Goal: Task Accomplishment & Management: Use online tool/utility

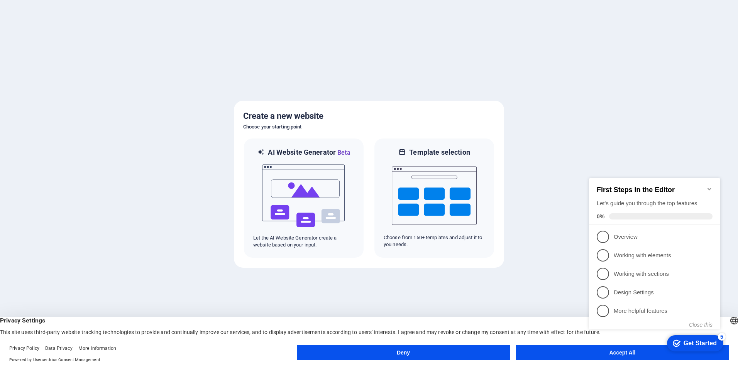
click at [337, 353] on button "Deny" at bounding box center [403, 352] width 213 height 15
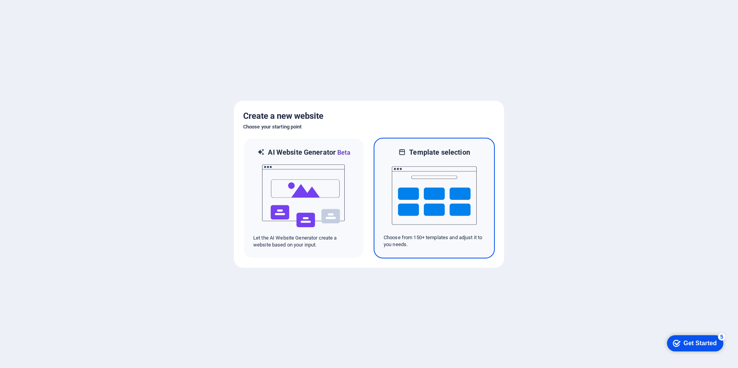
click at [431, 207] on img at bounding box center [434, 195] width 85 height 77
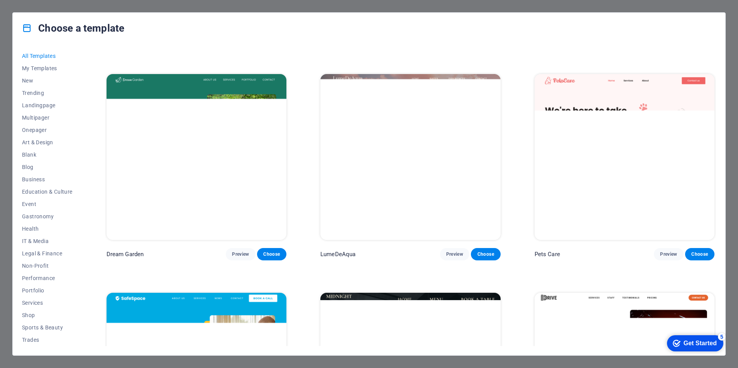
scroll to position [463, 0]
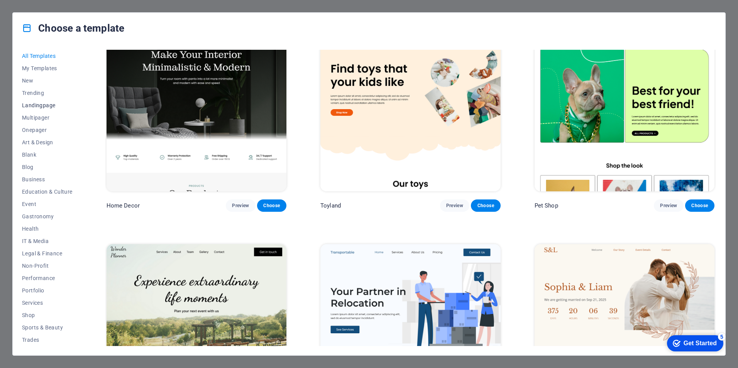
click at [31, 102] on span "Landingpage" at bounding box center [47, 105] width 51 height 6
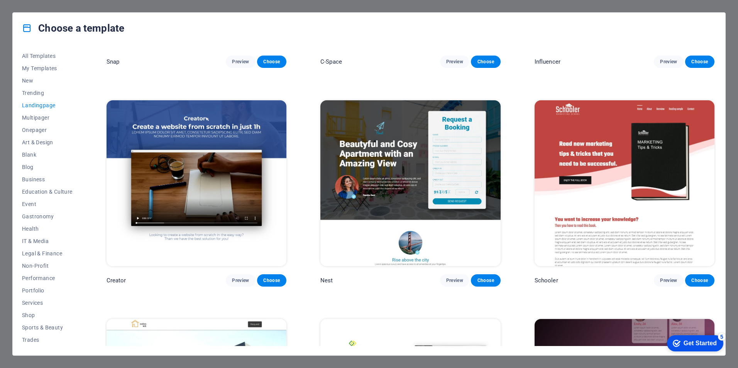
scroll to position [1043, 0]
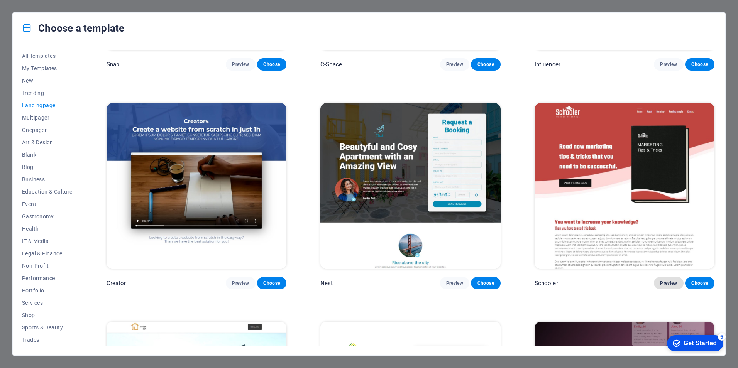
click at [665, 280] on span "Preview" at bounding box center [668, 283] width 17 height 6
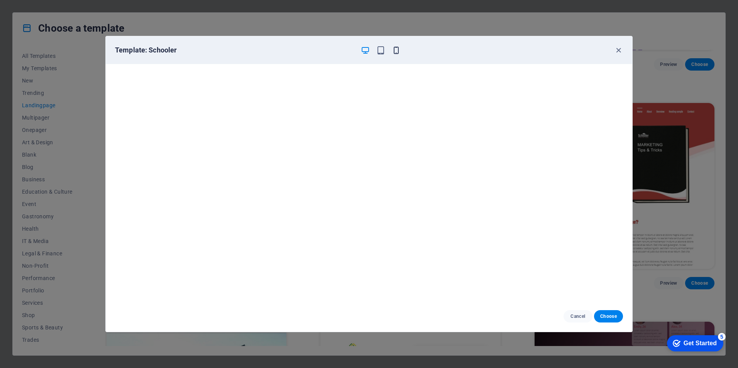
click at [397, 48] on icon "button" at bounding box center [396, 50] width 9 height 9
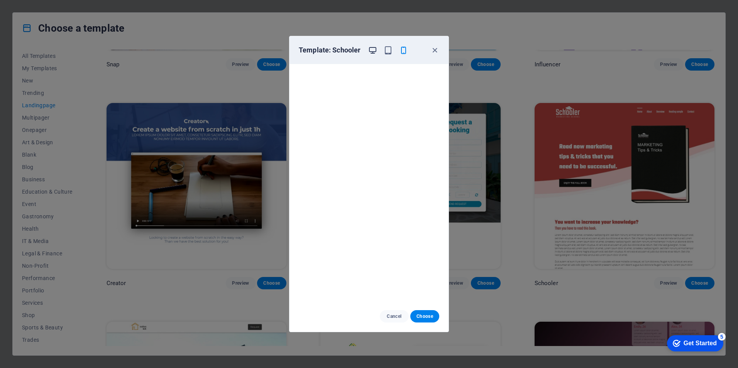
click at [373, 49] on icon "button" at bounding box center [372, 50] width 9 height 9
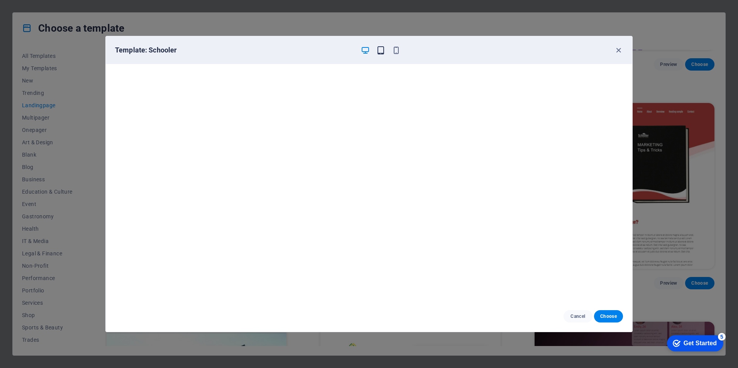
click at [380, 51] on icon "button" at bounding box center [380, 50] width 9 height 9
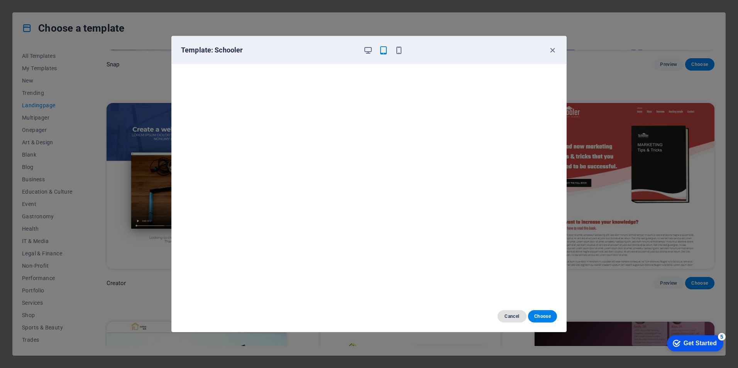
click at [507, 316] on span "Cancel" at bounding box center [512, 317] width 17 height 6
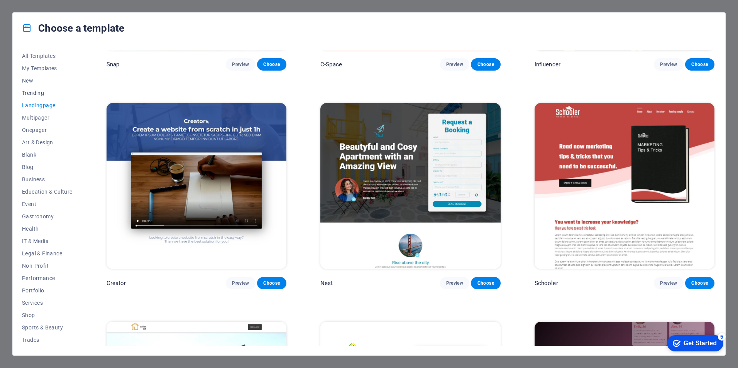
click at [38, 92] on span "Trending" at bounding box center [47, 93] width 51 height 6
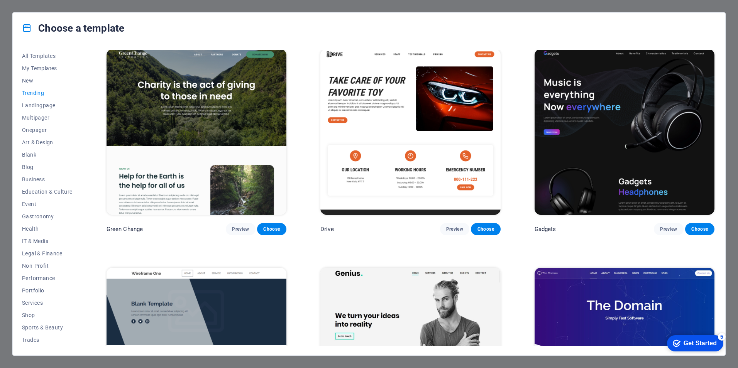
scroll to position [672, 0]
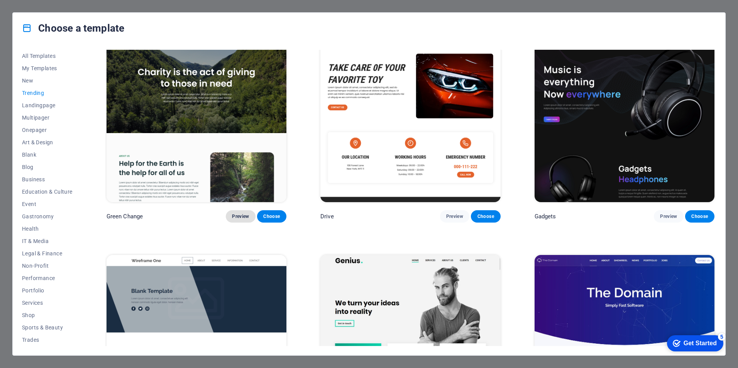
click at [235, 210] on button "Preview" at bounding box center [240, 216] width 29 height 12
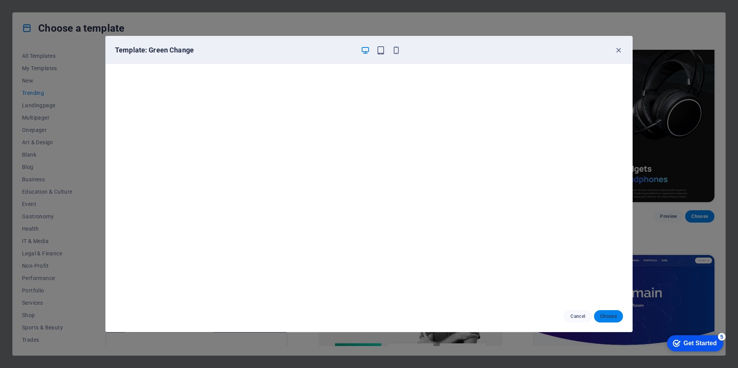
click at [616, 317] on span "Choose" at bounding box center [608, 317] width 17 height 6
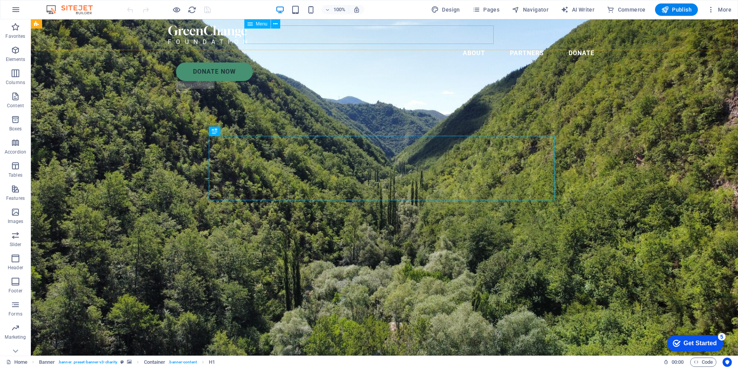
click at [414, 44] on nav "About Partners Donate" at bounding box center [384, 53] width 432 height 19
click at [278, 44] on nav "About Partners Donate" at bounding box center [384, 53] width 432 height 19
select select
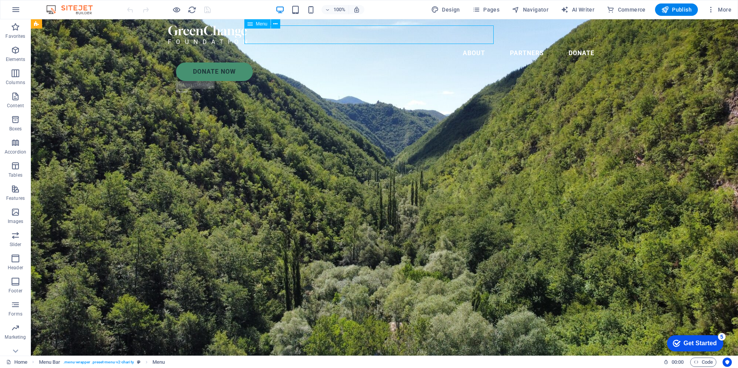
select select
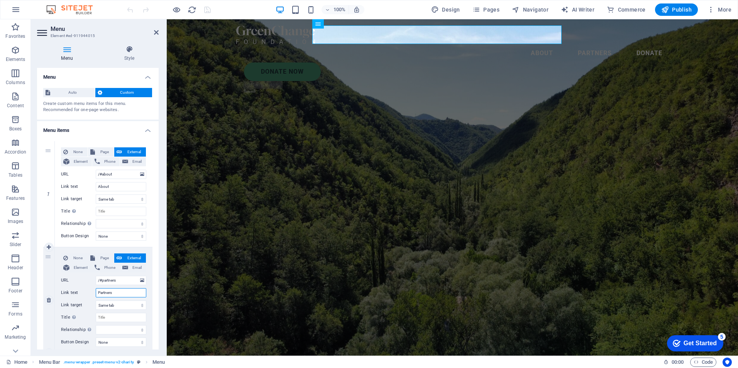
click at [106, 293] on input "Partners" at bounding box center [121, 292] width 51 height 9
type input "Dictionary"
select select
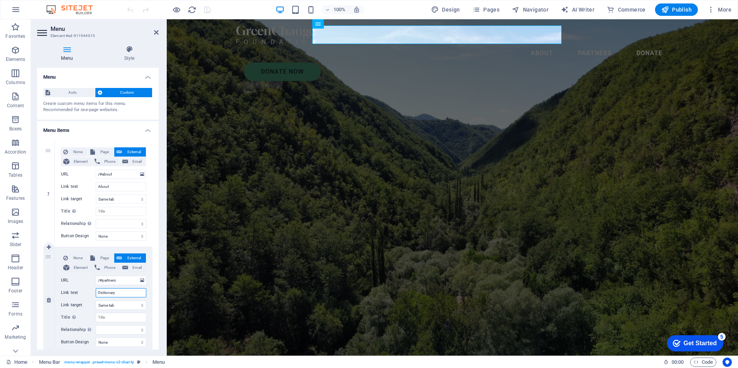
select select
type input "Dictionary"
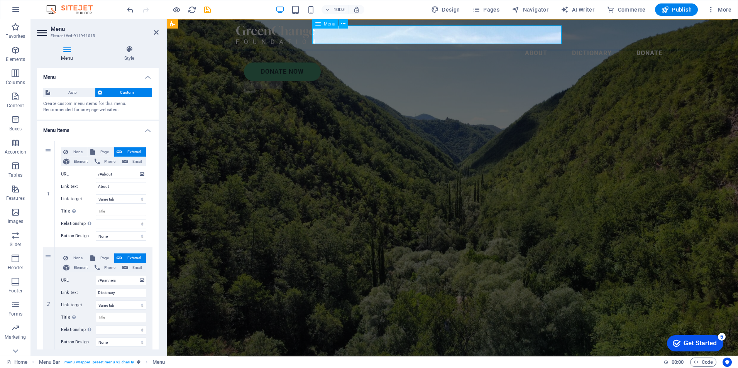
click at [543, 44] on nav "About Dictionary Donate" at bounding box center [452, 53] width 432 height 19
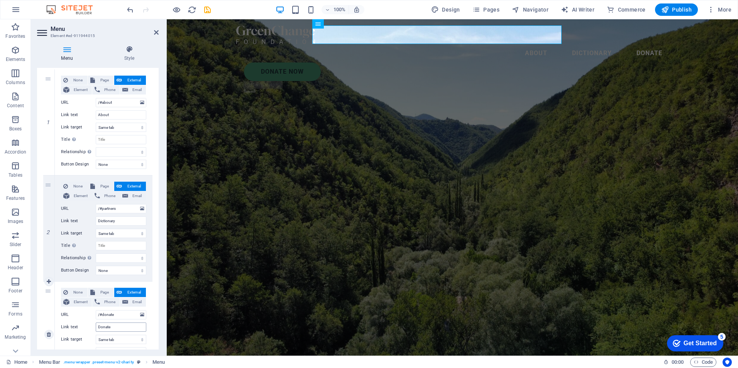
scroll to position [77, 0]
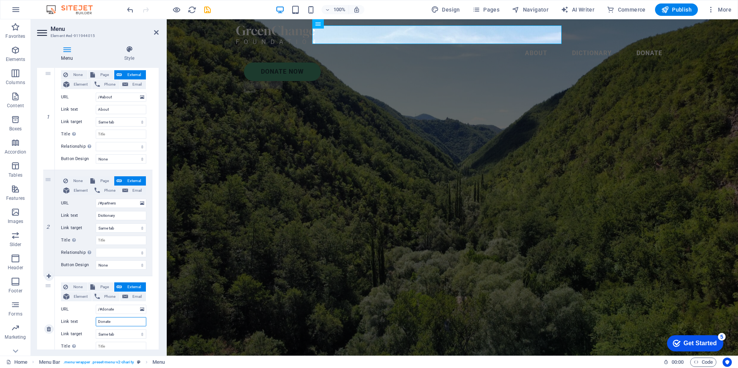
click at [103, 322] on input "Donate" at bounding box center [121, 321] width 51 height 9
type input "Projects"
select select
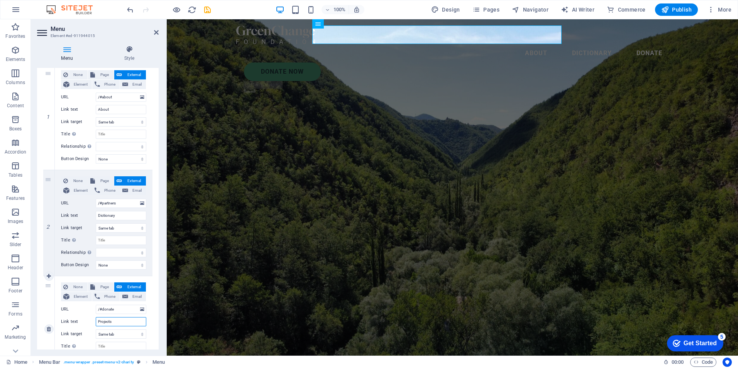
select select
type input "Projects"
click at [110, 309] on input "/#donate" at bounding box center [121, 309] width 51 height 9
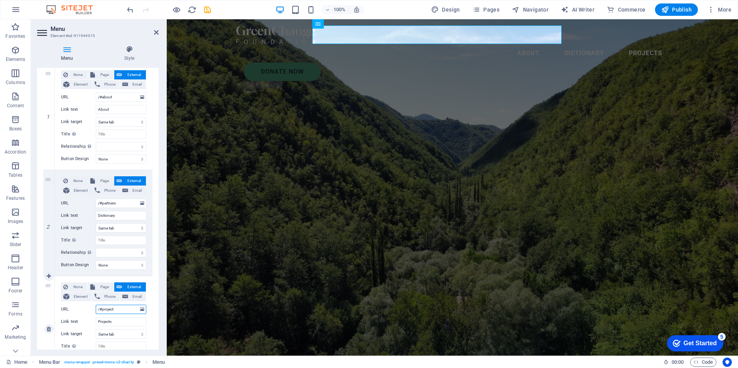
type input "/#projects"
select select
type input "/#projects"
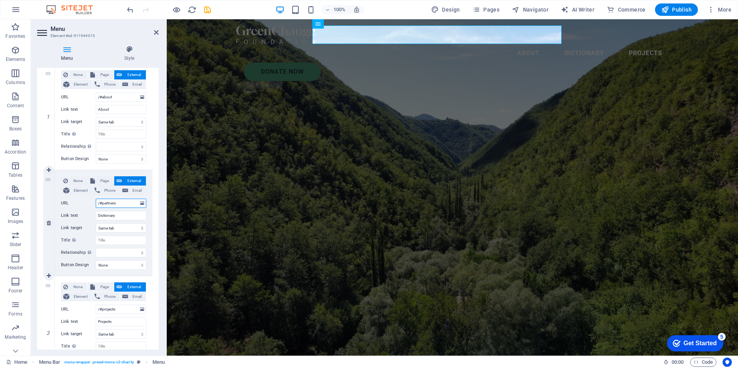
click at [114, 203] on input "/#partners" at bounding box center [121, 203] width 51 height 9
type input "/#dictionary"
select select
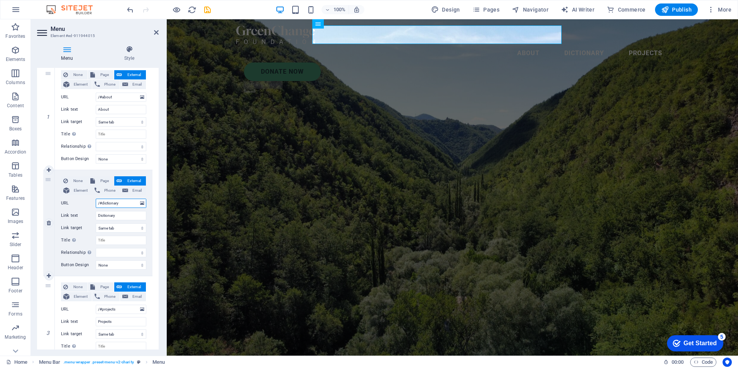
select select
type input "/#dictionary"
click at [129, 336] on select "New tab Same tab Overlay" at bounding box center [121, 334] width 51 height 9
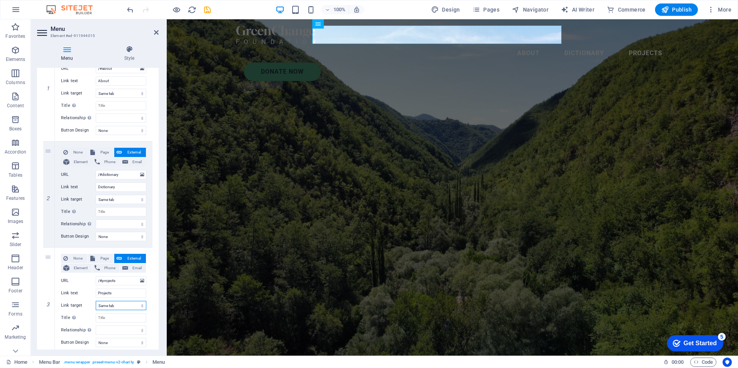
scroll to position [112, 0]
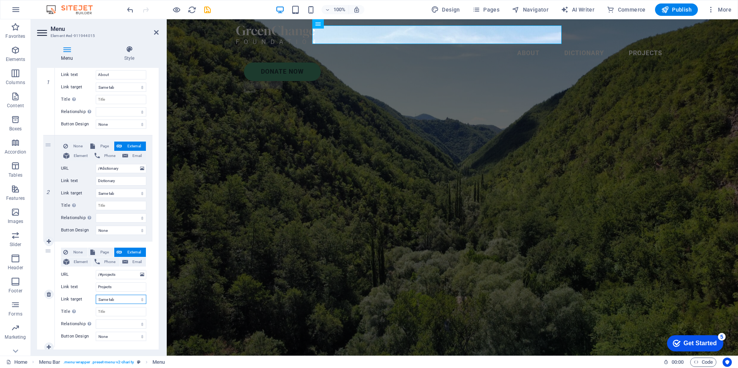
click at [140, 300] on select "New tab Same tab Overlay" at bounding box center [121, 299] width 51 height 9
select select "blank"
click at [96, 295] on select "New tab Same tab Overlay" at bounding box center [121, 299] width 51 height 9
select select
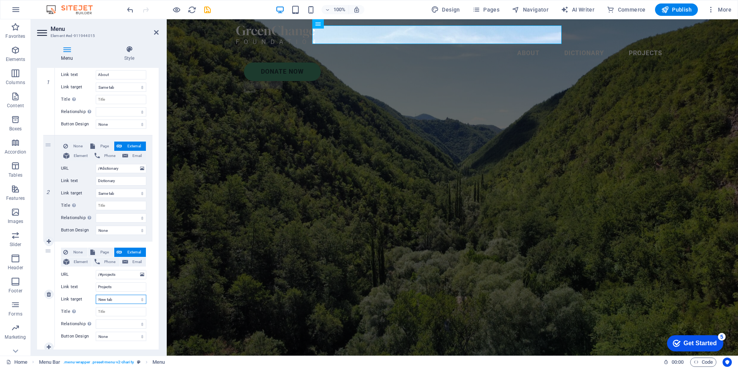
select select
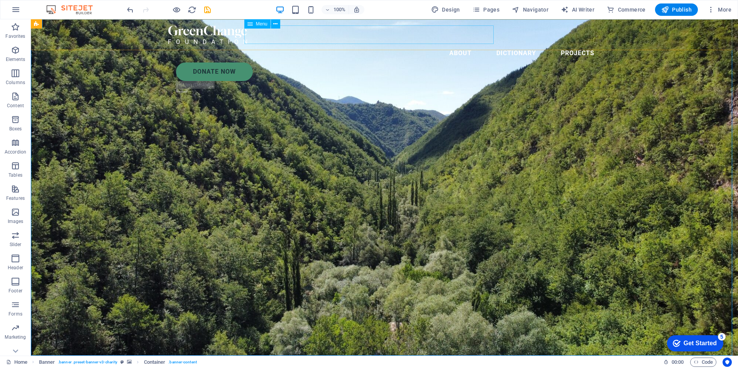
click at [471, 44] on nav "About Dictionary Projects" at bounding box center [384, 53] width 432 height 19
click at [469, 44] on nav "About Dictionary Projects" at bounding box center [384, 53] width 432 height 19
click at [711, 8] on icon "button" at bounding box center [711, 10] width 8 height 8
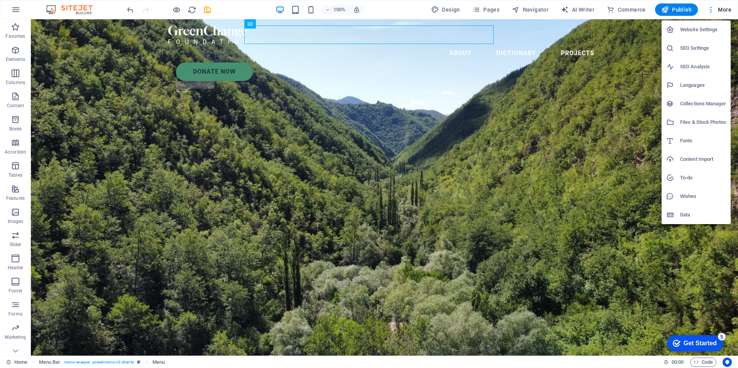
click at [176, 11] on div at bounding box center [369, 184] width 738 height 368
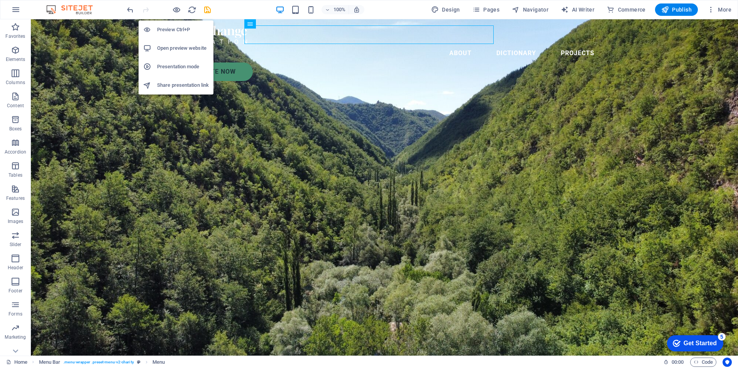
click at [173, 29] on h6 "Preview Ctrl+P" at bounding box center [183, 29] width 52 height 9
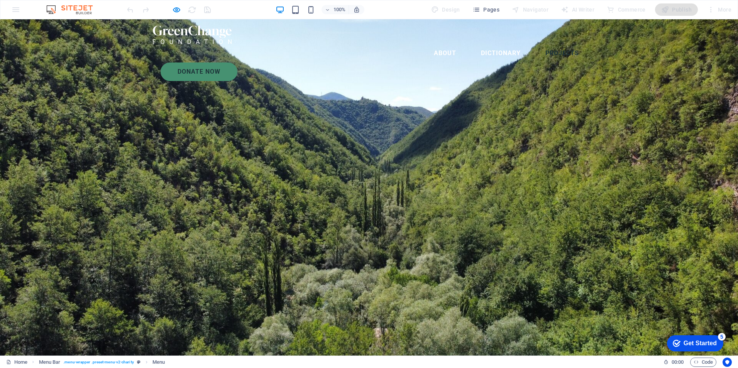
click at [539, 44] on link "Projects" at bounding box center [562, 53] width 46 height 19
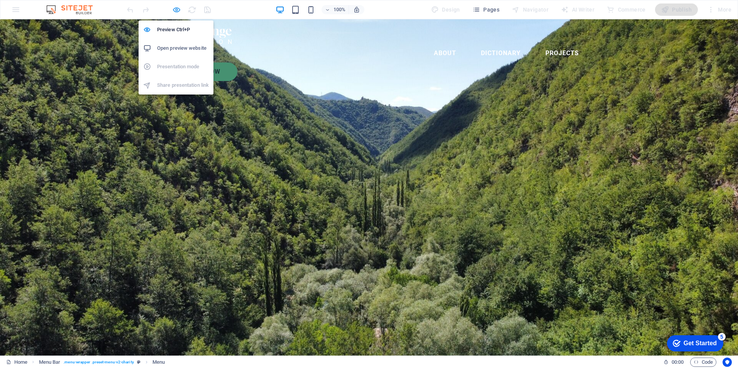
click at [173, 8] on icon "button" at bounding box center [176, 9] width 9 height 9
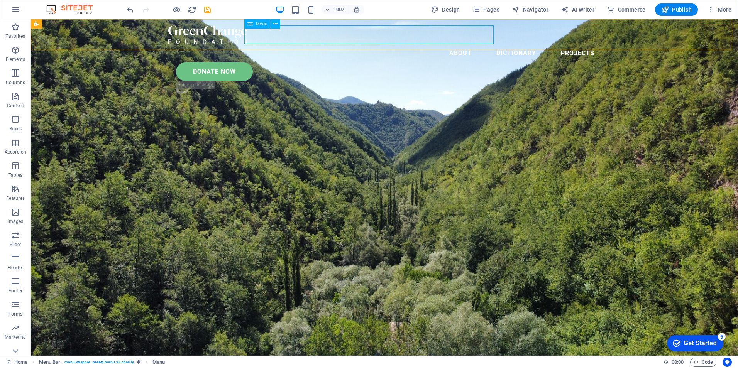
click at [472, 44] on nav "About Dictionary Projects" at bounding box center [384, 53] width 432 height 19
click at [471, 44] on nav "About Dictionary Projects" at bounding box center [384, 53] width 432 height 19
select select
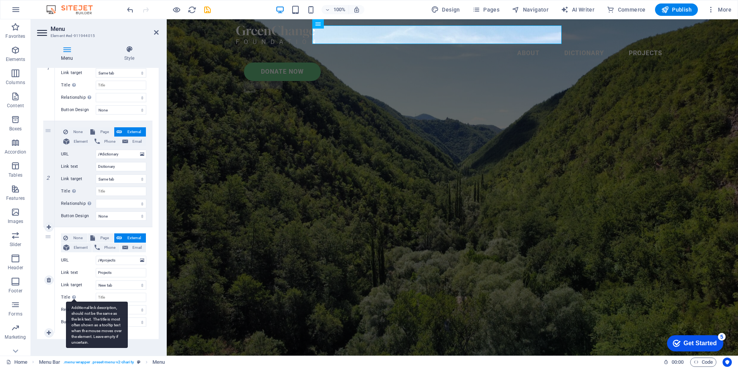
scroll to position [131, 0]
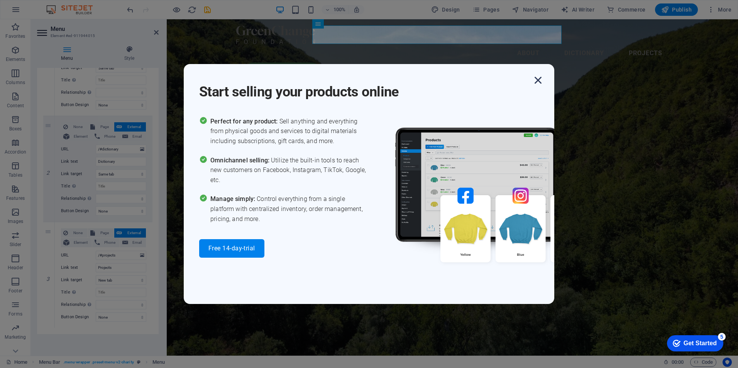
click at [538, 81] on icon "button" at bounding box center [538, 80] width 14 height 14
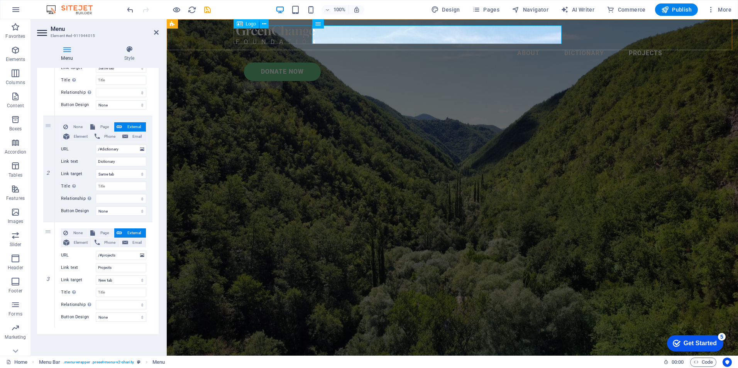
click at [270, 32] on div at bounding box center [452, 34] width 432 height 19
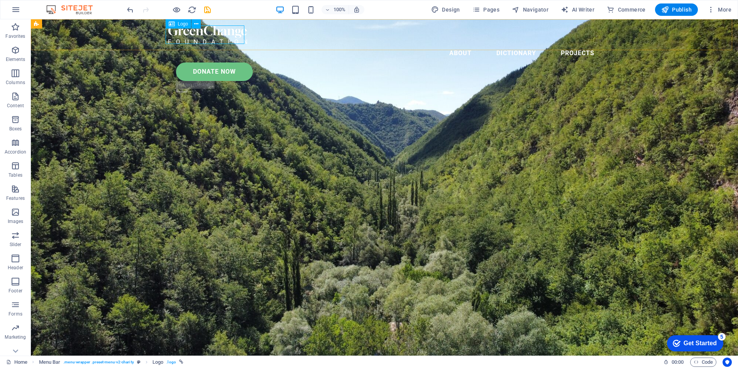
click at [229, 31] on div at bounding box center [384, 34] width 432 height 19
select select "px"
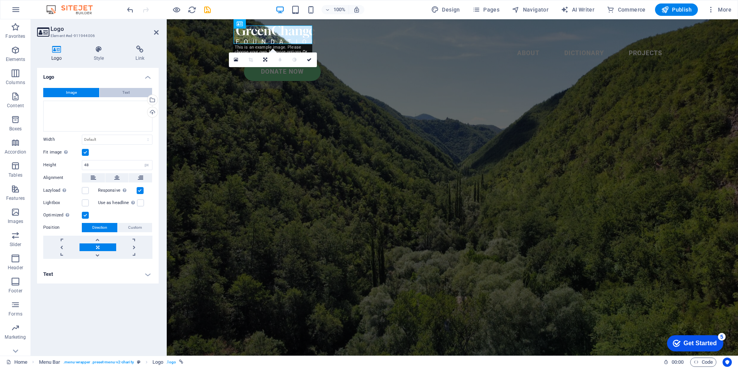
click at [126, 92] on span "Text" at bounding box center [125, 92] width 7 height 9
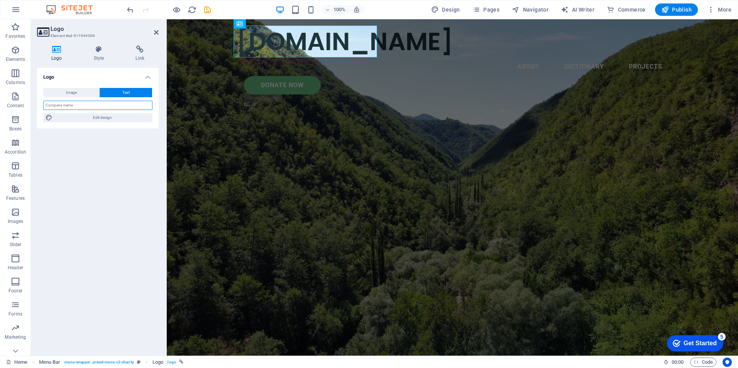
click at [93, 107] on input "text" at bounding box center [97, 105] width 109 height 9
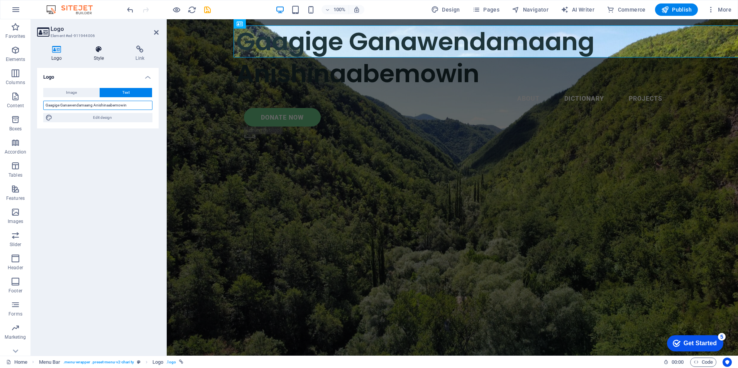
type input "Gaagige Ganawendamaang Anishinaabemowin"
click at [100, 54] on h4 "Style" at bounding box center [101, 54] width 42 height 16
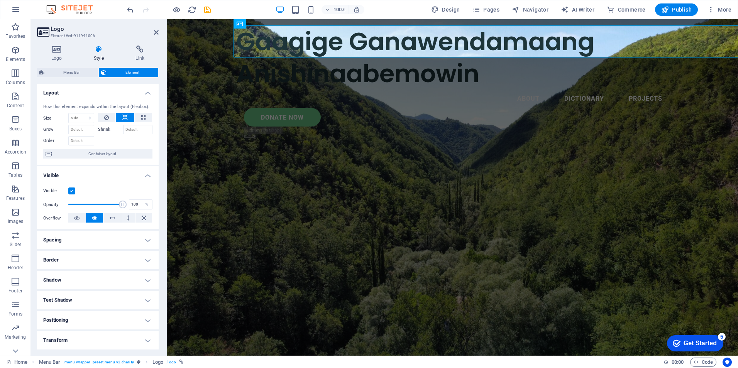
click at [144, 239] on h4 "Spacing" at bounding box center [98, 240] width 122 height 19
click at [136, 291] on h4 "Border" at bounding box center [98, 291] width 122 height 19
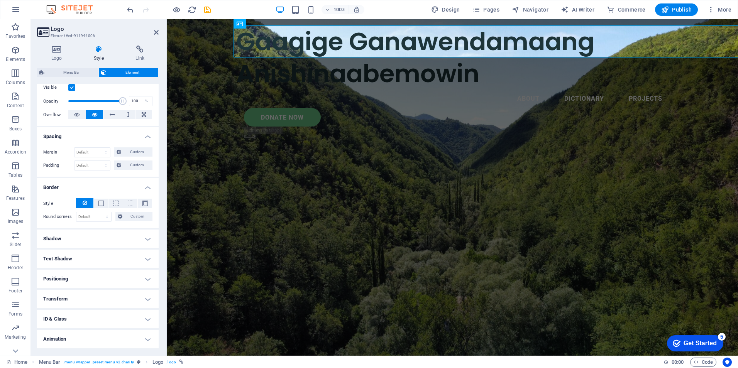
scroll to position [116, 0]
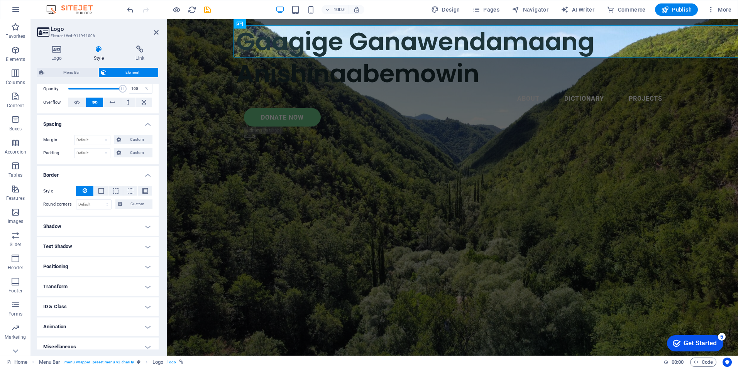
click at [141, 262] on h4 "Positioning" at bounding box center [98, 267] width 122 height 19
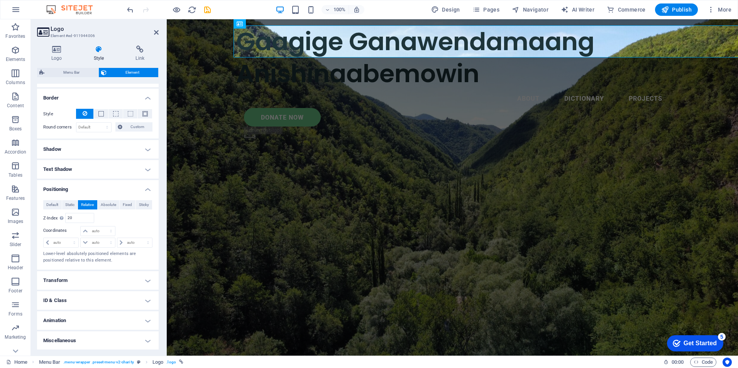
click at [141, 278] on h4 "Transform" at bounding box center [98, 280] width 122 height 19
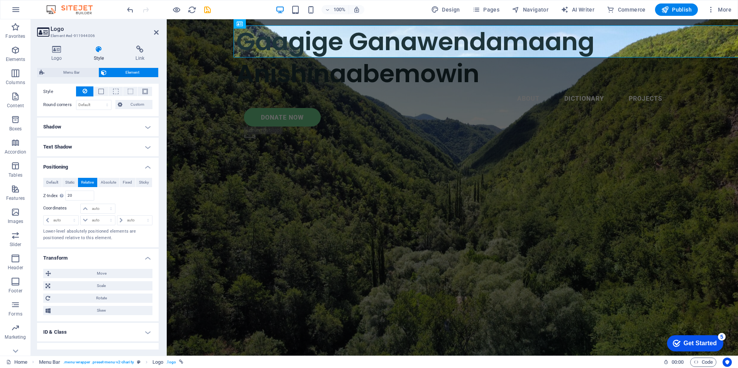
scroll to position [248, 0]
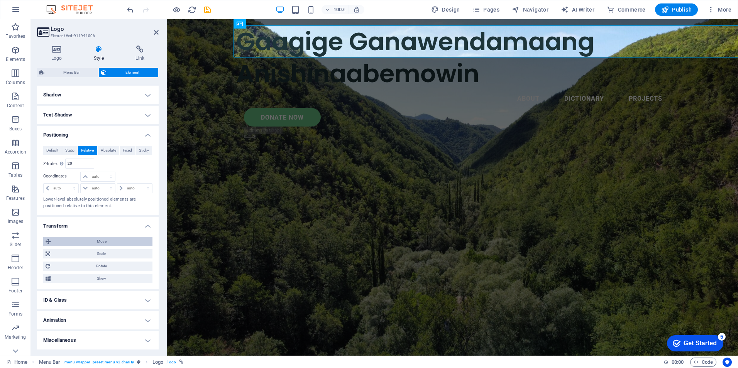
click at [110, 238] on span "Move" at bounding box center [101, 241] width 97 height 9
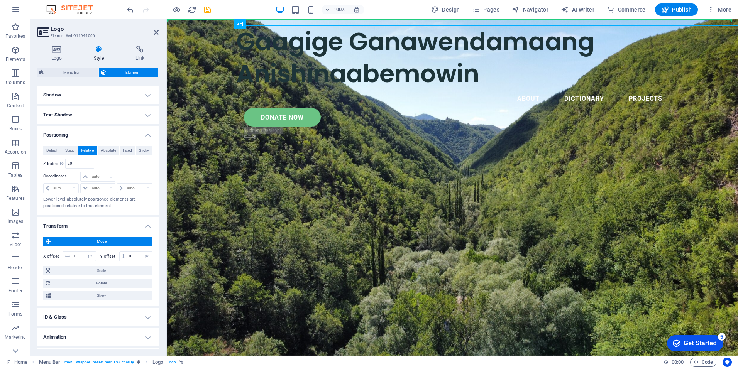
drag, startPoint x: 411, startPoint y: 43, endPoint x: 206, endPoint y: 22, distance: 205.7
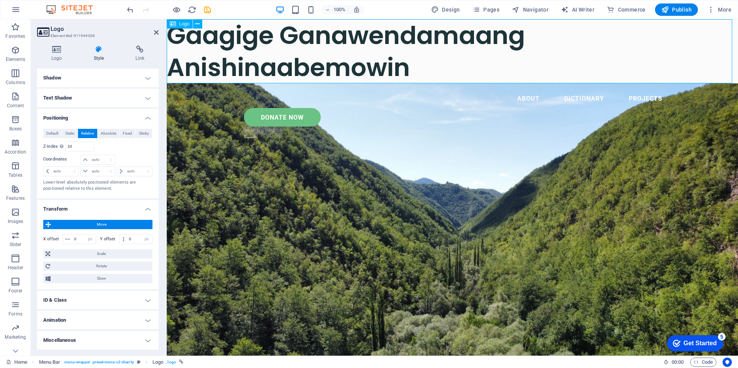
scroll to position [164, 0]
click at [90, 223] on span "Move" at bounding box center [101, 226] width 97 height 9
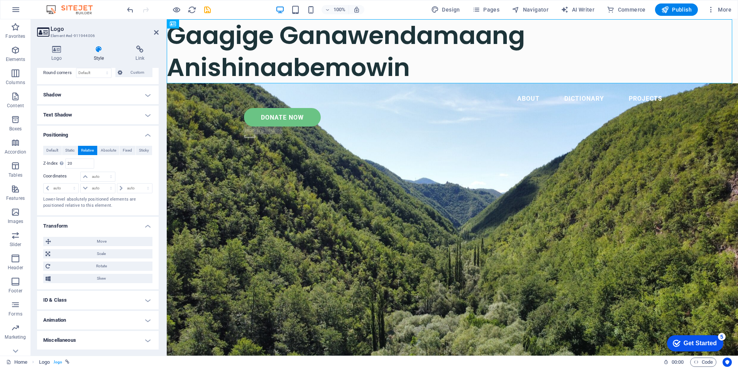
scroll to position [149, 0]
click at [127, 10] on icon "undo" at bounding box center [130, 9] width 9 height 9
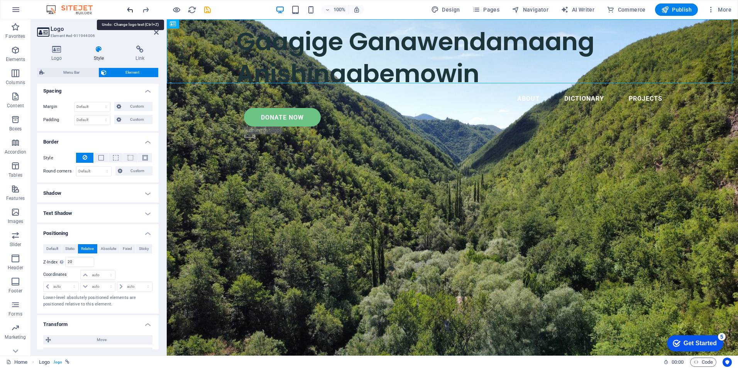
scroll to position [232, 0]
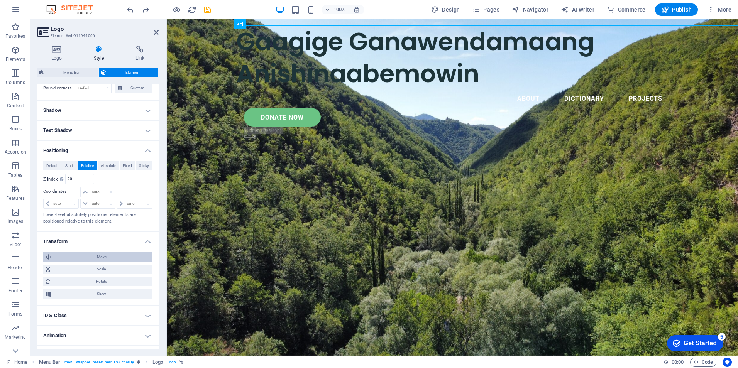
click at [112, 258] on span "Move" at bounding box center [101, 257] width 97 height 9
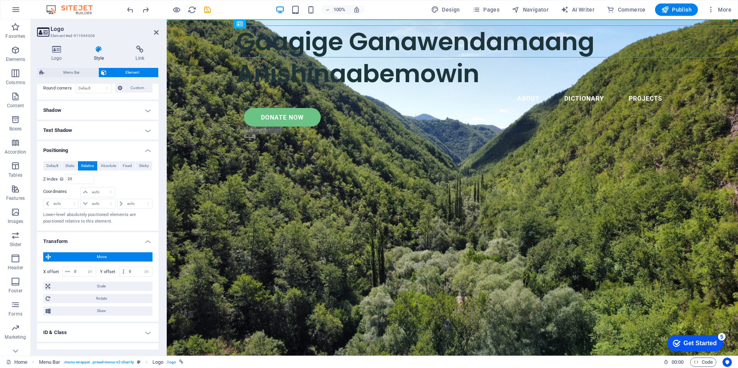
drag, startPoint x: 420, startPoint y: 47, endPoint x: 217, endPoint y: 31, distance: 203.7
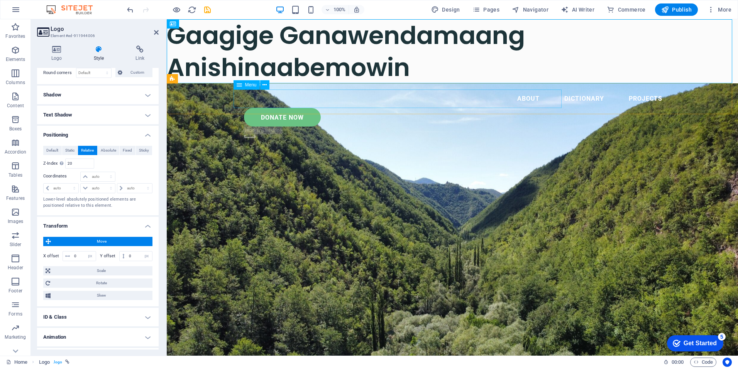
click at [545, 98] on nav "About Dictionary Projects" at bounding box center [452, 99] width 432 height 19
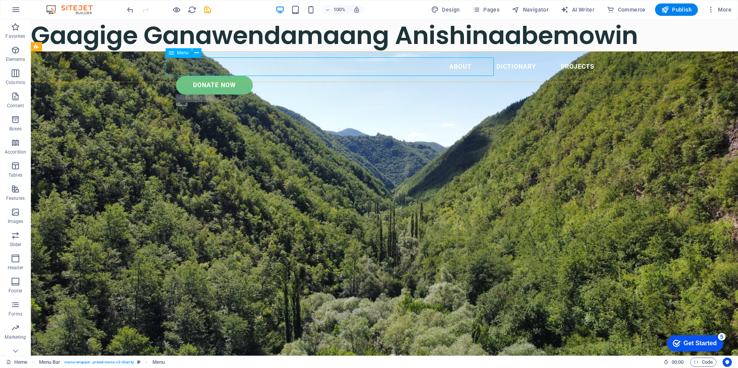
click at [472, 64] on nav "About Dictionary Projects" at bounding box center [384, 67] width 432 height 19
click at [472, 63] on nav "About Dictionary Projects" at bounding box center [384, 67] width 432 height 19
select select
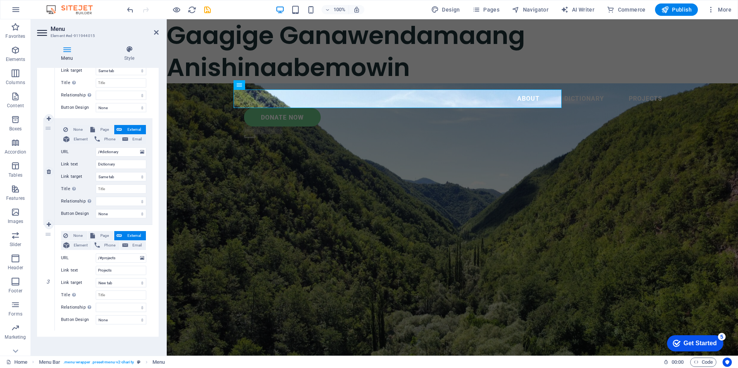
scroll to position [131, 0]
click at [107, 256] on input "/#projects" at bounding box center [121, 255] width 51 height 9
type input "/#program"
select select
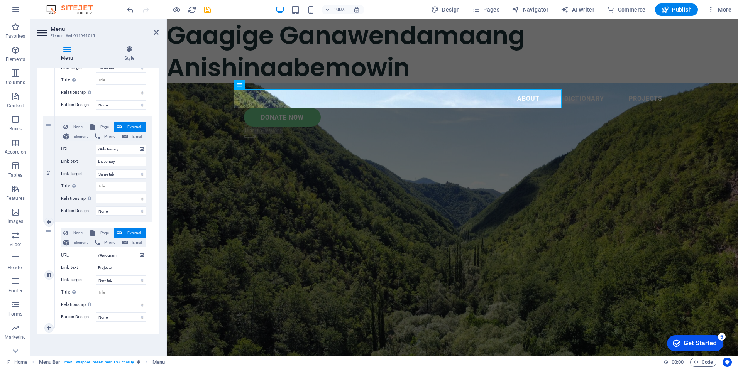
select select
type input "/#programs"
select select
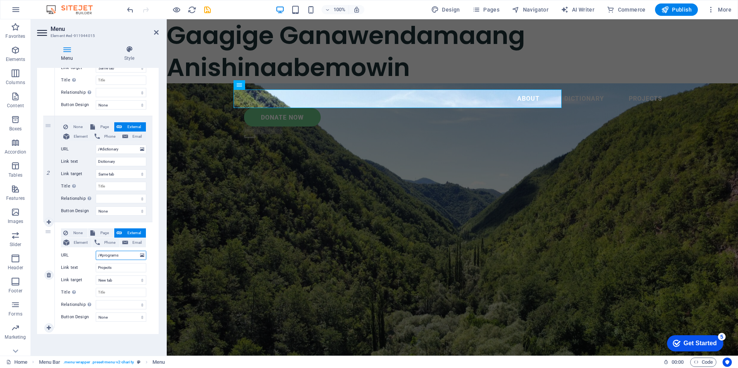
select select
type input "/#programs"
click at [102, 267] on input "Projects" at bounding box center [121, 267] width 51 height 9
type input "Programs"
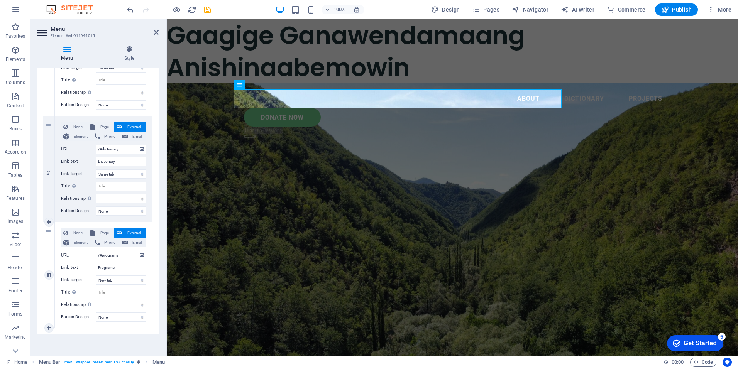
select select
type input "Programs"
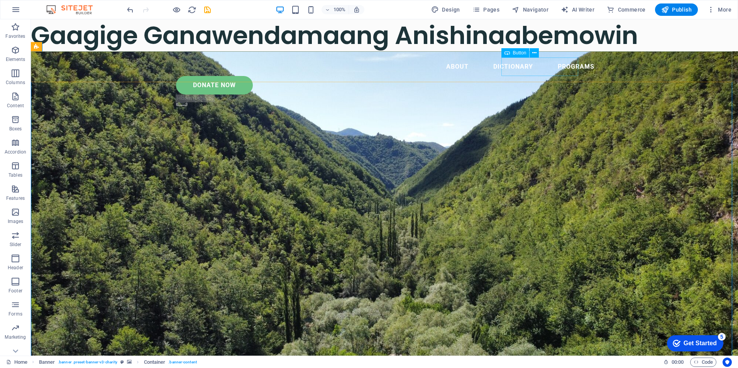
click at [533, 76] on div "Donate Now" at bounding box center [388, 85] width 425 height 19
click at [535, 53] on icon at bounding box center [534, 53] width 4 height 8
click at [533, 76] on div "Donate Now" at bounding box center [388, 85] width 425 height 19
click at [532, 51] on icon at bounding box center [534, 53] width 4 height 8
click at [344, 67] on nav "About Dictionary Programs" at bounding box center [384, 67] width 432 height 19
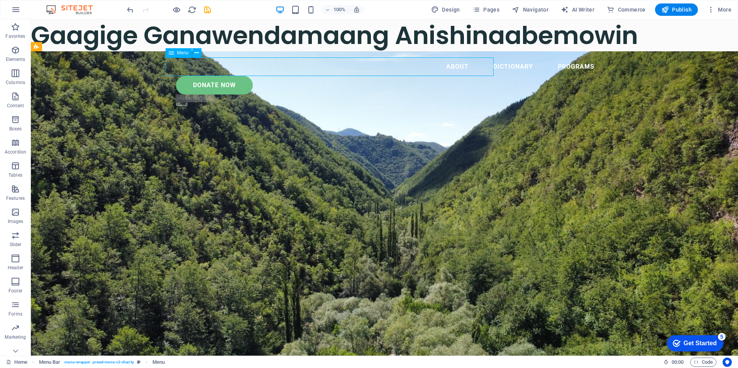
click at [346, 66] on nav "About Dictionary Programs" at bounding box center [384, 67] width 432 height 19
select select
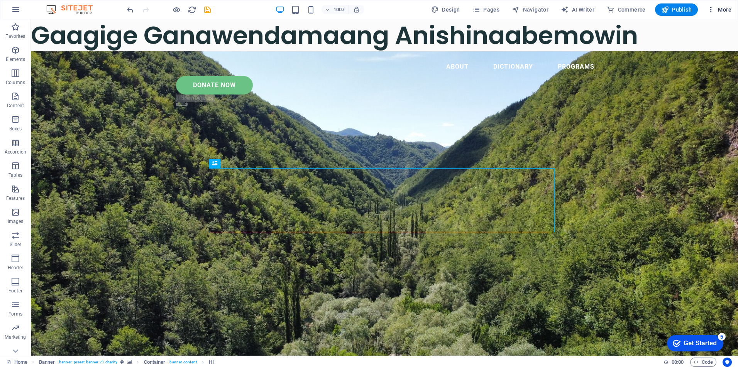
click at [709, 7] on icon "button" at bounding box center [711, 10] width 8 height 8
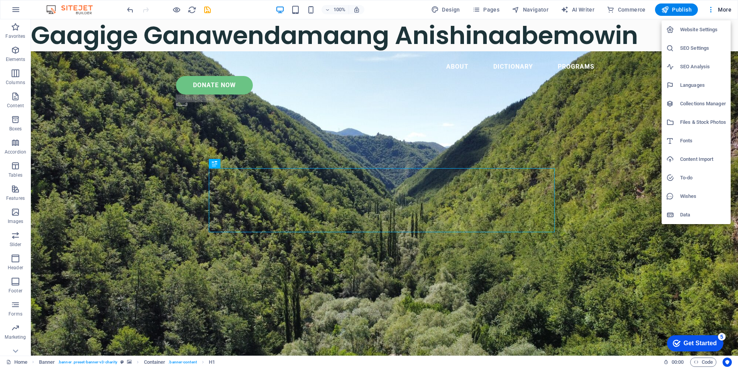
click at [175, 10] on div at bounding box center [369, 184] width 738 height 368
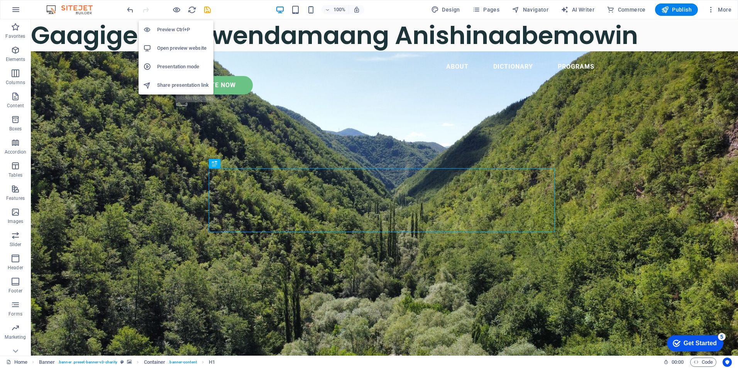
click at [175, 46] on h6 "Open preview website" at bounding box center [183, 48] width 52 height 9
click at [169, 29] on h6 "Preview Ctrl+P" at bounding box center [183, 29] width 52 height 9
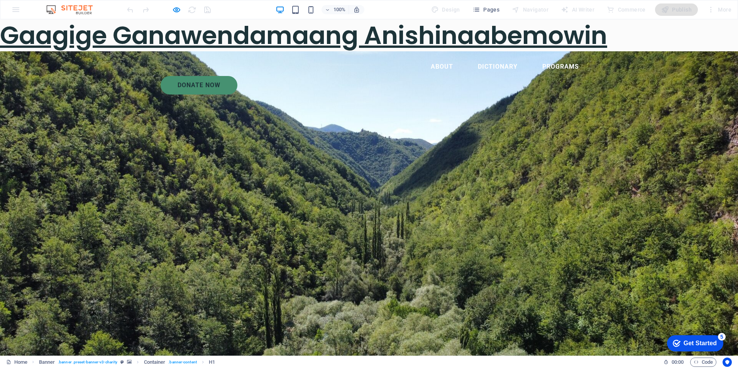
click at [223, 34] on h1 "Gaagige Ganawendamaang Anishinaabemowin" at bounding box center [369, 35] width 738 height 32
click at [256, 36] on h1 "Gaagige Ganawendamaang Anishinaabemowin" at bounding box center [369, 35] width 738 height 32
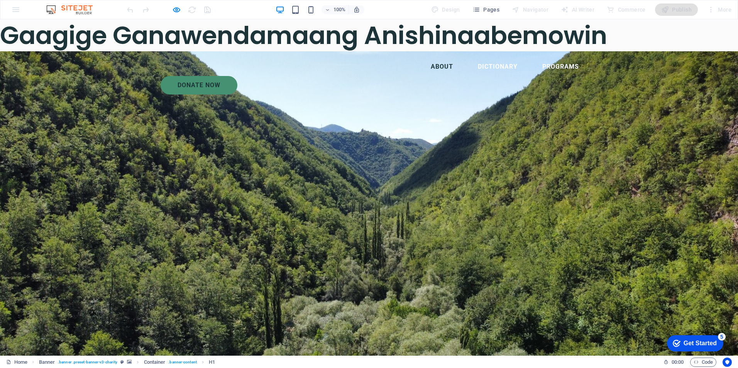
click at [425, 64] on link "About" at bounding box center [442, 67] width 35 height 19
click at [472, 64] on link "Dictionary" at bounding box center [498, 67] width 52 height 19
click at [536, 63] on link "Programs" at bounding box center [560, 67] width 49 height 19
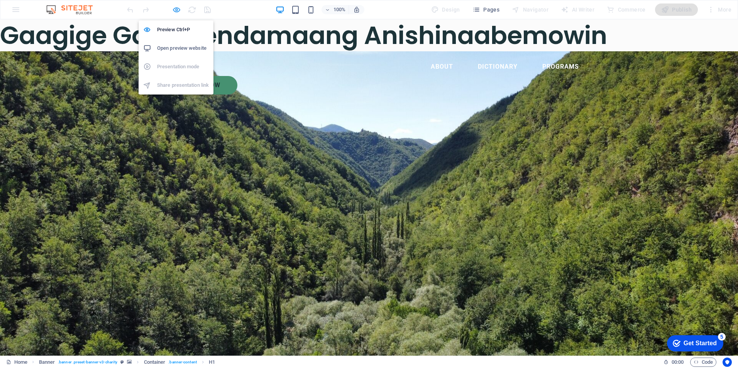
click at [176, 10] on icon "button" at bounding box center [176, 9] width 9 height 9
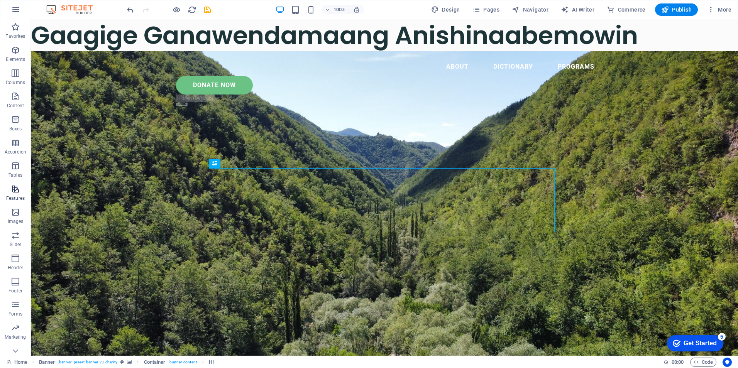
click at [19, 188] on icon "button" at bounding box center [15, 189] width 9 height 9
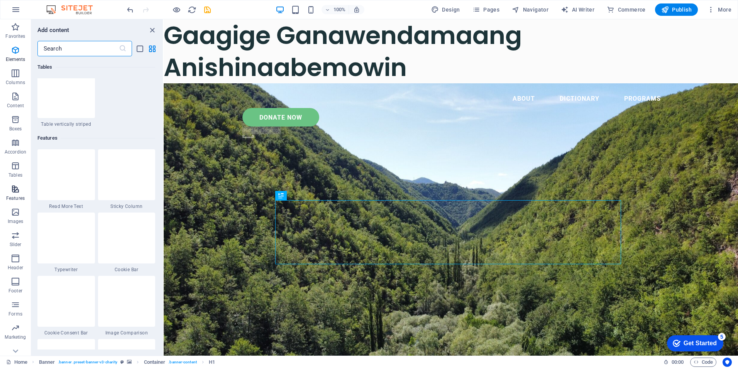
scroll to position [3010, 0]
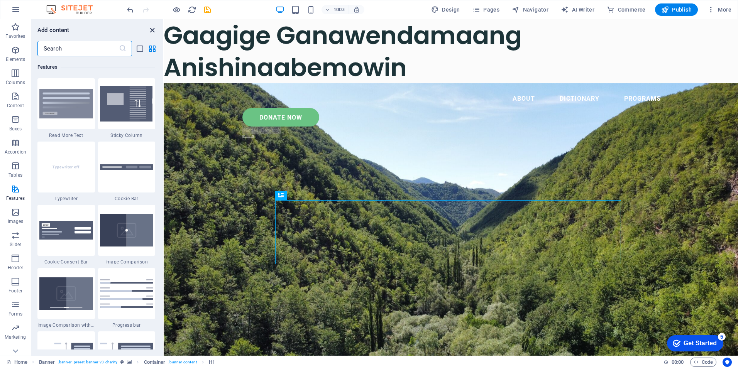
click at [151, 29] on icon "close panel" at bounding box center [152, 30] width 9 height 9
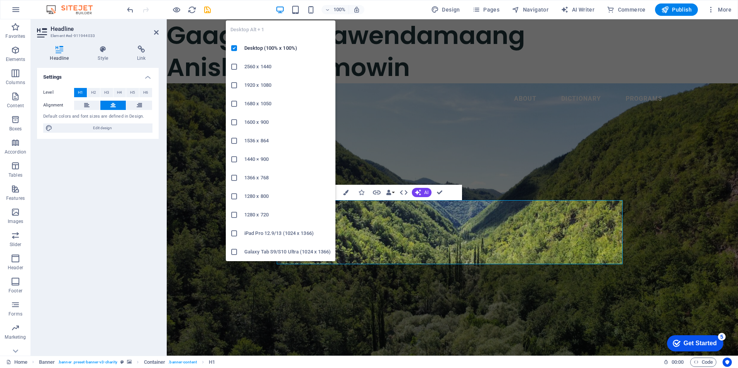
click at [256, 249] on h6 "Galaxy Tab S9/S10 Ultra (1024 x 1366)" at bounding box center [287, 252] width 86 height 9
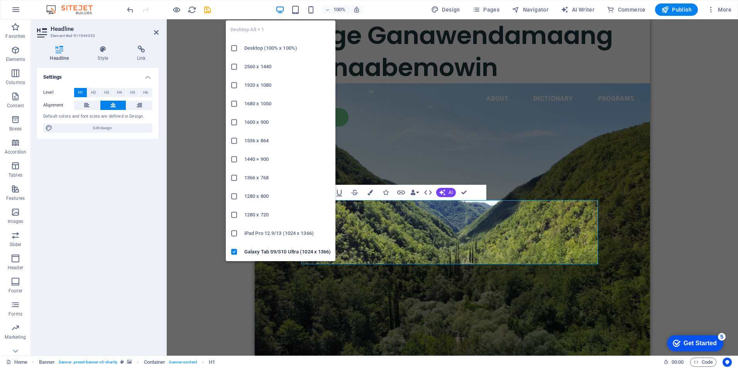
click at [256, 46] on h6 "Desktop (100% x 100%)" at bounding box center [287, 48] width 86 height 9
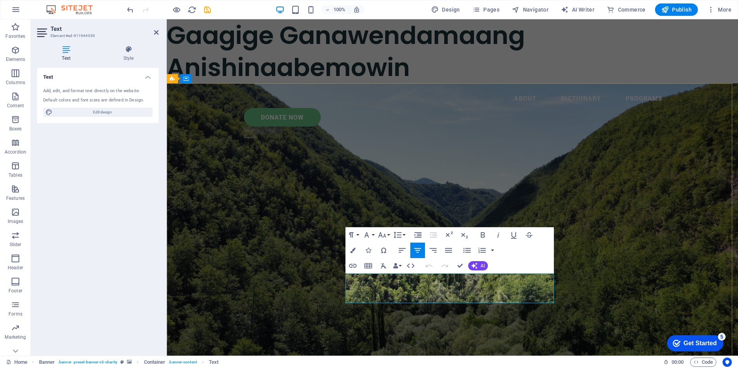
drag, startPoint x: 349, startPoint y: 280, endPoint x: 544, endPoint y: 298, distance: 196.6
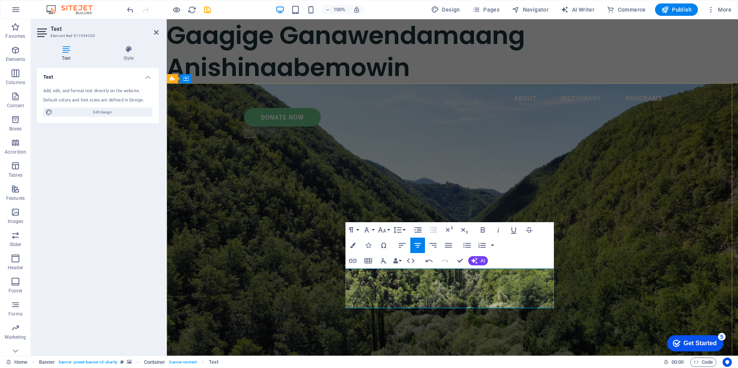
drag, startPoint x: 349, startPoint y: 273, endPoint x: 477, endPoint y: 276, distance: 127.8
click at [483, 229] on icon "button" at bounding box center [482, 230] width 9 height 9
click at [500, 230] on icon "button" at bounding box center [498, 230] width 9 height 9
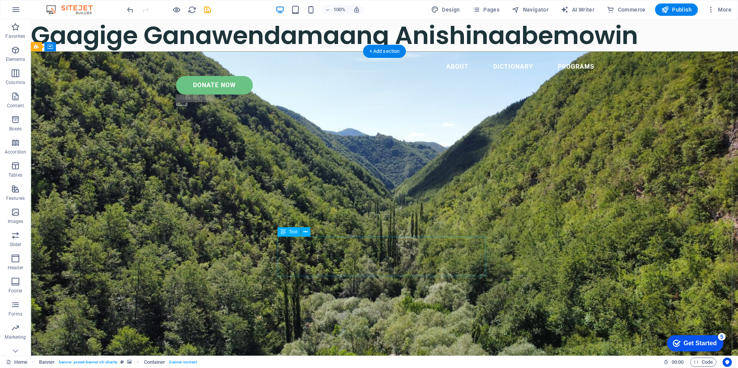
click at [291, 232] on span "Text" at bounding box center [293, 232] width 8 height 5
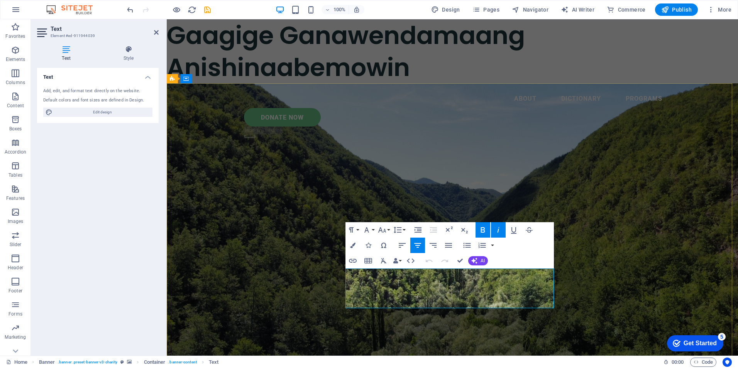
drag, startPoint x: 349, startPoint y: 274, endPoint x: 515, endPoint y: 302, distance: 168.0
click at [389, 229] on button "Font Size" at bounding box center [383, 229] width 15 height 15
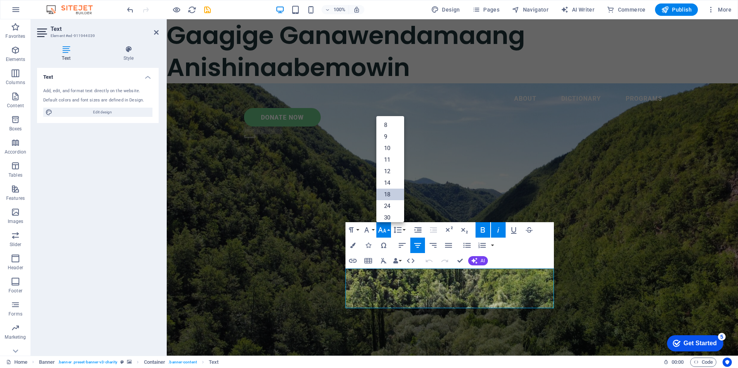
click at [394, 190] on link "18" at bounding box center [390, 195] width 28 height 12
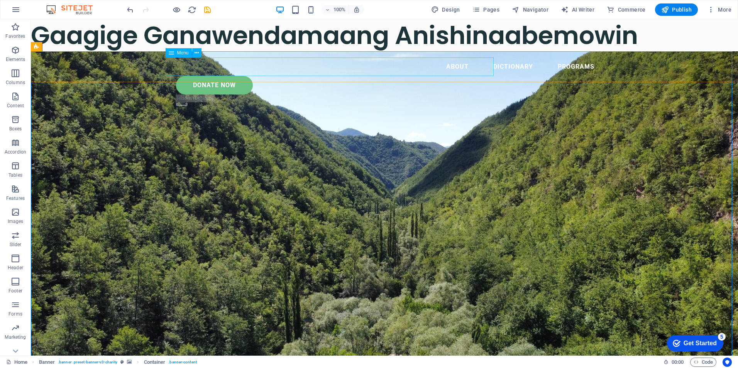
click at [346, 67] on nav "About Dictionary Programs" at bounding box center [384, 67] width 432 height 19
click at [346, 66] on nav "About Dictionary Programs" at bounding box center [384, 67] width 432 height 19
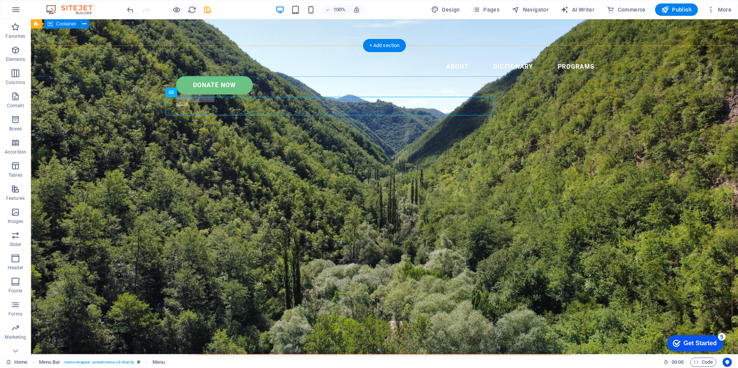
scroll to position [0, 0]
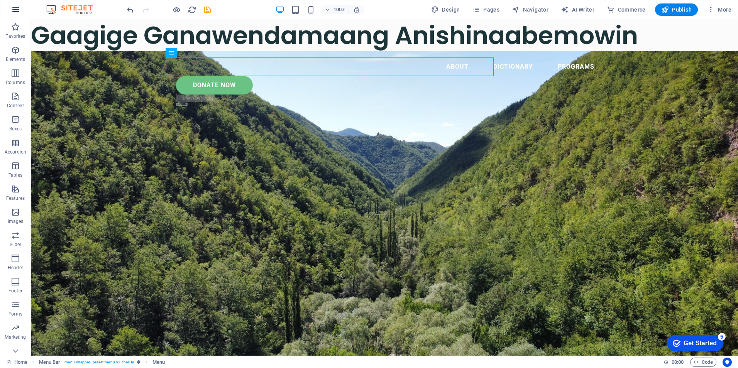
click at [13, 9] on icon "button" at bounding box center [15, 9] width 9 height 9
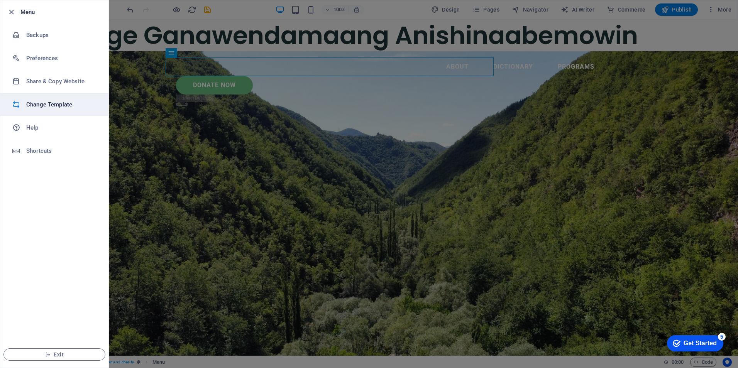
click at [54, 105] on h6 "Change Template" at bounding box center [61, 104] width 71 height 9
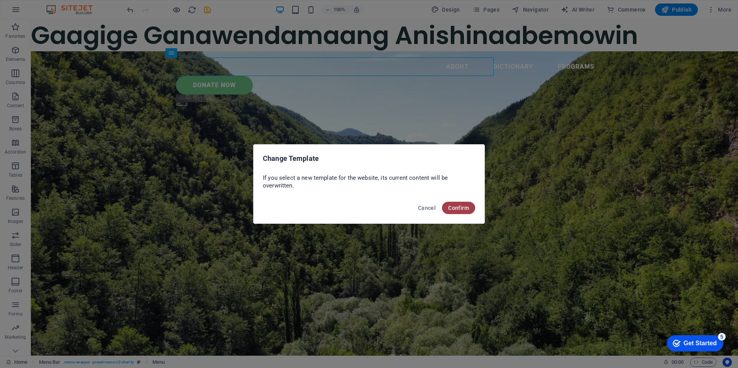
click at [458, 206] on span "Confirm" at bounding box center [458, 208] width 21 height 6
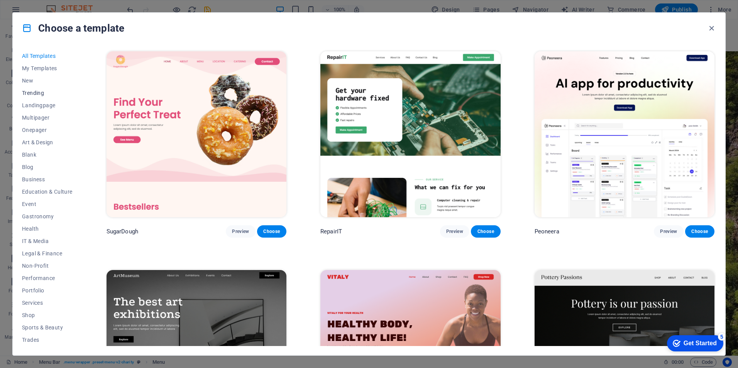
click at [37, 90] on span "Trending" at bounding box center [47, 93] width 51 height 6
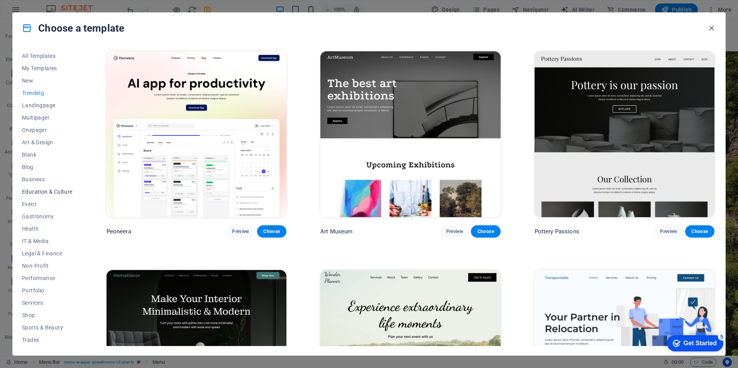
click at [49, 192] on span "Education & Culture" at bounding box center [47, 192] width 51 height 6
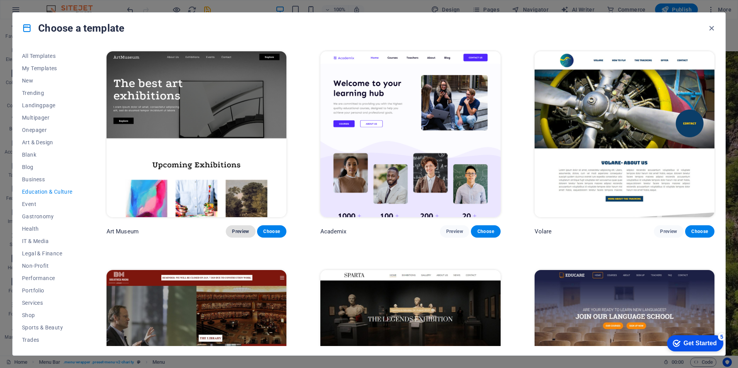
click at [243, 230] on span "Preview" at bounding box center [240, 232] width 17 height 6
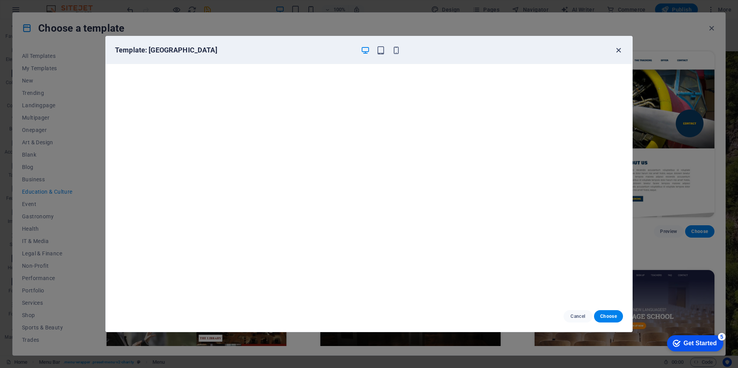
click at [618, 50] on icon "button" at bounding box center [618, 50] width 9 height 9
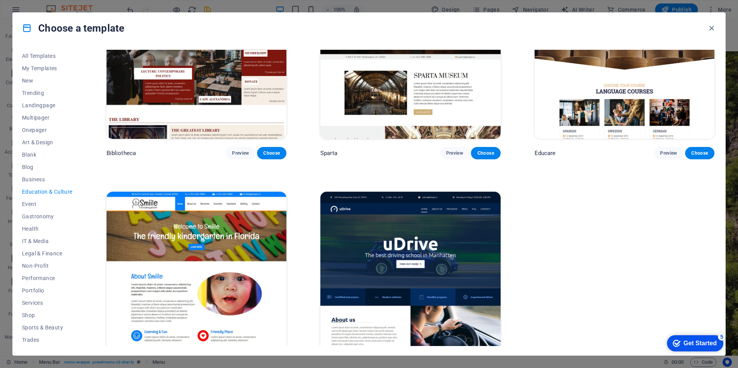
scroll to position [327, 0]
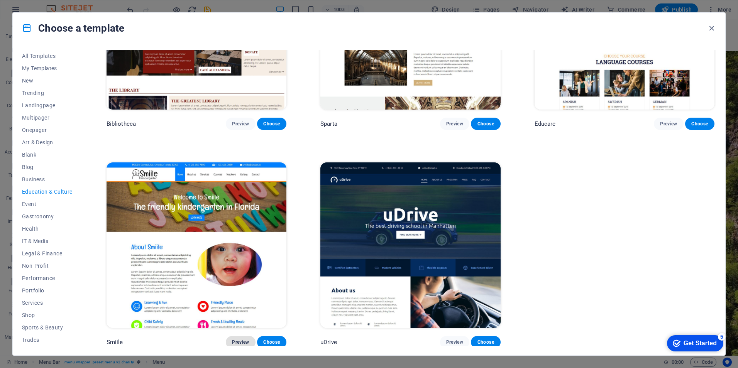
click at [239, 339] on span "Preview" at bounding box center [240, 342] width 17 height 6
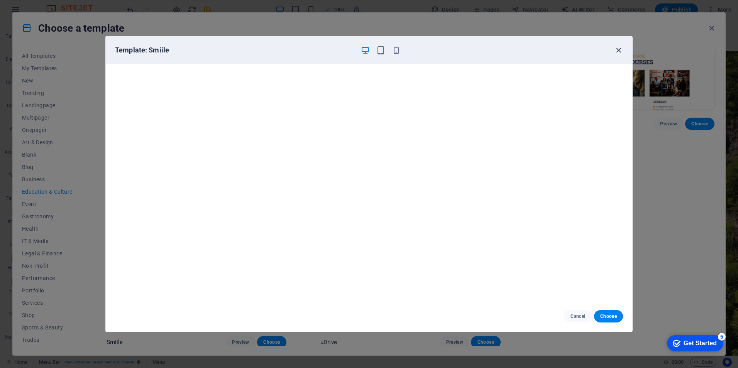
click at [618, 49] on icon "button" at bounding box center [618, 50] width 9 height 9
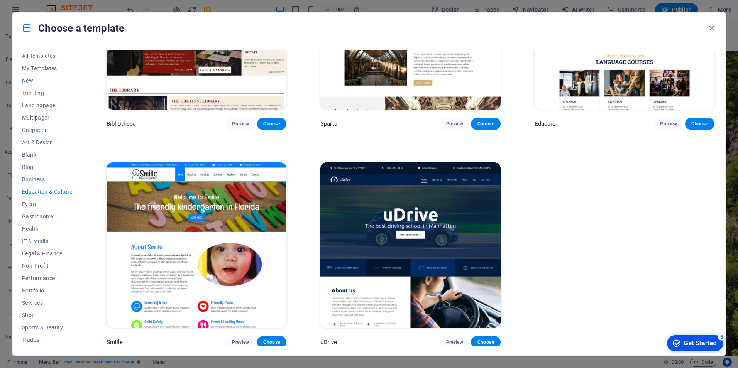
click at [469, 212] on img at bounding box center [410, 246] width 180 height 166
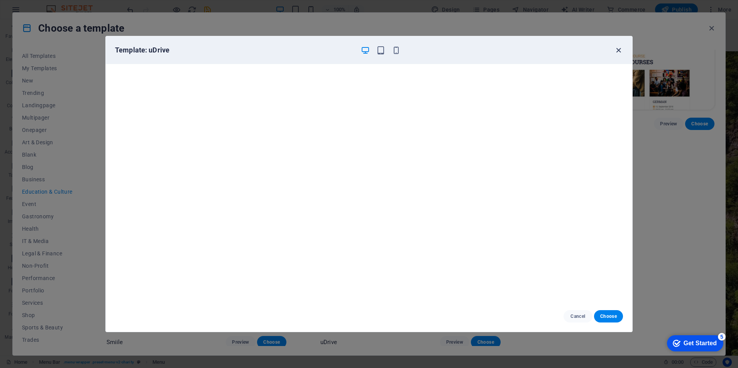
click at [619, 49] on icon "button" at bounding box center [618, 50] width 9 height 9
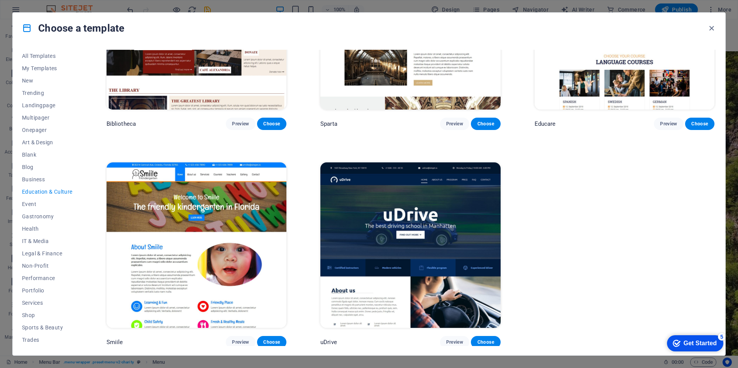
scroll to position [134, 0]
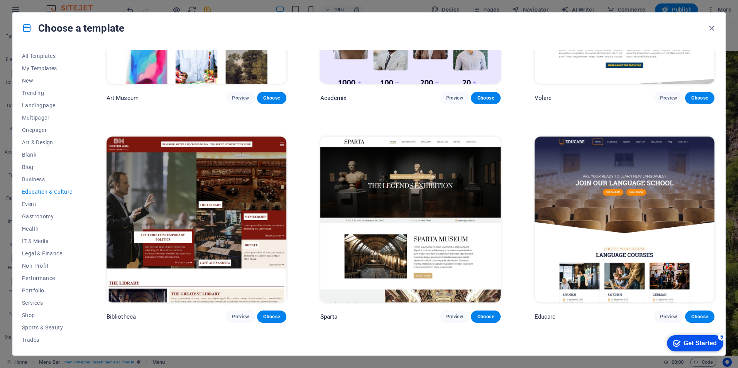
click at [614, 178] on img at bounding box center [625, 220] width 180 height 166
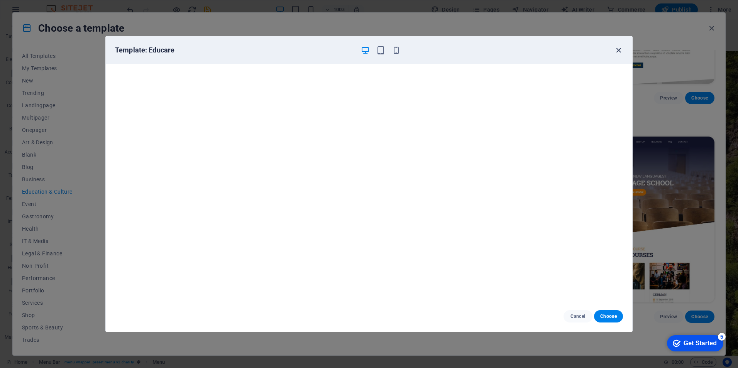
click at [616, 51] on icon "button" at bounding box center [618, 50] width 9 height 9
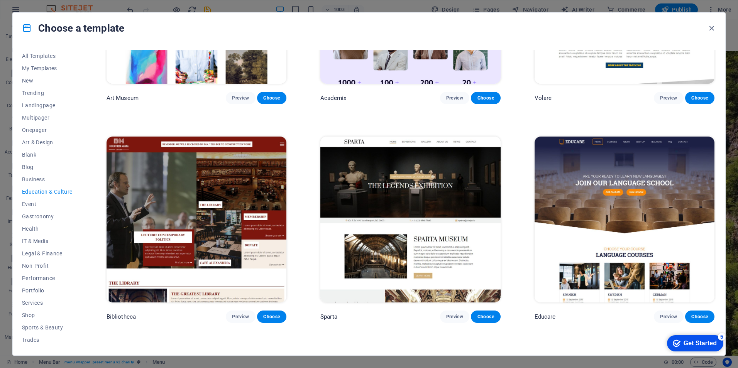
click at [436, 189] on img at bounding box center [410, 220] width 180 height 166
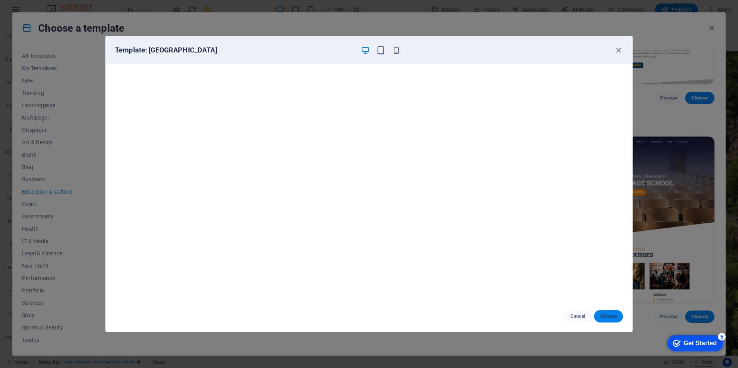
click at [612, 315] on span "Choose" at bounding box center [608, 317] width 17 height 6
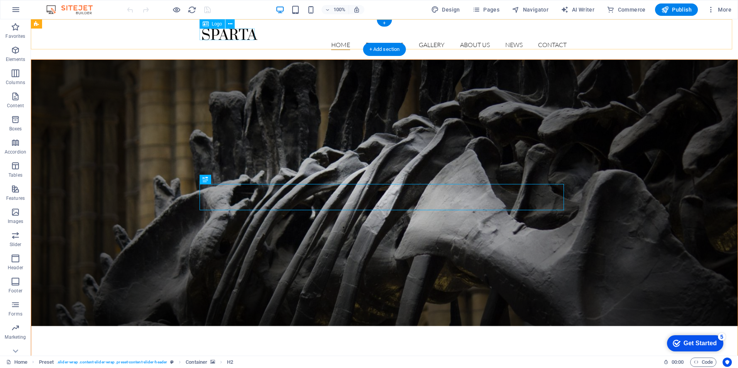
click at [222, 37] on div at bounding box center [384, 35] width 365 height 12
click at [223, 35] on div at bounding box center [384, 35] width 365 height 12
select select "px"
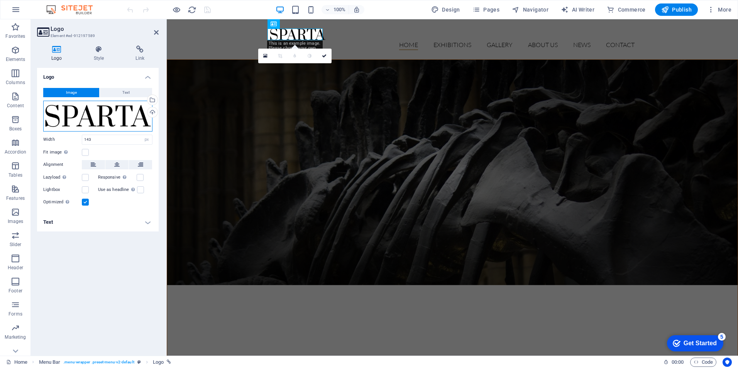
click at [85, 114] on div "Drag files here, click to choose files or select files from Files or our free s…" at bounding box center [97, 116] width 109 height 31
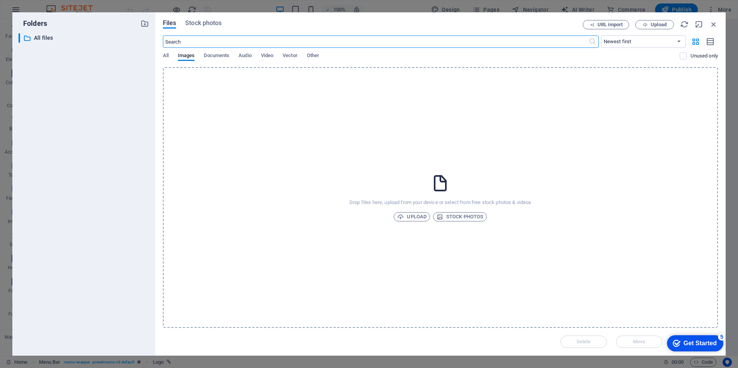
click at [410, 211] on div "Drop files here, upload from your device or select from free stock photos & vid…" at bounding box center [440, 197] width 555 height 261
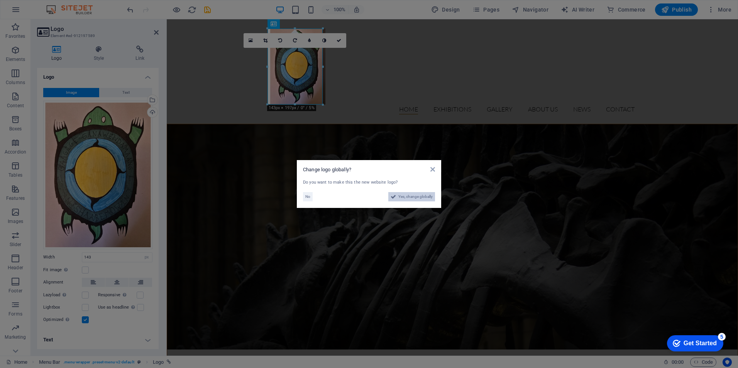
click at [410, 197] on span "Yes, change globally" at bounding box center [415, 196] width 34 height 9
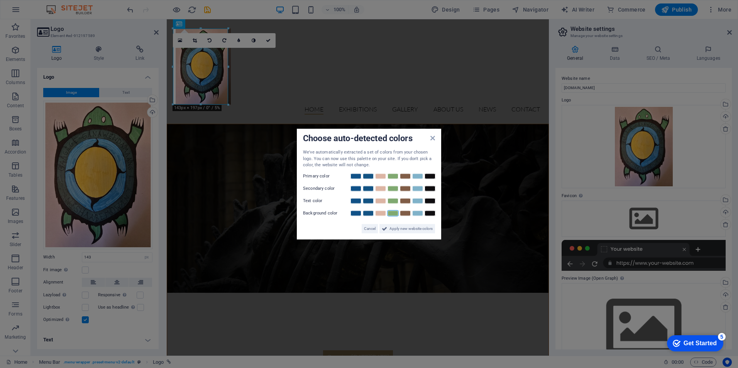
click at [392, 214] on link at bounding box center [393, 213] width 12 height 6
click at [382, 213] on link at bounding box center [381, 213] width 12 height 6
click at [367, 177] on link at bounding box center [369, 176] width 12 height 6
click at [417, 189] on link at bounding box center [418, 188] width 12 height 6
click at [430, 200] on link at bounding box center [430, 201] width 12 height 6
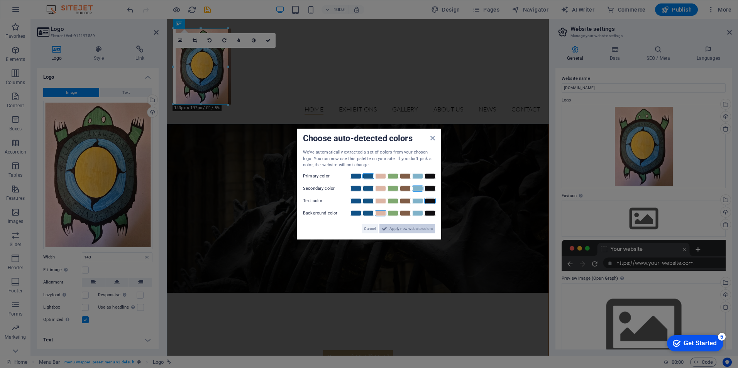
click at [409, 228] on span "Apply new website colors" at bounding box center [411, 228] width 43 height 9
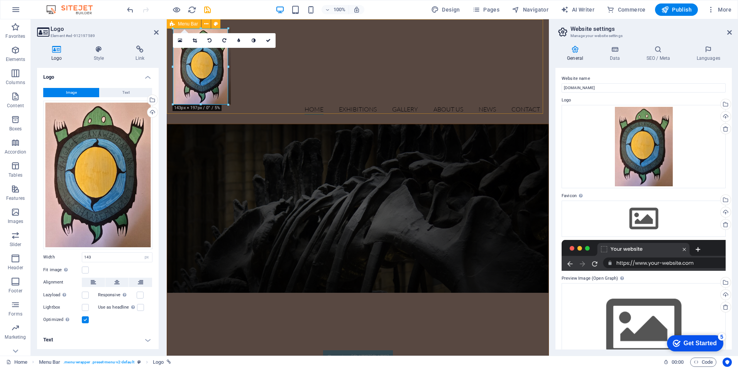
click at [424, 98] on div "Home Exhibitions Detail view Gallery About us News Contact" at bounding box center [358, 71] width 382 height 105
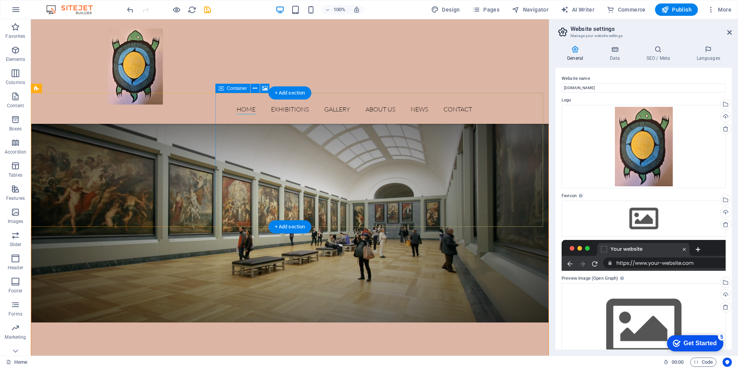
scroll to position [850, 0]
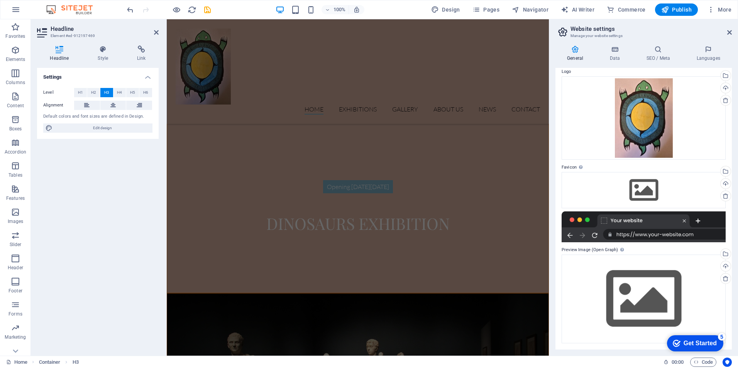
scroll to position [148, 0]
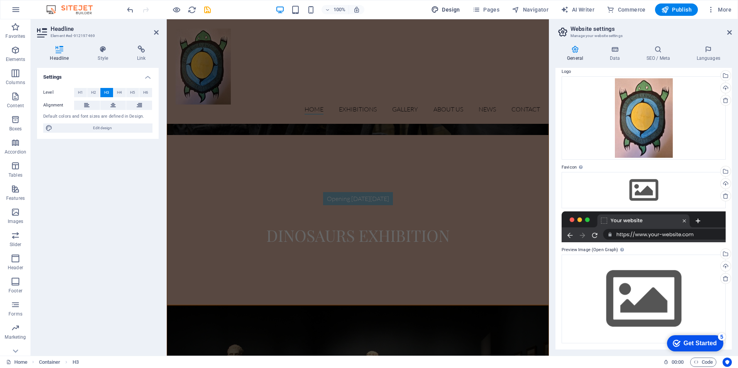
click at [454, 10] on span "Design" at bounding box center [445, 10] width 29 height 8
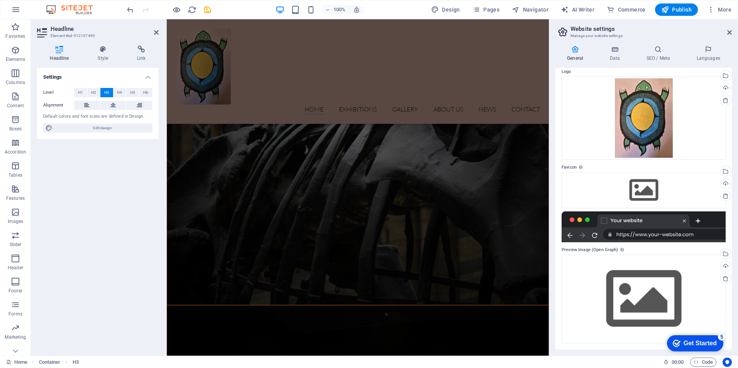
select select "px"
select select "300"
select select "px"
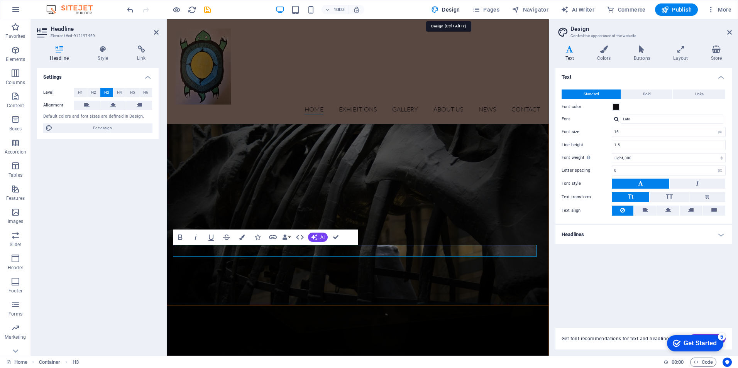
scroll to position [803, 0]
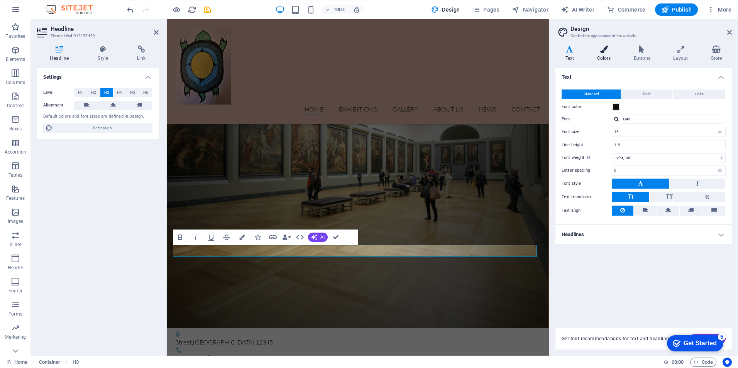
click at [607, 50] on icon at bounding box center [604, 50] width 34 height 8
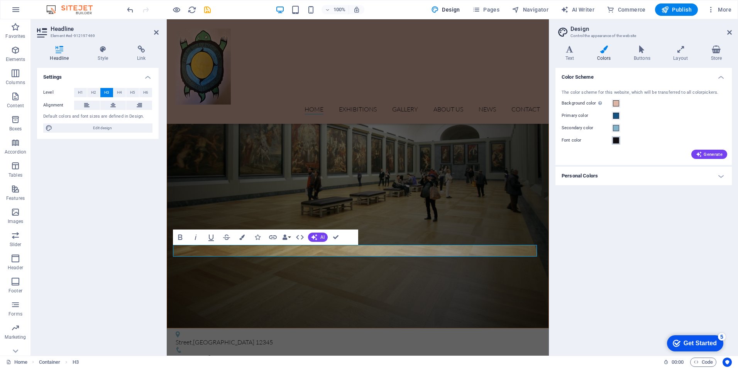
click at [617, 142] on span at bounding box center [616, 140] width 6 height 6
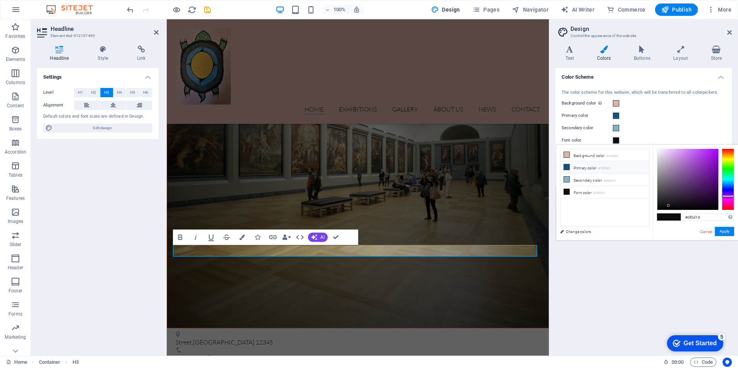
click at [568, 167] on icon at bounding box center [566, 166] width 5 height 5
type input "#135383"
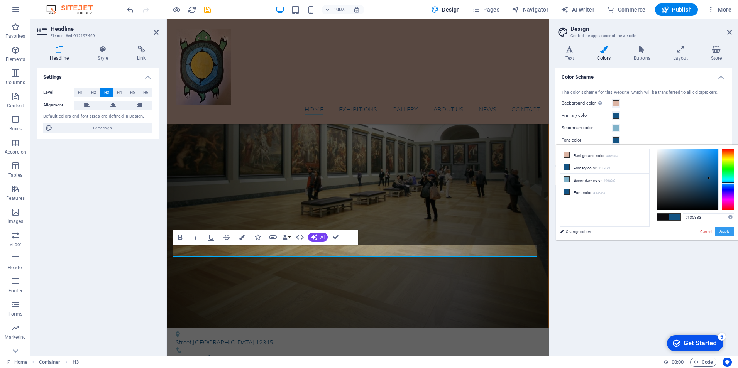
click at [727, 234] on button "Apply" at bounding box center [724, 231] width 19 height 9
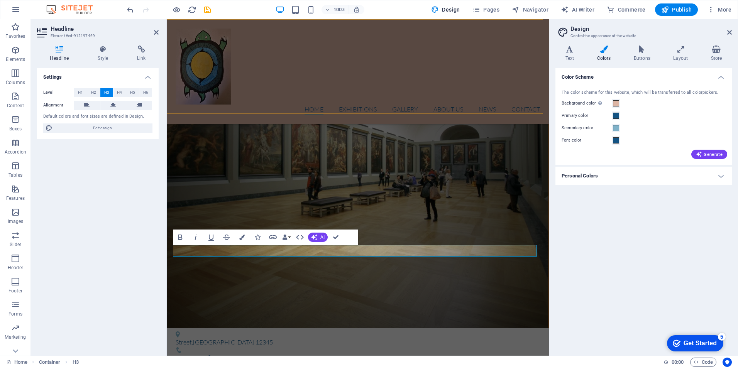
click at [444, 86] on div "Home Exhibitions Detail view Gallery About us News Contact" at bounding box center [358, 71] width 382 height 105
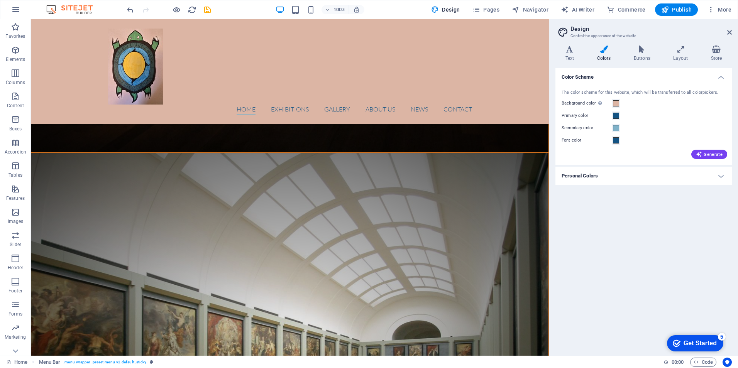
scroll to position [926, 0]
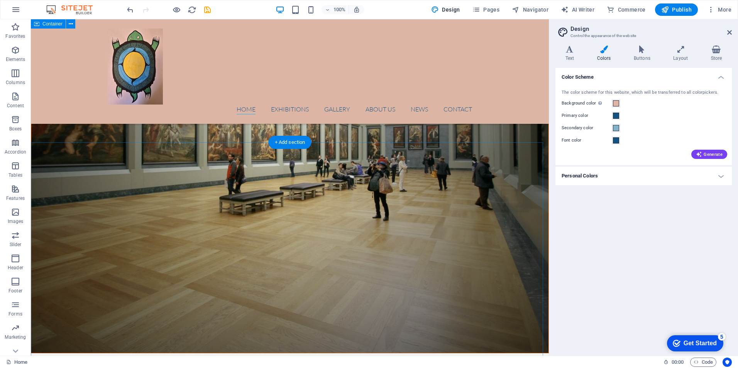
scroll to position [931, 0]
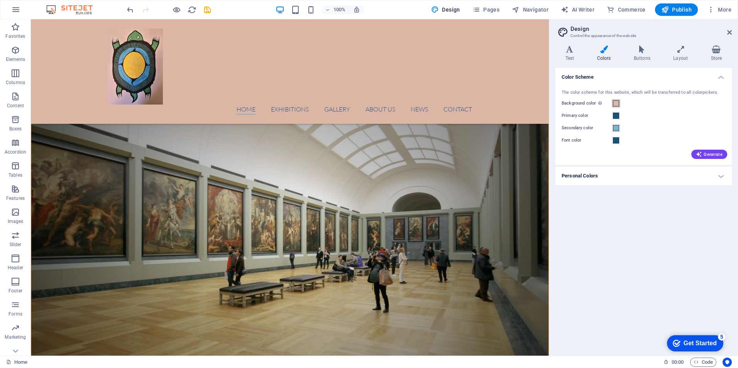
click at [618, 105] on span at bounding box center [616, 103] width 6 height 6
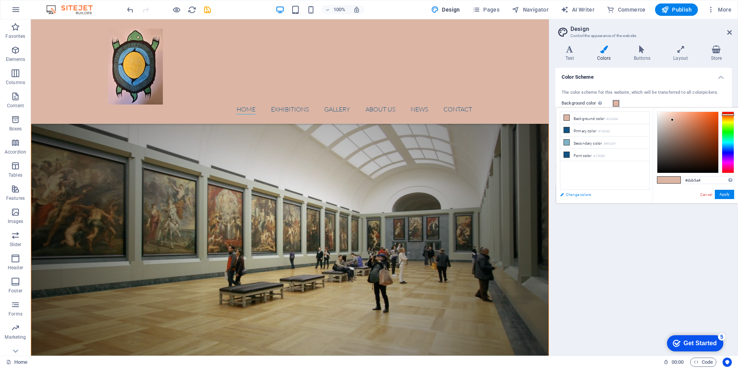
click at [575, 195] on link "Change colors" at bounding box center [601, 195] width 90 height 10
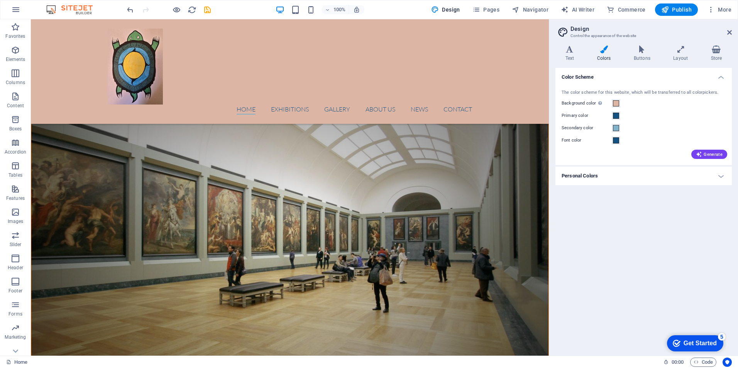
click at [645, 176] on h4 "Personal Colors" at bounding box center [644, 176] width 176 height 19
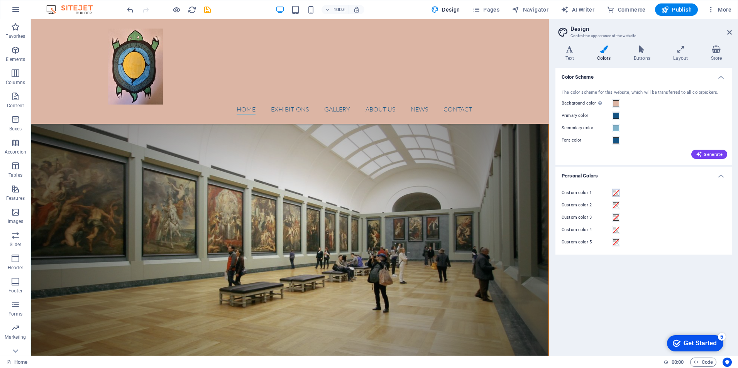
click at [615, 193] on span at bounding box center [616, 193] width 6 height 6
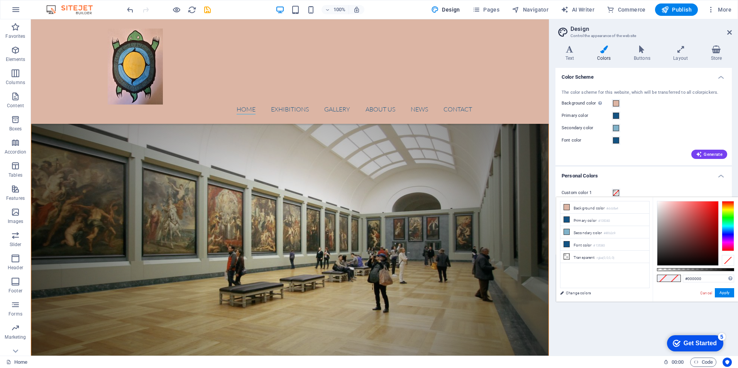
click at [727, 220] on div at bounding box center [728, 226] width 12 height 50
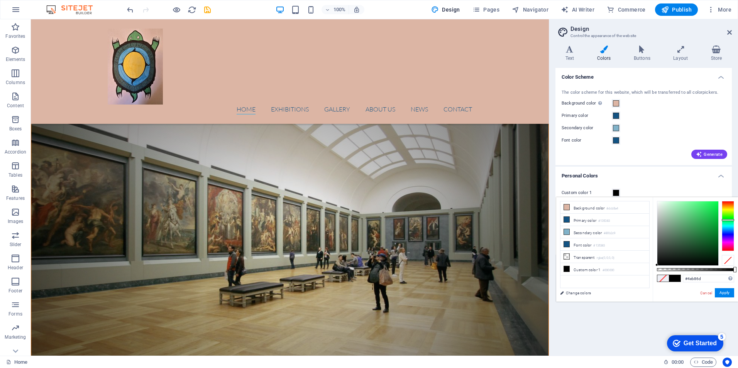
click at [692, 219] on div at bounding box center [688, 234] width 61 height 64
click at [691, 218] on div at bounding box center [692, 218] width 3 height 3
click at [693, 213] on div at bounding box center [688, 234] width 61 height 64
type input "#5ec07b"
drag, startPoint x: 692, startPoint y: 212, endPoint x: 688, endPoint y: 217, distance: 5.9
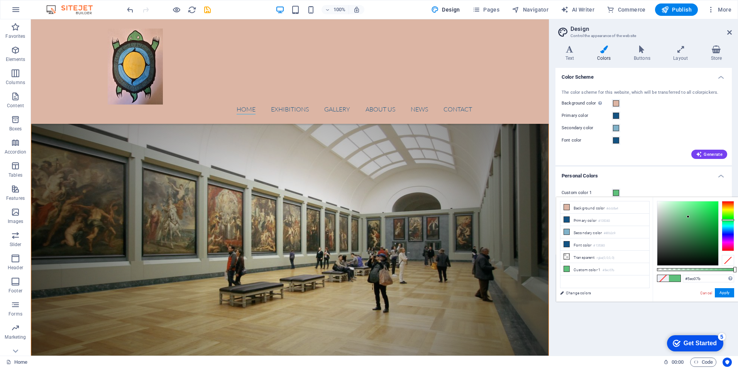
click at [688, 217] on div at bounding box center [688, 216] width 3 height 3
click at [724, 294] on button "Apply" at bounding box center [724, 292] width 19 height 9
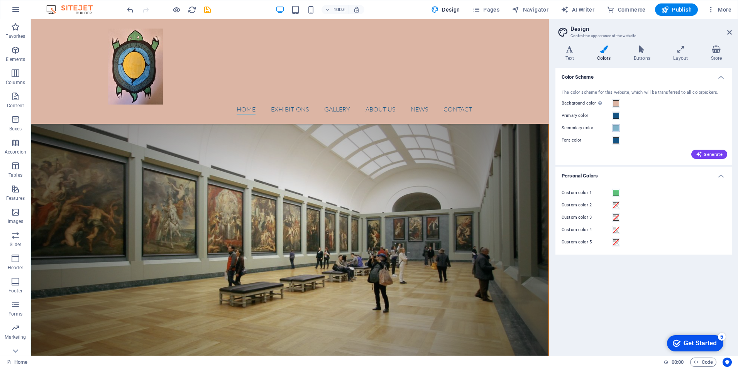
click at [617, 128] on span at bounding box center [616, 128] width 6 height 6
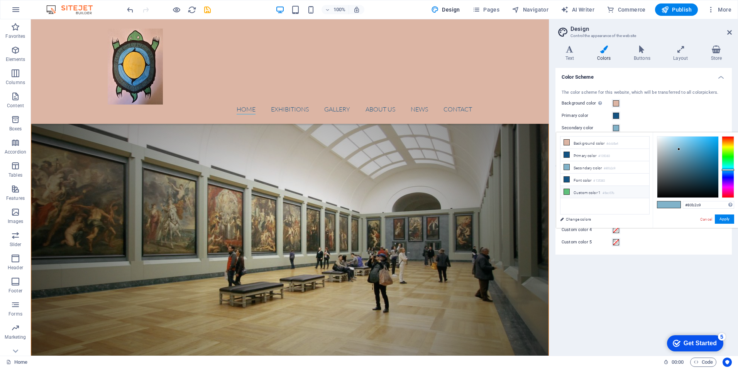
click at [567, 190] on icon at bounding box center [566, 191] width 5 height 5
type input "#5ec07b"
click at [710, 220] on link "Cancel" at bounding box center [707, 220] width 14 height 6
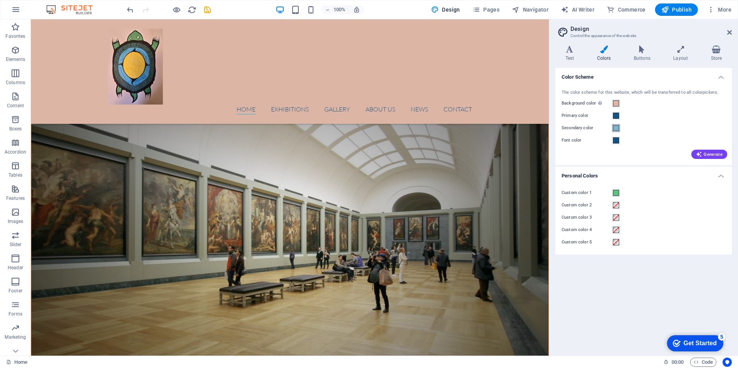
click at [616, 128] on span at bounding box center [616, 128] width 6 height 6
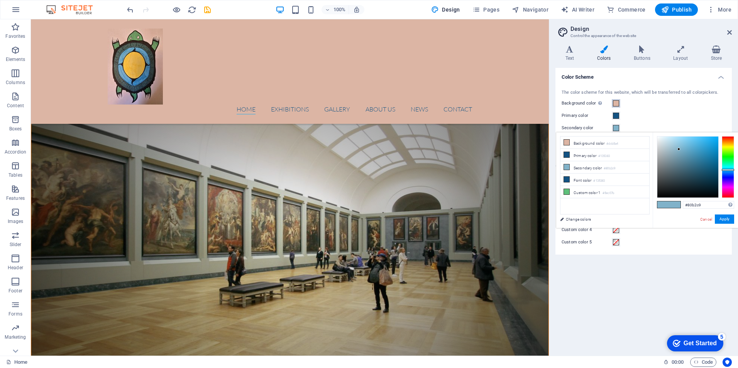
click at [616, 104] on span at bounding box center [616, 103] width 6 height 6
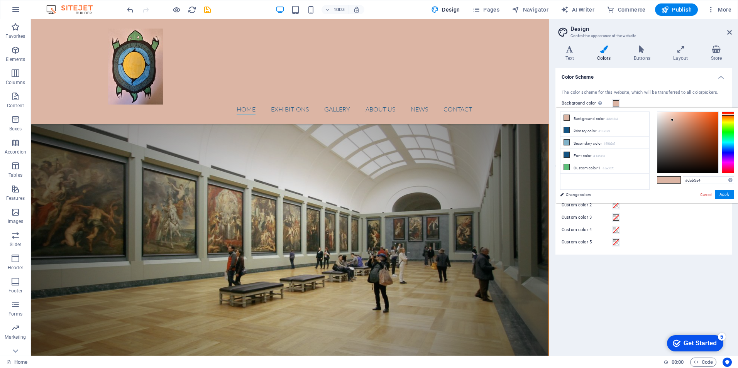
click at [633, 94] on div "The color scheme for this website, which will be transferred to all colorpicker…" at bounding box center [644, 93] width 164 height 7
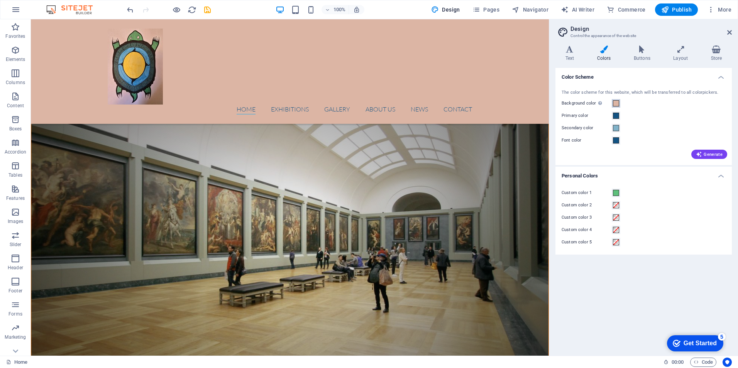
click at [617, 105] on span at bounding box center [616, 103] width 6 height 6
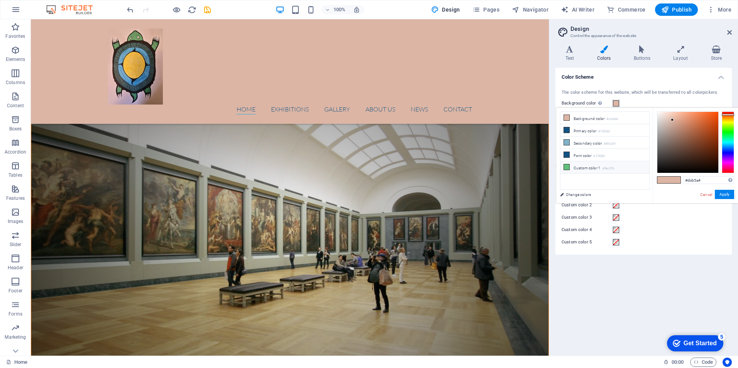
click at [573, 168] on li "Custom color 1 #5ec07b" at bounding box center [605, 167] width 89 height 12
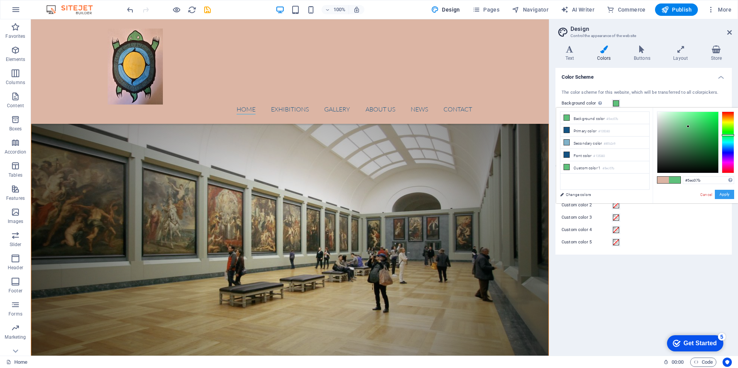
click at [726, 194] on button "Apply" at bounding box center [724, 194] width 19 height 9
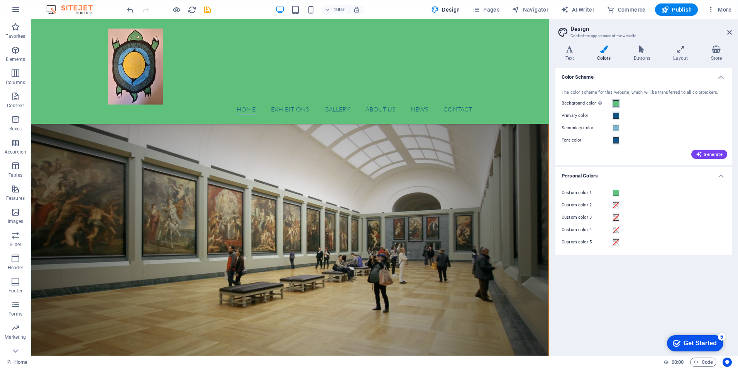
click at [618, 102] on span at bounding box center [616, 103] width 6 height 6
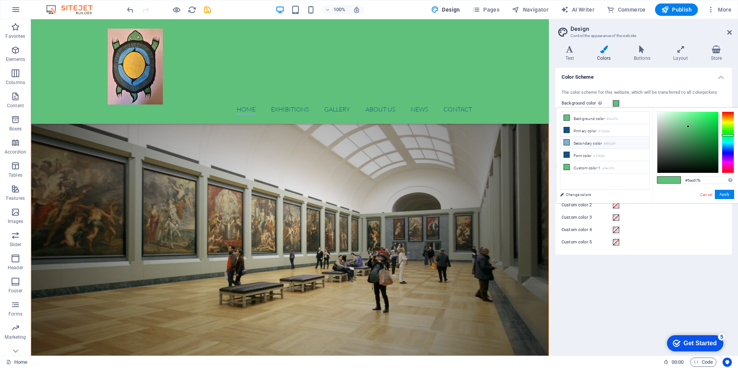
click at [590, 144] on li "Secondary color #80b2c9" at bounding box center [605, 143] width 89 height 12
type input "#80b2c9"
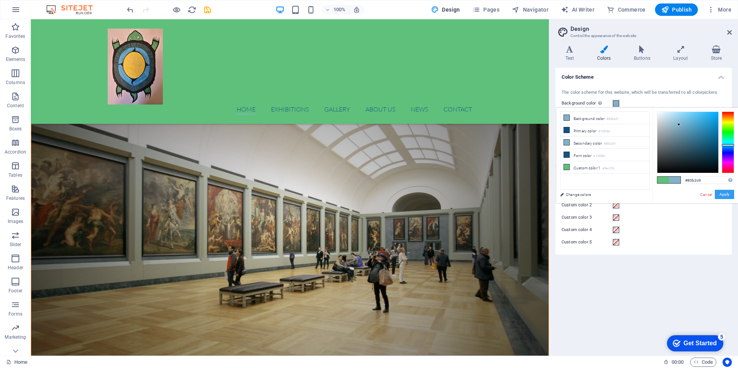
click at [727, 197] on button "Apply" at bounding box center [724, 194] width 19 height 9
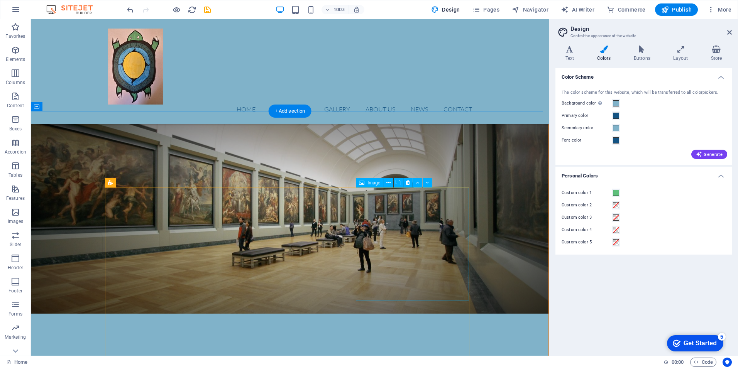
scroll to position [965, 0]
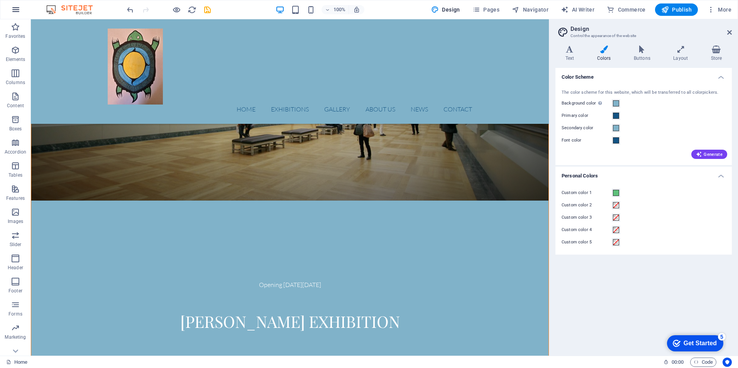
click at [17, 9] on icon "button" at bounding box center [15, 9] width 9 height 9
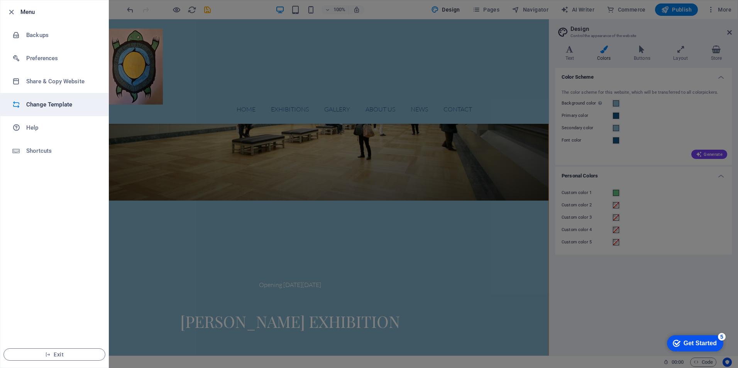
click at [61, 103] on h6 "Change Template" at bounding box center [61, 104] width 71 height 9
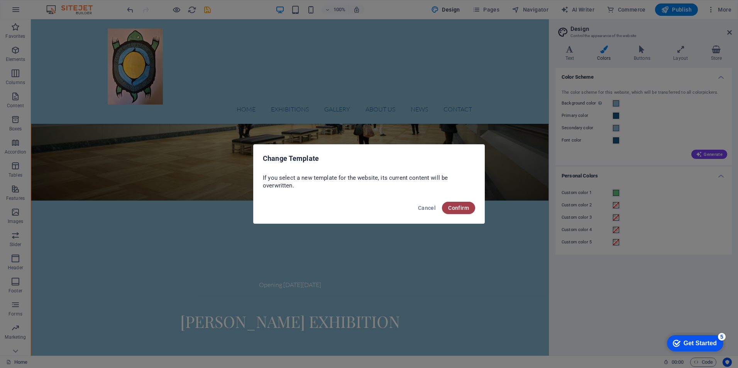
click at [466, 208] on span "Confirm" at bounding box center [458, 208] width 21 height 6
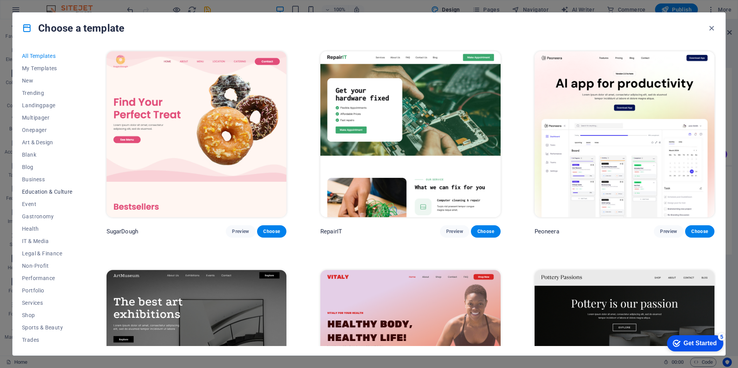
click at [39, 189] on span "Education & Culture" at bounding box center [47, 192] width 51 height 6
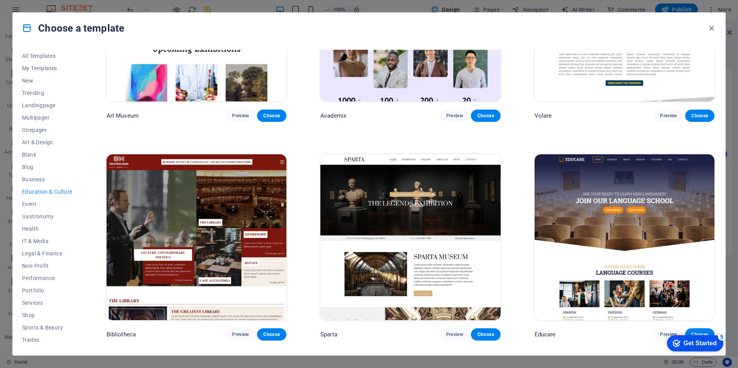
scroll to position [0, 0]
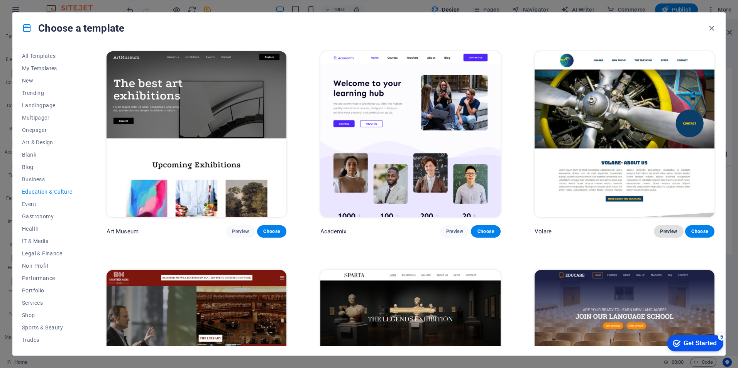
click at [663, 229] on span "Preview" at bounding box center [668, 232] width 17 height 6
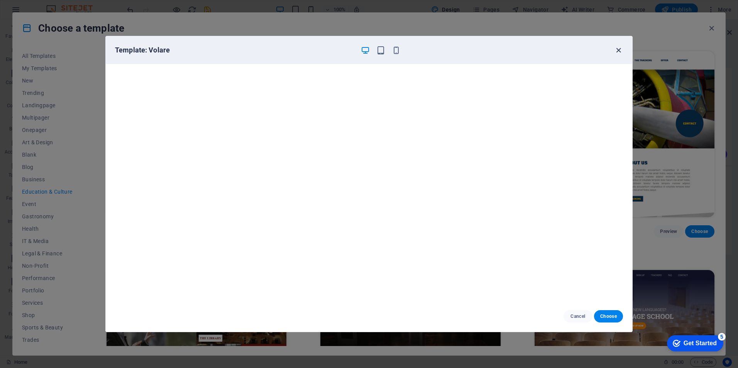
click at [620, 49] on icon "button" at bounding box center [618, 50] width 9 height 9
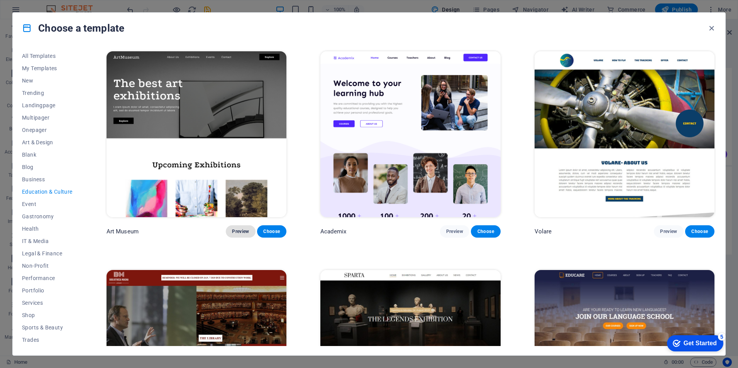
click at [235, 229] on span "Preview" at bounding box center [240, 232] width 17 height 6
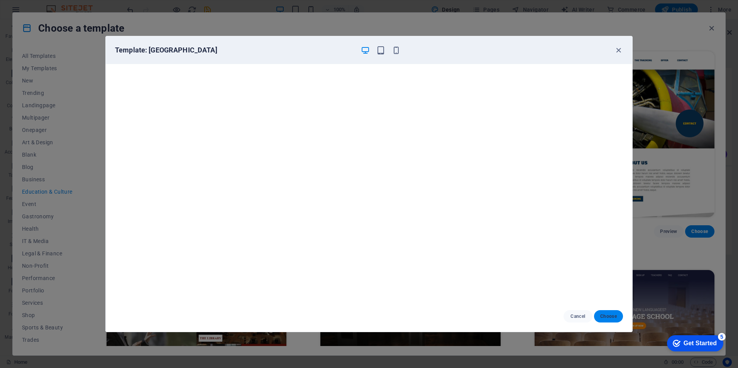
click at [613, 316] on span "Choose" at bounding box center [608, 317] width 17 height 6
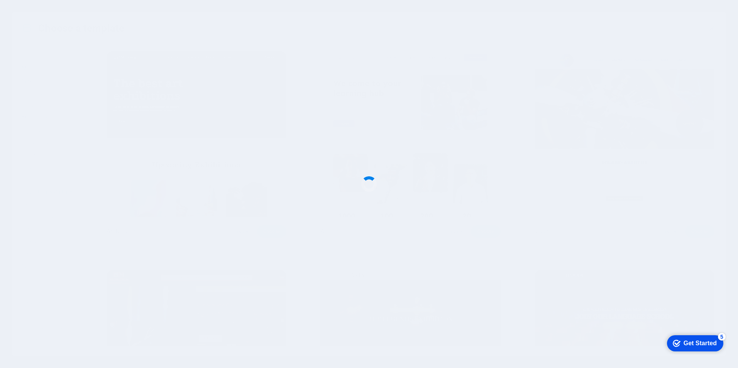
scroll to position [1136, 0]
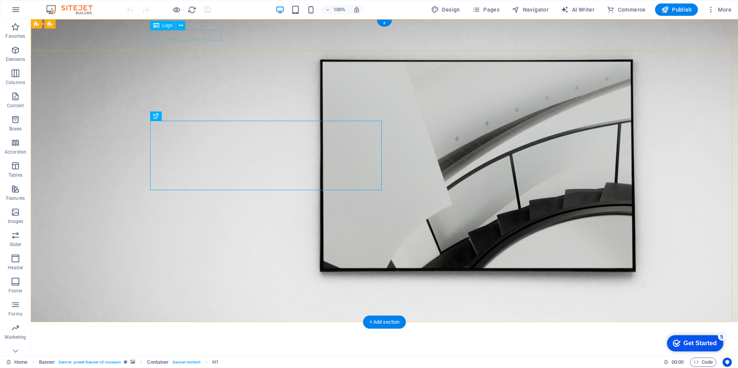
click at [180, 329] on div at bounding box center [384, 334] width 463 height 10
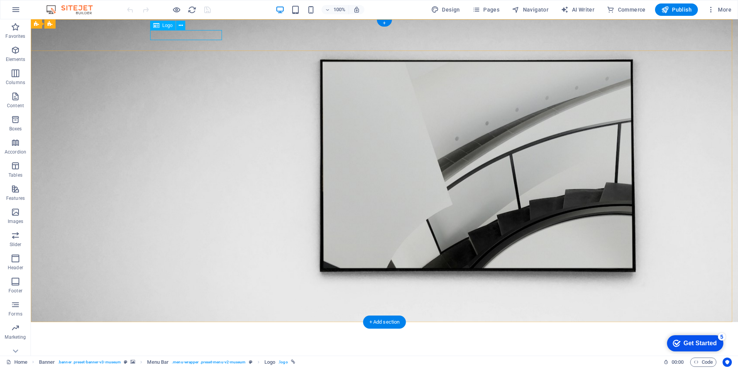
click at [175, 329] on div at bounding box center [384, 334] width 463 height 10
select select "px"
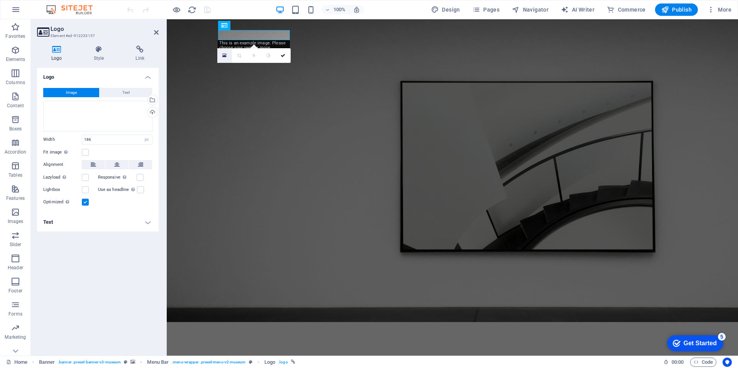
click at [223, 54] on icon at bounding box center [224, 55] width 4 height 5
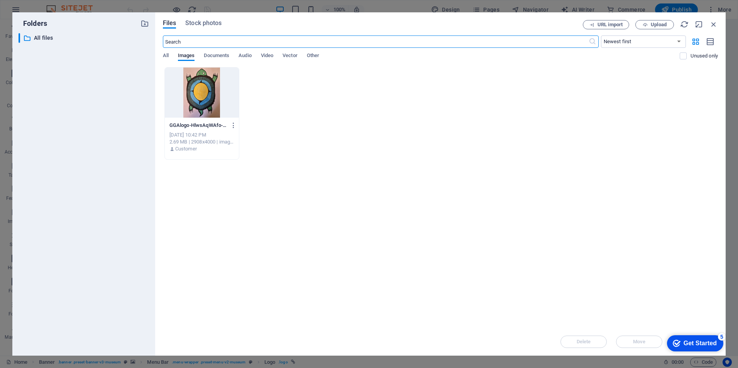
click at [198, 91] on div at bounding box center [202, 93] width 74 height 50
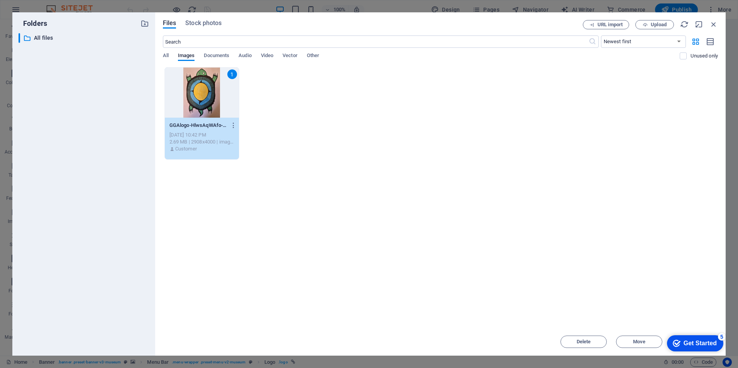
drag, startPoint x: 696, startPoint y: 343, endPoint x: 771, endPoint y: 499, distance: 173.8
click at [696, 342] on div "Get Started" at bounding box center [700, 343] width 33 height 7
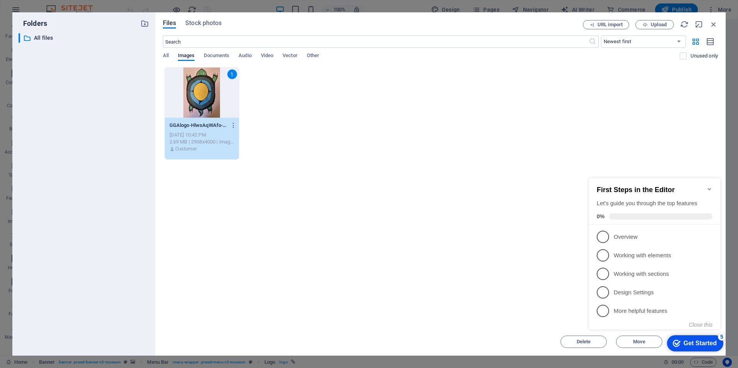
click at [648, 236] on p "Overview - incomplete" at bounding box center [660, 237] width 93 height 8
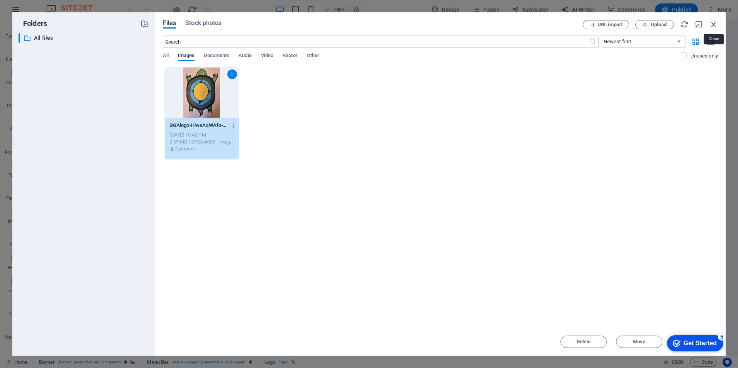
click at [712, 25] on icon "button" at bounding box center [714, 24] width 8 height 8
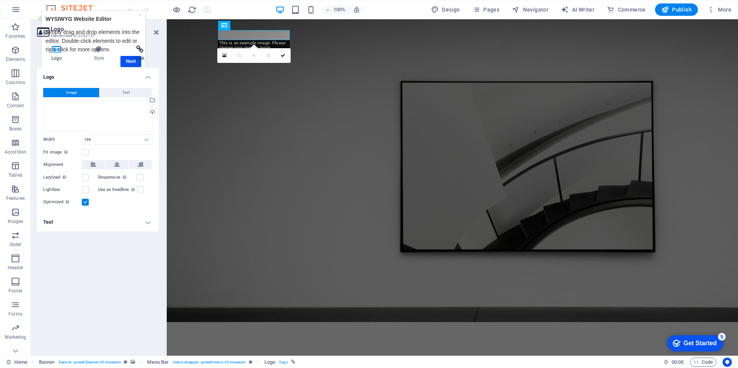
click at [127, 59] on h4 "Link" at bounding box center [139, 54] width 37 height 16
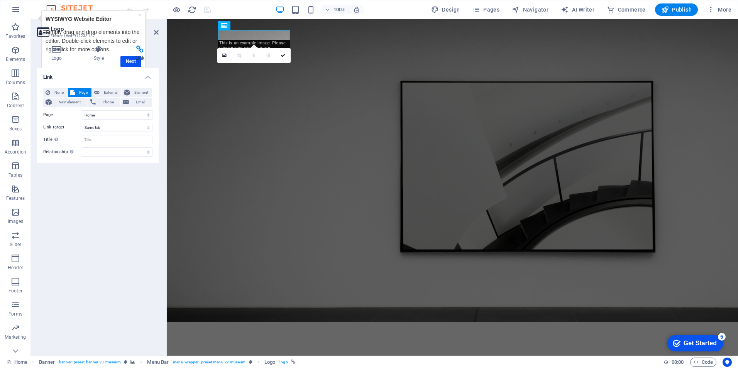
click at [125, 61] on h4 "Link" at bounding box center [139, 54] width 37 height 16
click at [131, 59] on h4 "Link" at bounding box center [139, 54] width 37 height 16
click at [138, 15] on link "×" at bounding box center [139, 15] width 3 height 6
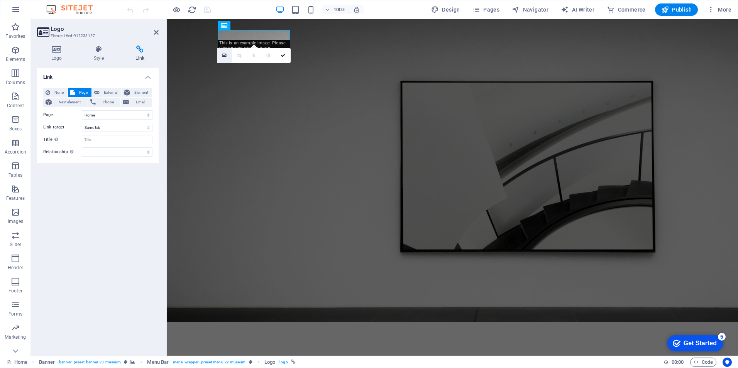
click at [224, 54] on icon at bounding box center [224, 55] width 4 height 5
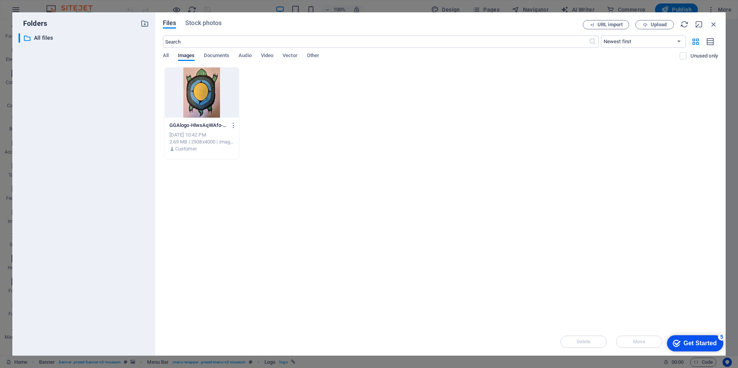
click at [199, 89] on div at bounding box center [202, 93] width 74 height 50
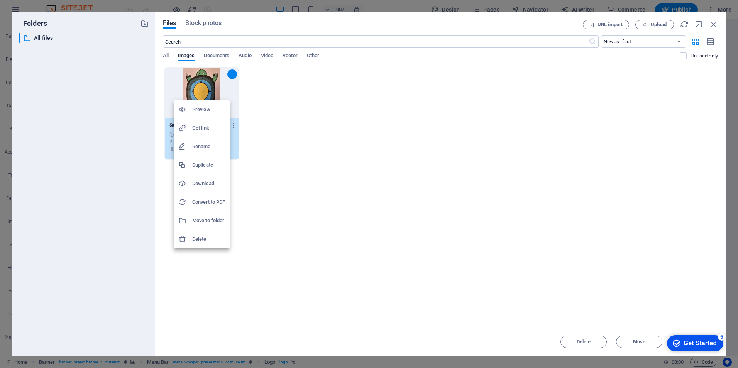
drag, startPoint x: 199, startPoint y: 104, endPoint x: 309, endPoint y: 98, distance: 110.2
click at [312, 102] on div at bounding box center [369, 184] width 738 height 368
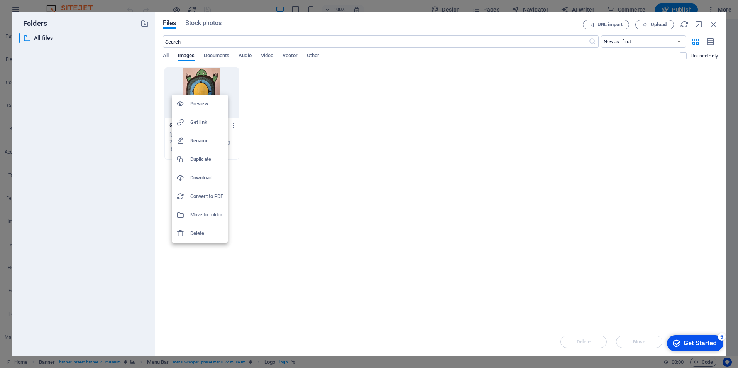
click at [201, 104] on h6 "Preview" at bounding box center [206, 103] width 33 height 9
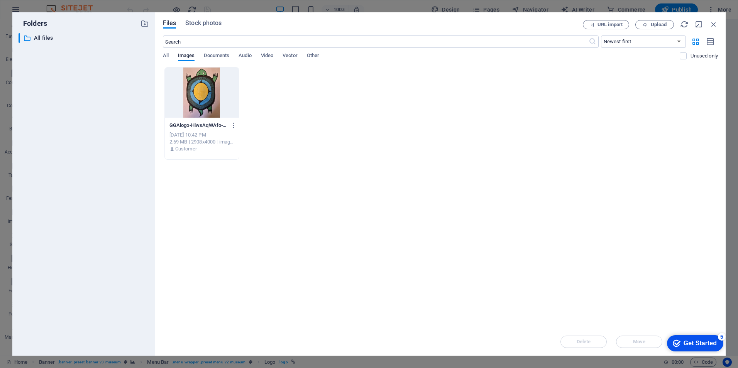
click at [197, 100] on div at bounding box center [202, 93] width 74 height 50
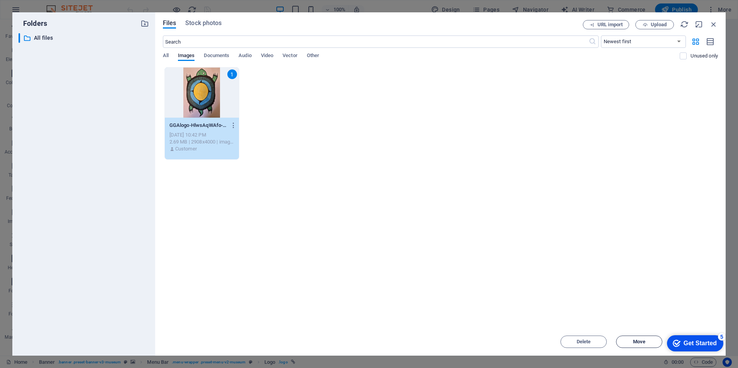
click at [641, 342] on span "Move" at bounding box center [639, 342] width 12 height 5
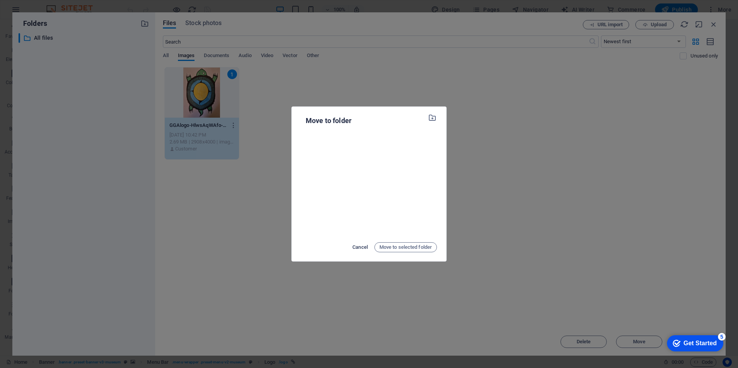
click at [358, 247] on span "Cancel" at bounding box center [360, 247] width 15 height 9
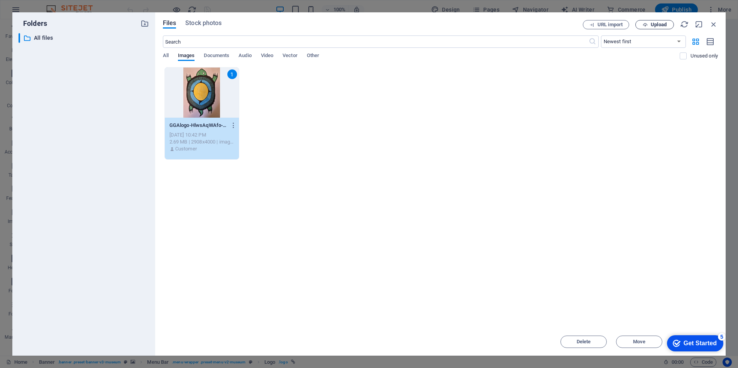
click at [659, 22] on span "Upload" at bounding box center [659, 24] width 16 height 5
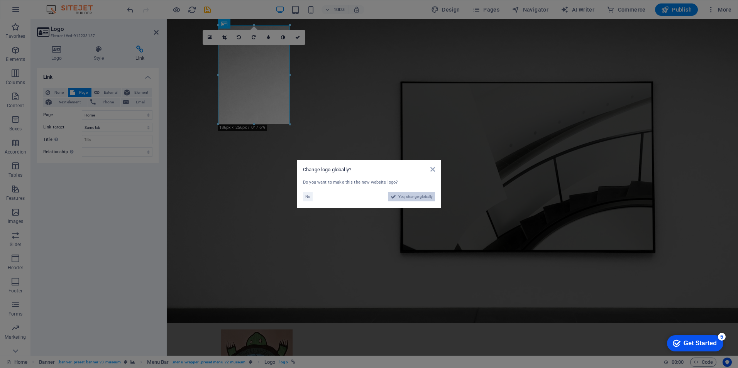
click at [404, 197] on span "Yes, change globally" at bounding box center [415, 196] width 34 height 9
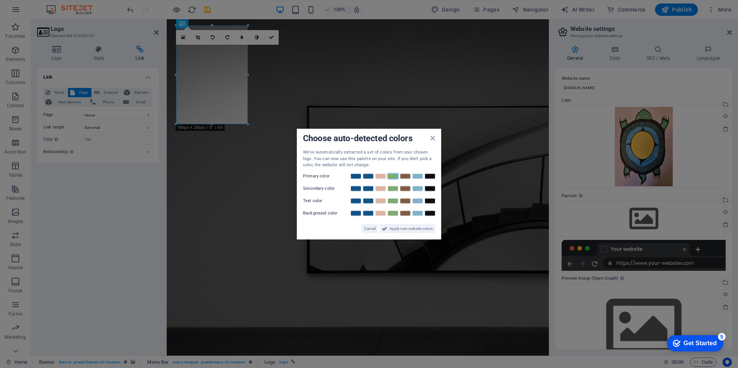
click at [393, 174] on link at bounding box center [393, 176] width 12 height 6
click at [417, 189] on link at bounding box center [418, 188] width 12 height 6
click at [354, 201] on link at bounding box center [356, 201] width 12 height 6
click at [392, 211] on link at bounding box center [393, 213] width 12 height 6
click at [403, 175] on link at bounding box center [406, 176] width 12 height 6
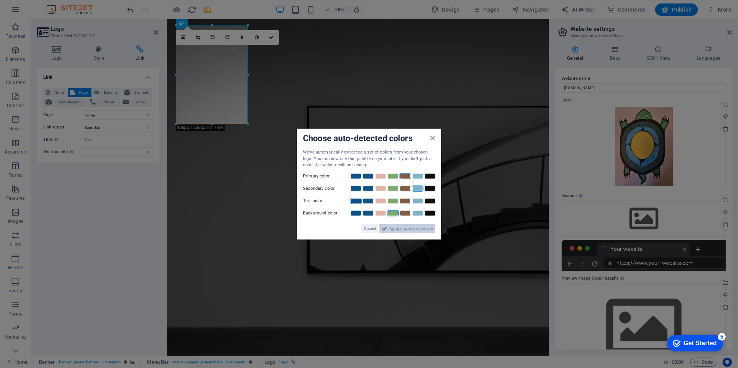
click at [412, 228] on span "Apply new website colors" at bounding box center [411, 228] width 43 height 9
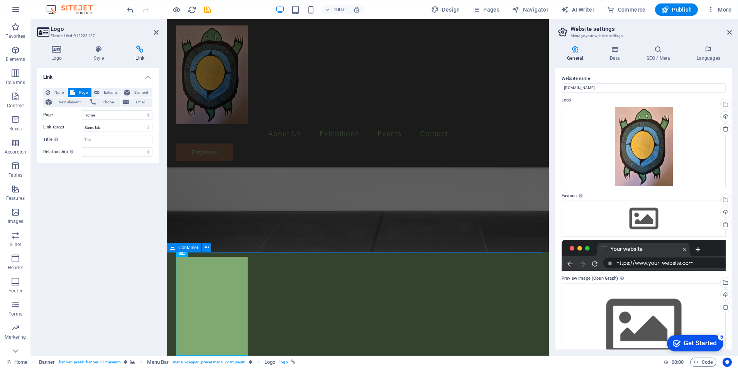
scroll to position [116, 0]
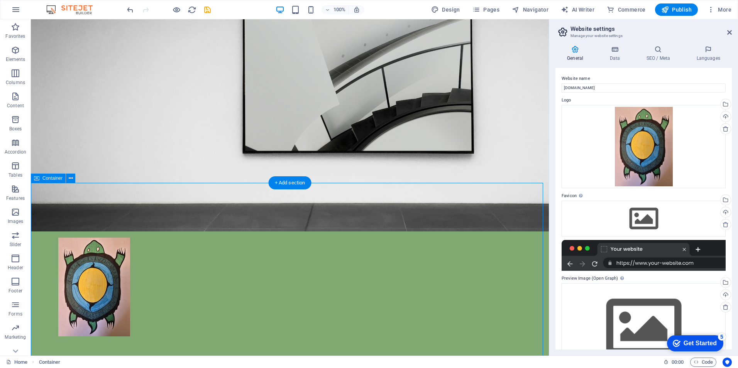
scroll to position [39, 0]
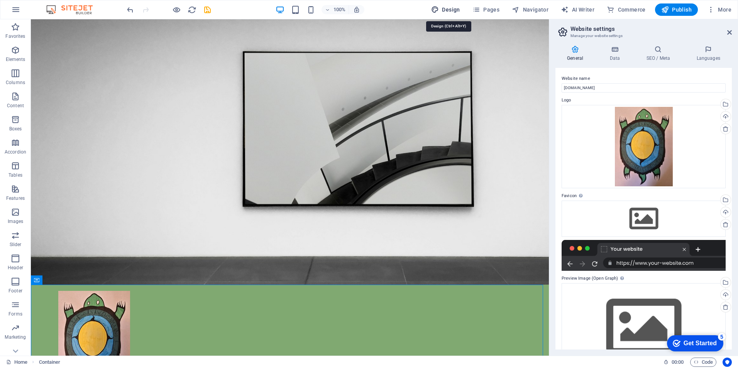
click at [449, 11] on span "Design" at bounding box center [445, 10] width 29 height 8
select select "px"
select select "300"
select select "px"
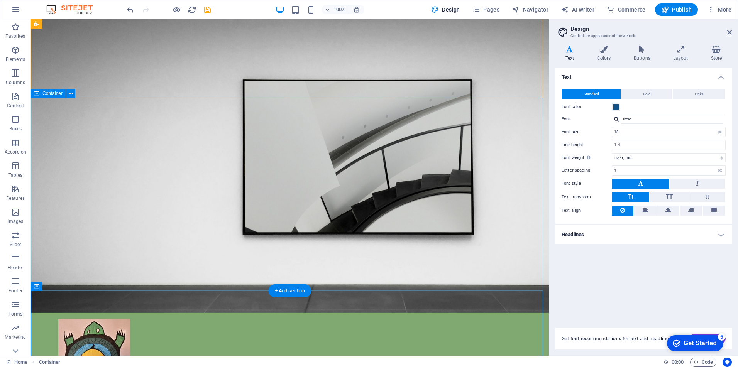
scroll to position [0, 0]
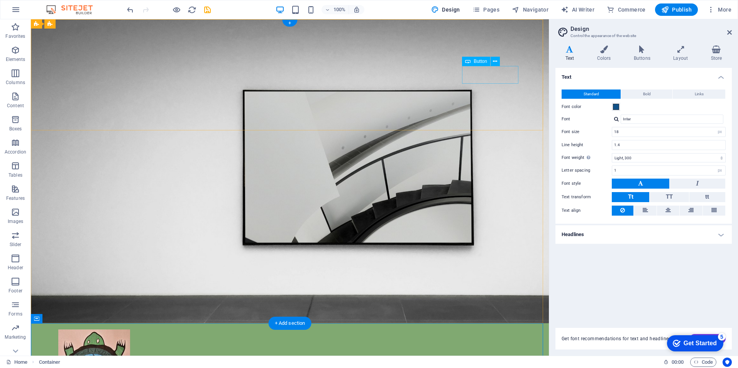
click at [498, 60] on button at bounding box center [495, 61] width 9 height 9
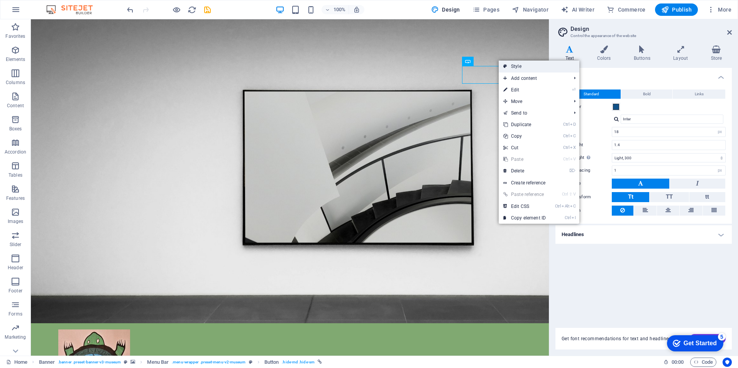
click at [522, 65] on link "Style" at bounding box center [539, 67] width 81 height 12
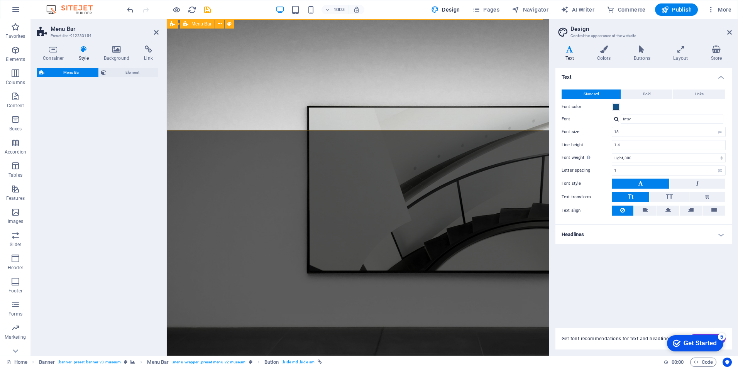
select select "rem"
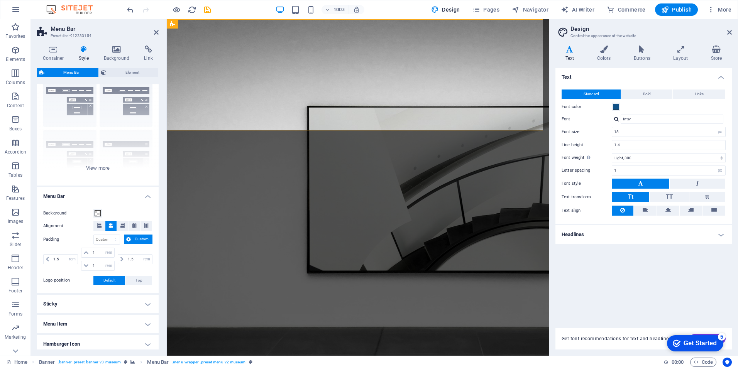
scroll to position [25, 0]
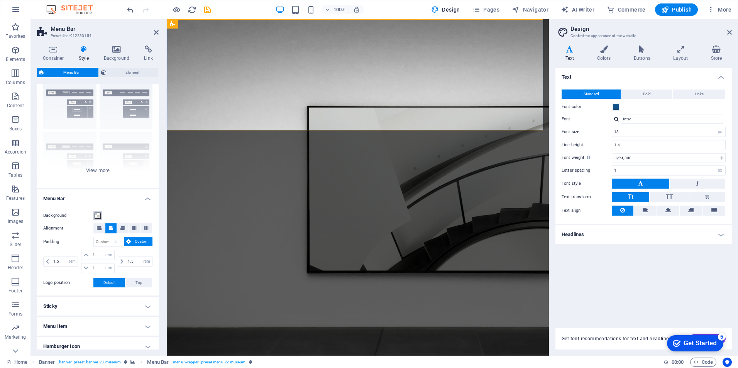
click at [97, 213] on span at bounding box center [98, 216] width 6 height 6
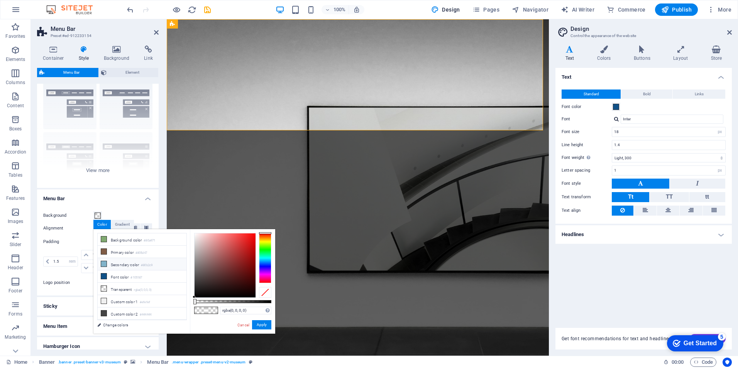
click at [118, 262] on li "Secondary color #80b2c9" at bounding box center [142, 264] width 89 height 12
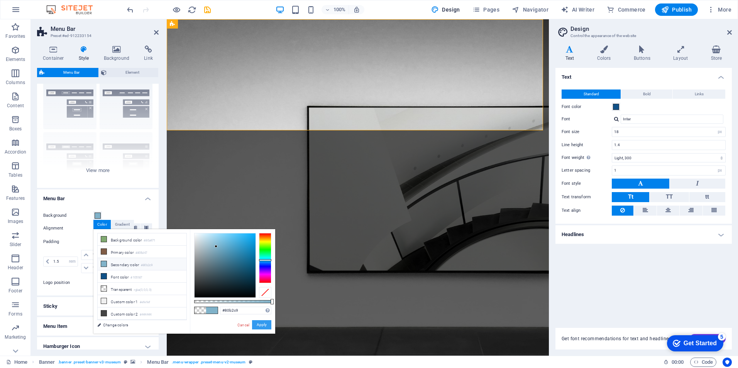
click at [262, 327] on button "Apply" at bounding box center [261, 324] width 19 height 9
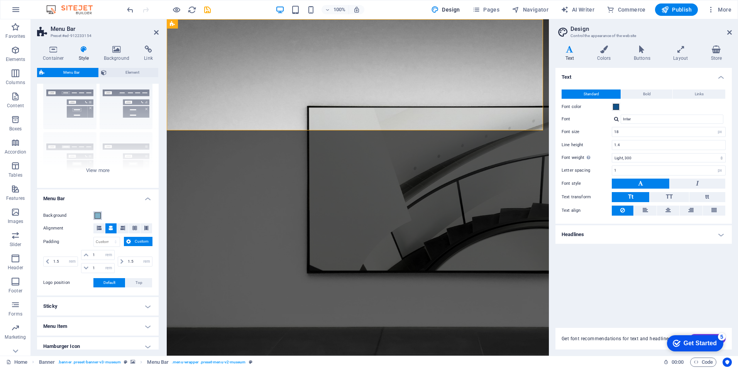
click at [97, 216] on span at bounding box center [98, 216] width 6 height 6
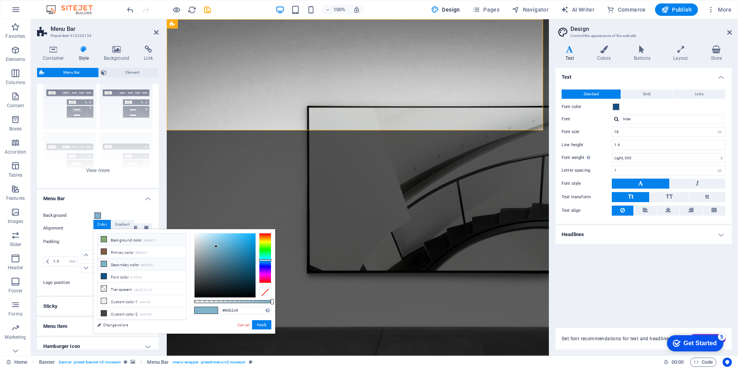
click at [120, 240] on li "Background color #80a971" at bounding box center [142, 240] width 89 height 12
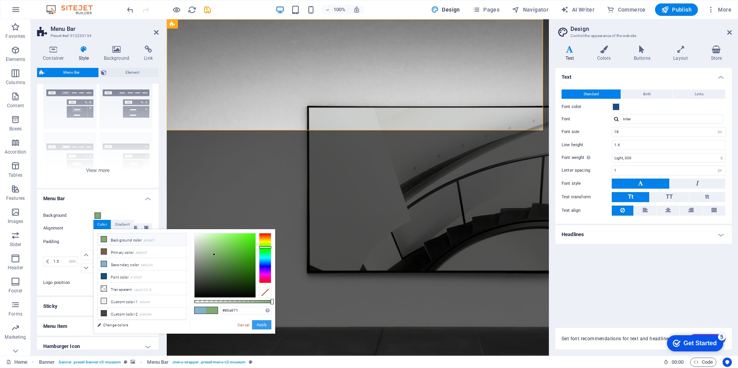
click at [266, 326] on button "Apply" at bounding box center [261, 324] width 19 height 9
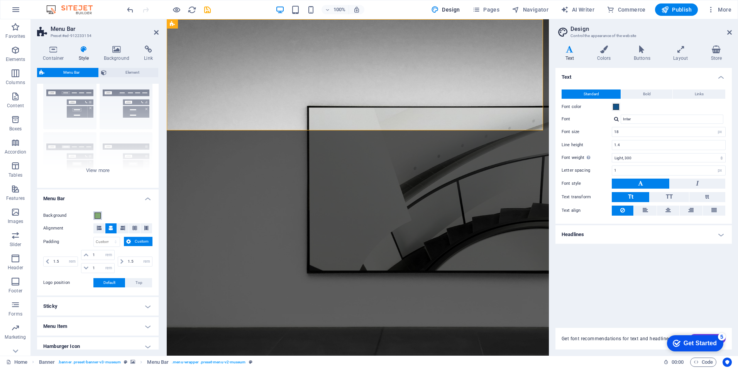
click at [99, 214] on span at bounding box center [98, 216] width 6 height 6
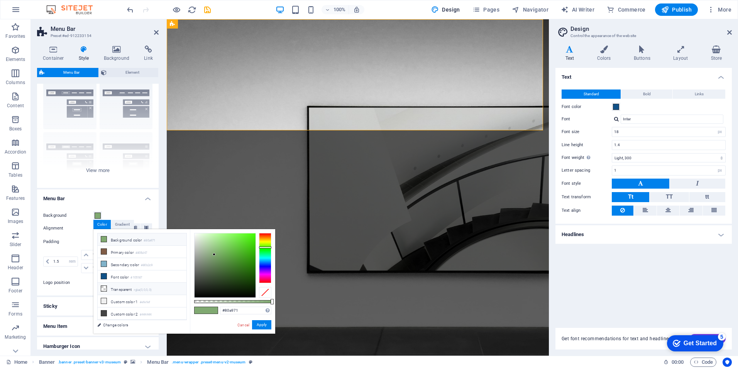
click at [129, 290] on li "Transparent rgba(0,0,0,.0)" at bounding box center [142, 289] width 89 height 12
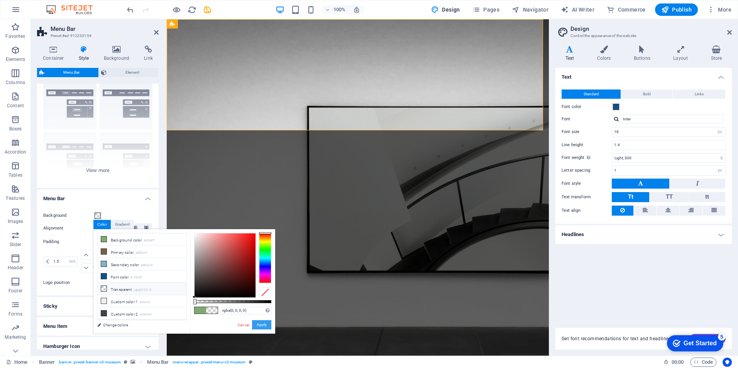
click at [263, 324] on button "Apply" at bounding box center [261, 324] width 19 height 9
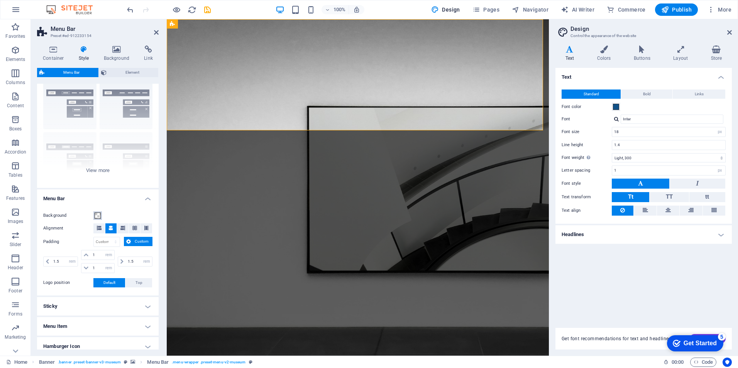
click at [97, 215] on span at bounding box center [98, 216] width 6 height 6
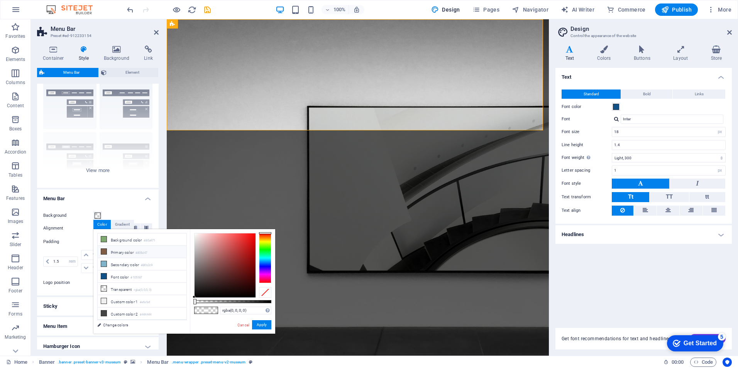
click at [132, 252] on li "Primary color #805d47" at bounding box center [142, 252] width 89 height 12
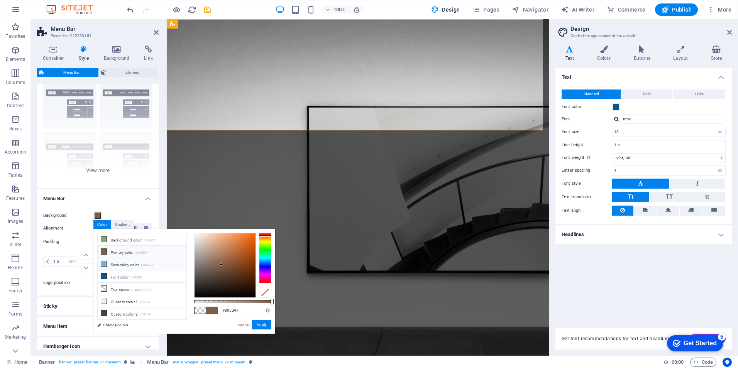
click at [120, 265] on li "Secondary color #80b2c9" at bounding box center [142, 264] width 89 height 12
type input "#80b2c9"
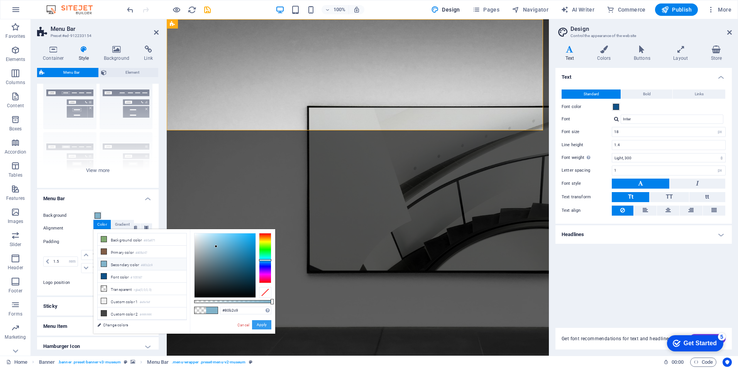
click at [264, 324] on button "Apply" at bounding box center [261, 324] width 19 height 9
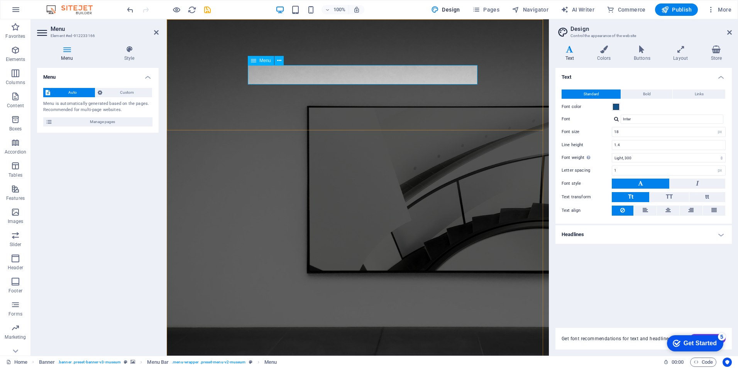
click at [130, 93] on span "Custom" at bounding box center [128, 92] width 46 height 9
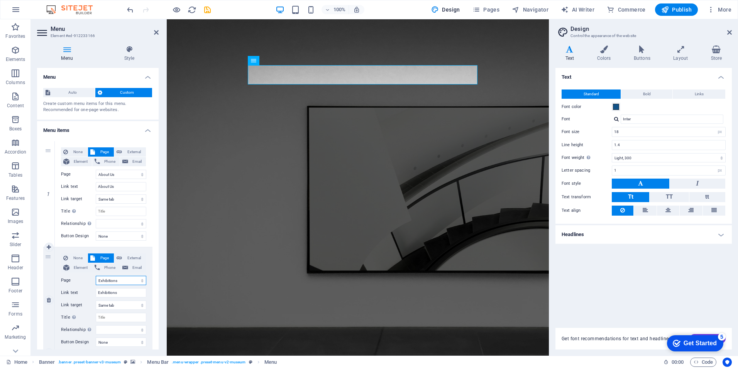
click at [109, 280] on select "Home About Us Exhibitions Events Contact Privacy Legal Notice" at bounding box center [121, 280] width 51 height 9
click at [152, 265] on div "1 None Page External Element Phone Email Page Home About Us Exhibitions Events …" at bounding box center [98, 353] width 122 height 437
click at [109, 293] on input "Exhibitions" at bounding box center [121, 292] width 51 height 9
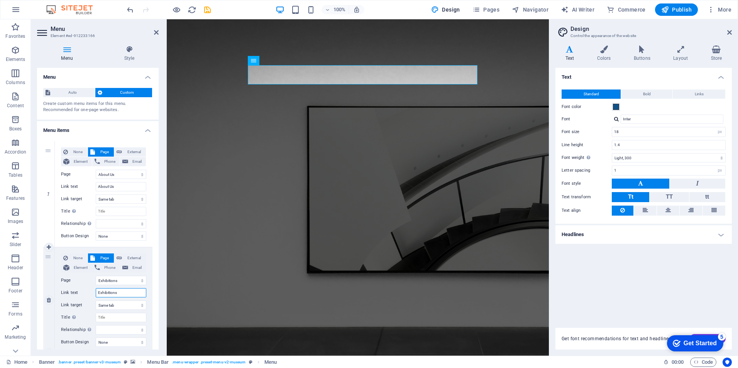
click at [109, 293] on input "Exhibitions" at bounding box center [121, 292] width 51 height 9
type input "Programs"
select select
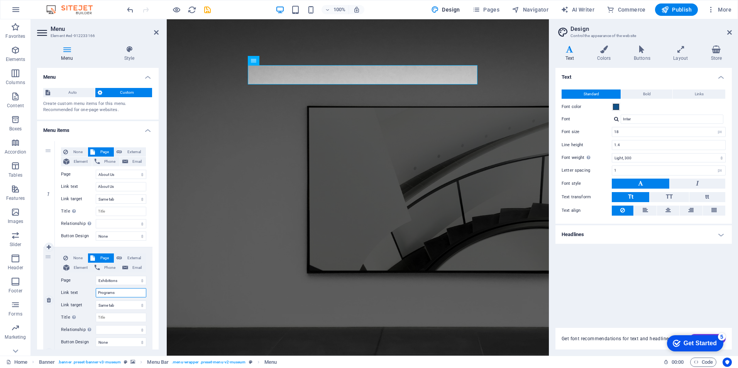
select select
type input "Programs"
click at [128, 322] on input "Title Additional link description, should not be the same as the link text. The…" at bounding box center [121, 317] width 51 height 9
click at [125, 281] on select "Home About Us Exhibitions Events Contact Privacy Legal Notice" at bounding box center [121, 280] width 51 height 9
click at [147, 253] on div "None Page External Element Phone Email Page Home About Us Exhibitions Events Co…" at bounding box center [104, 301] width 98 height 106
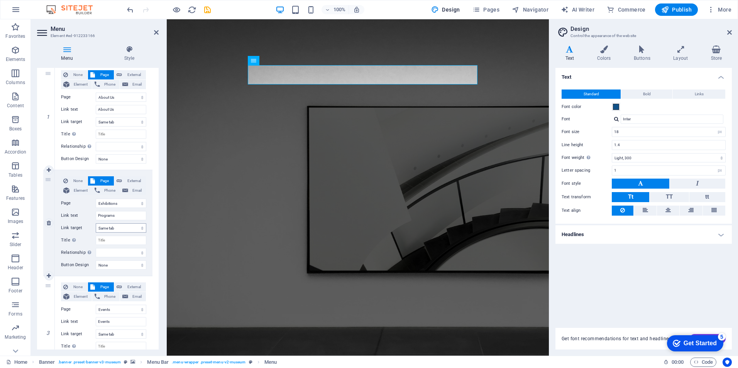
scroll to position [116, 0]
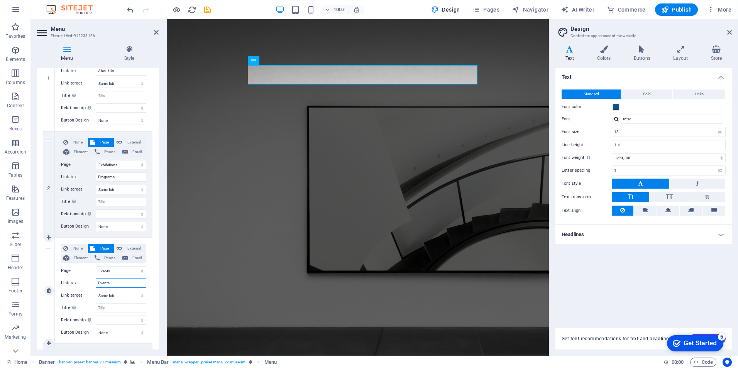
click at [107, 283] on input "Events" at bounding box center [121, 283] width 51 height 9
type input "Dictionar"
select select
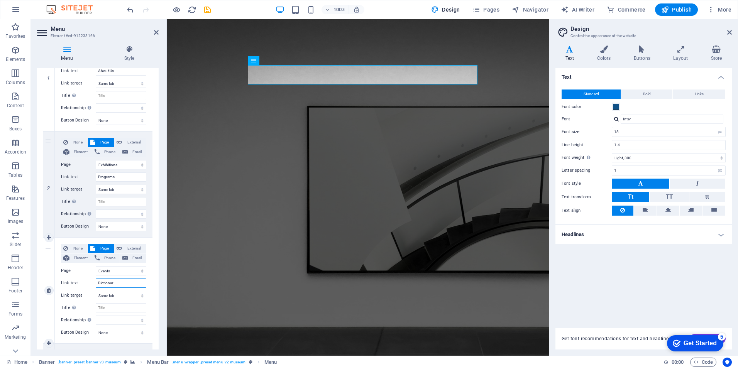
select select
type input "Dictionary"
select select
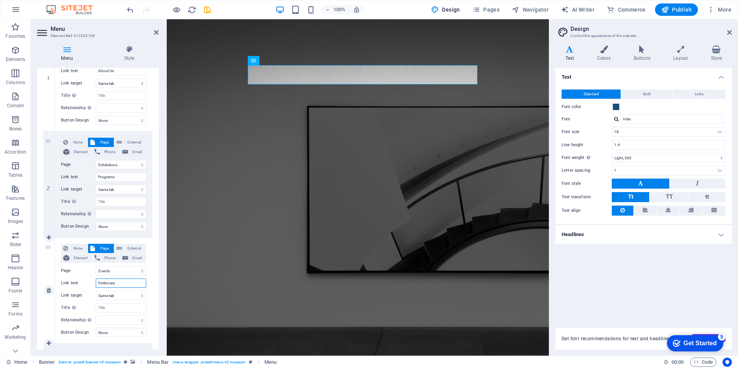
select select
type input "Dictionary"
click at [723, 235] on h4 "Headlines" at bounding box center [644, 235] width 176 height 19
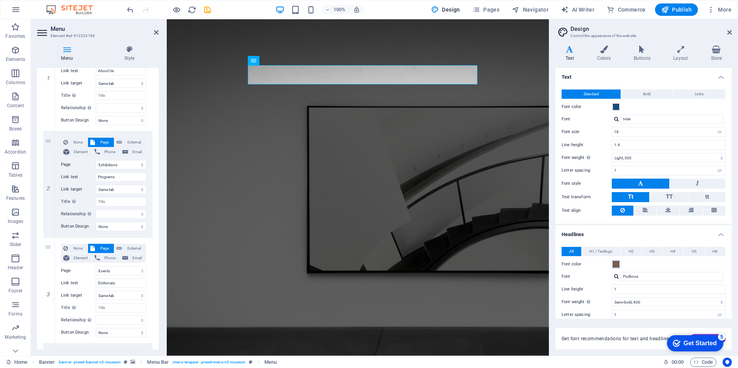
click at [615, 265] on span at bounding box center [616, 264] width 6 height 6
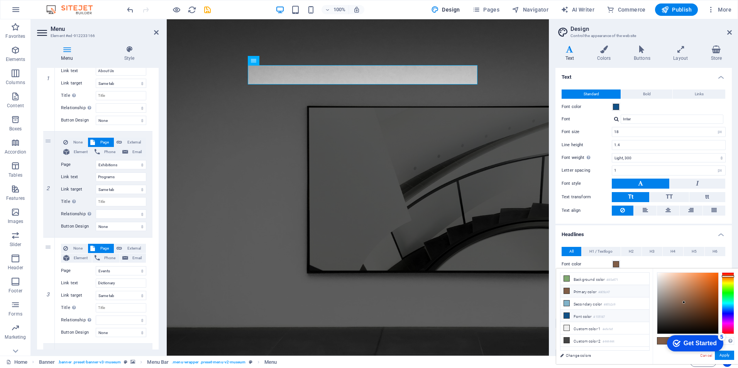
click at [586, 315] on li "Font color #105187" at bounding box center [605, 316] width 89 height 12
type input "#105187"
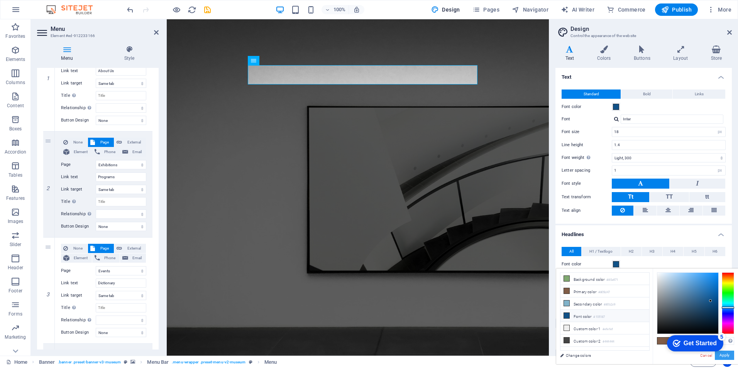
click at [727, 356] on button "Apply" at bounding box center [724, 355] width 19 height 9
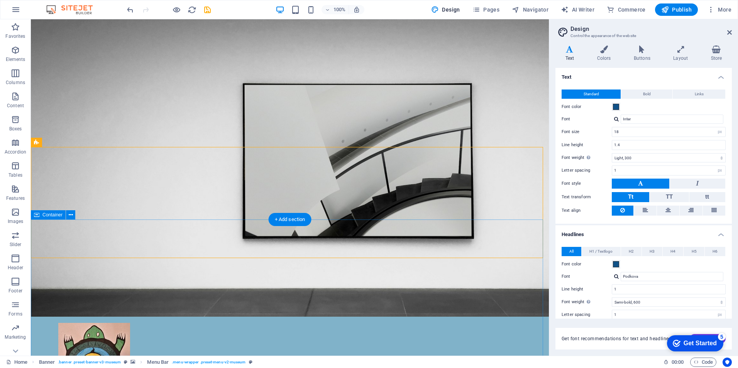
scroll to position [0, 0]
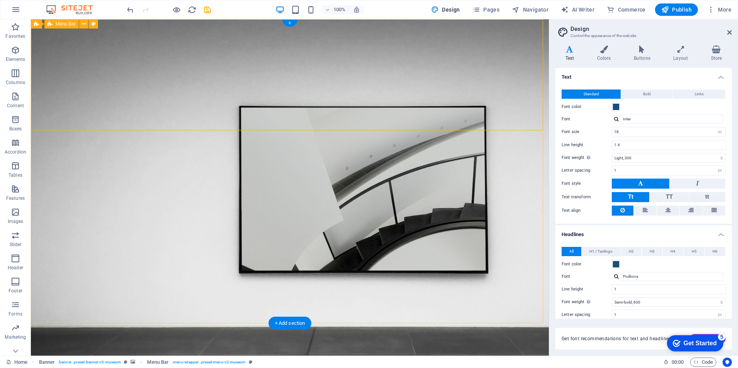
select select "rem"
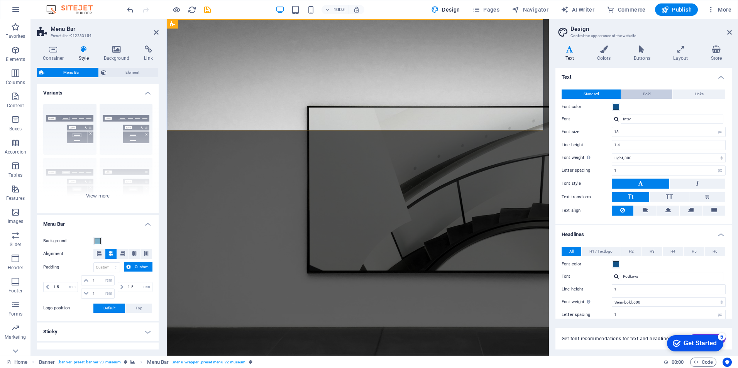
click at [644, 94] on span "Bold" at bounding box center [647, 94] width 8 height 9
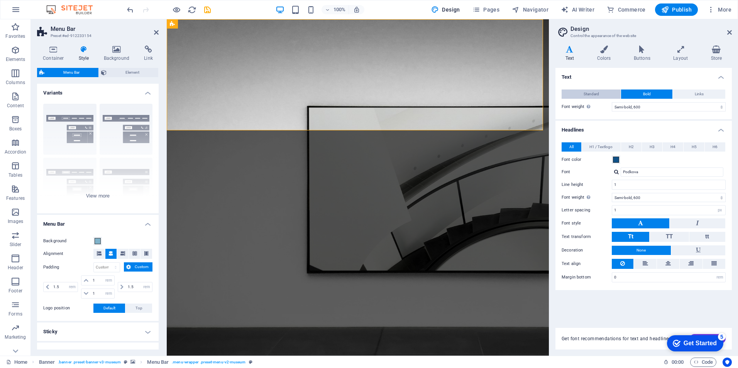
click at [592, 93] on span "Standard" at bounding box center [591, 94] width 15 height 9
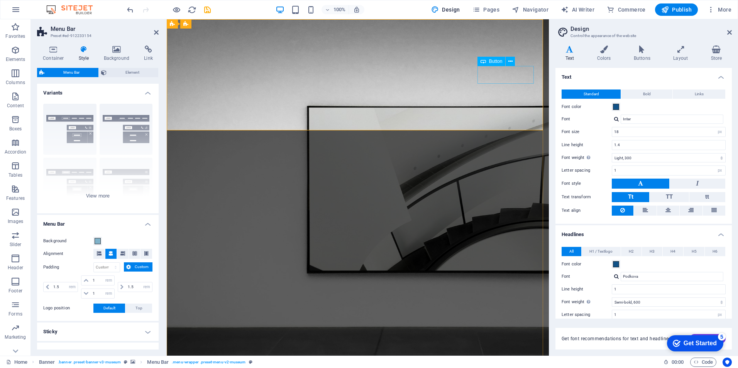
click at [510, 59] on icon at bounding box center [511, 62] width 4 height 8
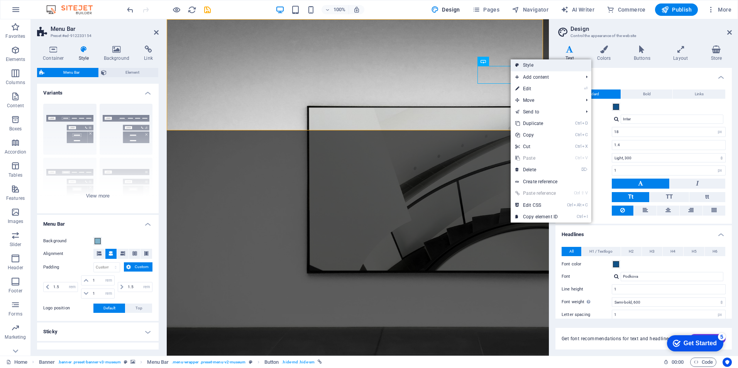
drag, startPoint x: 526, startPoint y: 63, endPoint x: 359, endPoint y: 44, distance: 167.9
click at [526, 63] on link "Style" at bounding box center [551, 65] width 81 height 12
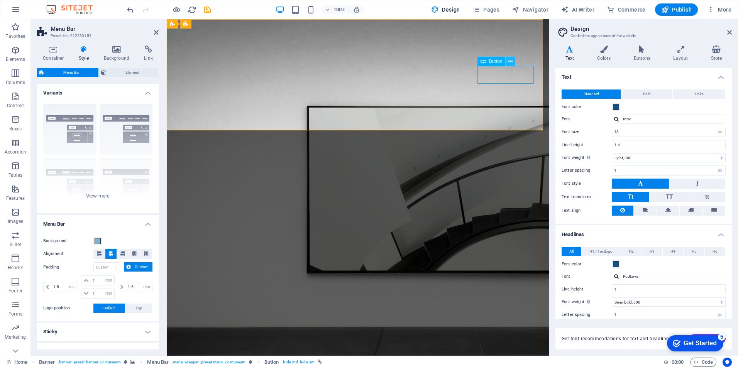
click at [511, 61] on icon at bounding box center [511, 62] width 4 height 8
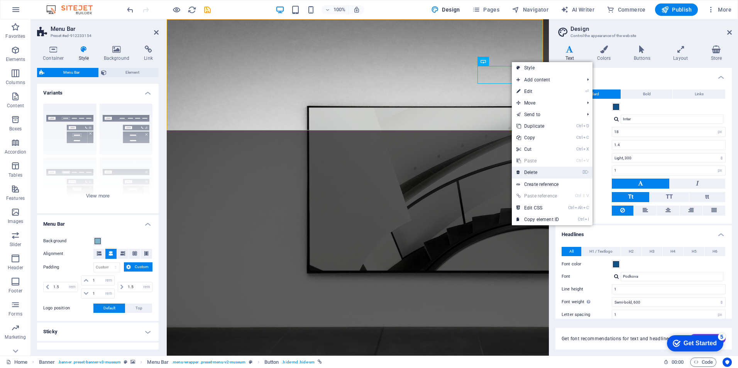
click at [527, 171] on link "⌦ Delete" at bounding box center [538, 173] width 52 height 12
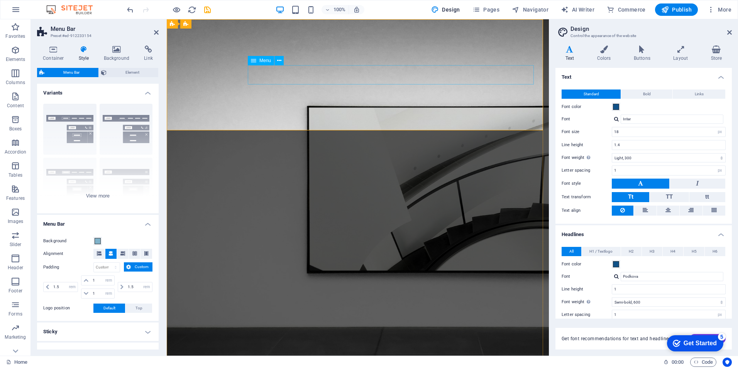
select select "1"
select select
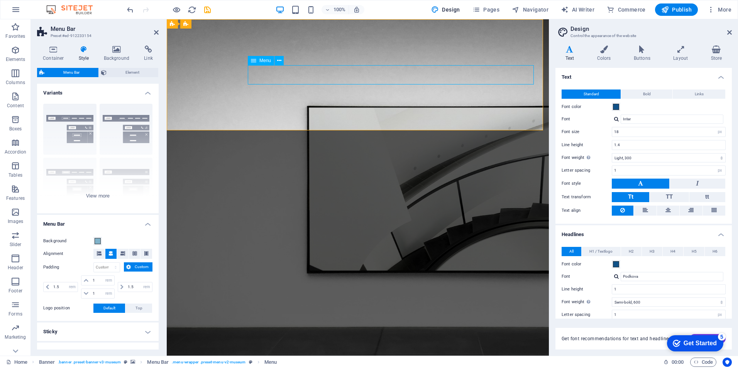
select select "2"
select select
select select "3"
select select
select select "4"
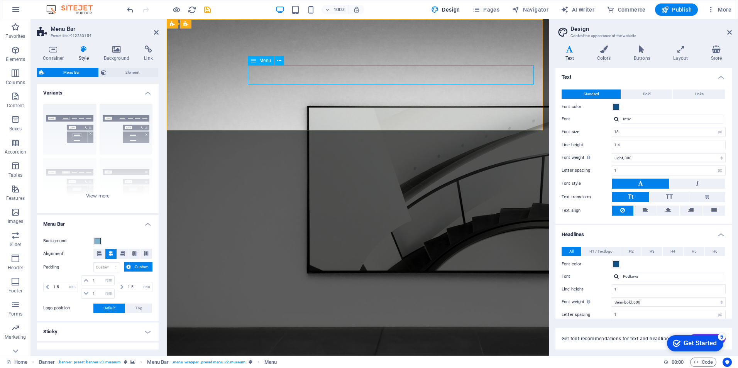
select select
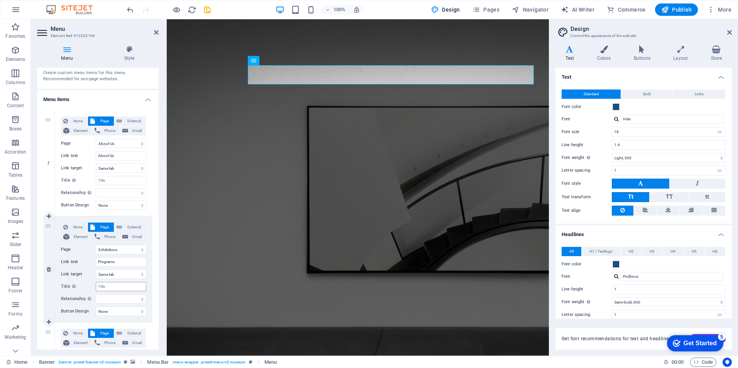
scroll to position [44, 0]
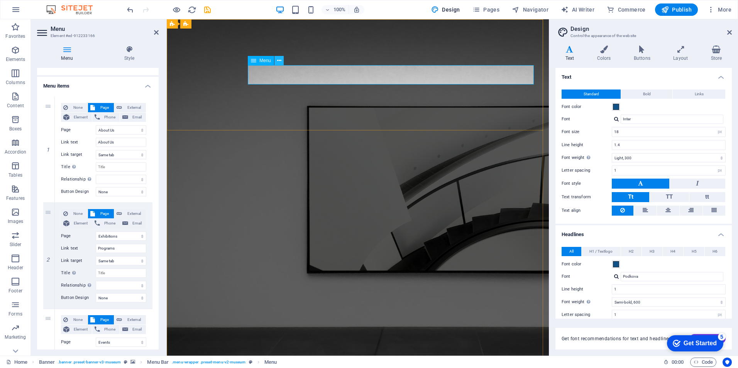
click at [278, 61] on icon at bounding box center [279, 61] width 4 height 8
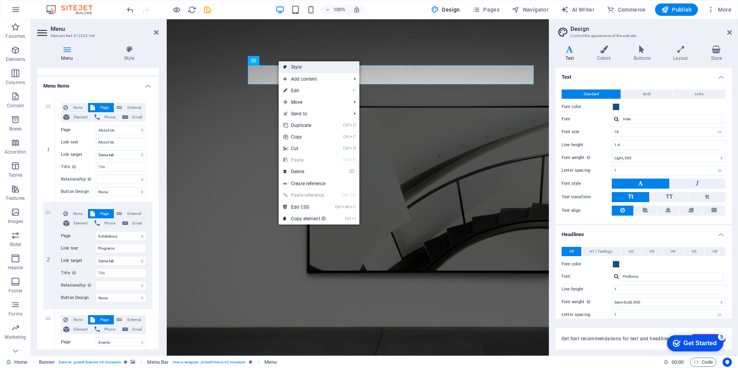
click at [293, 65] on link "Style" at bounding box center [319, 67] width 81 height 12
select select "rem"
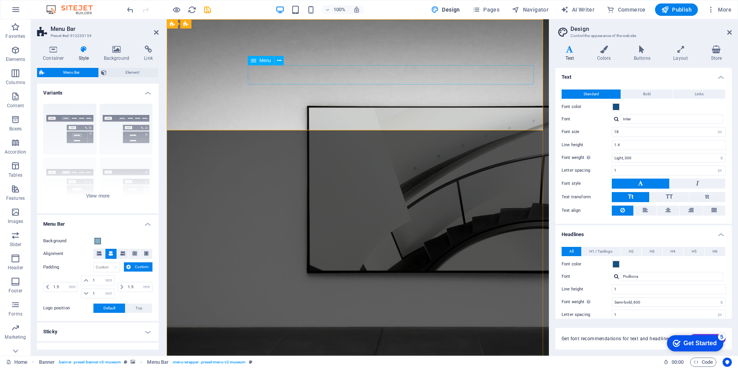
click at [256, 63] on icon at bounding box center [253, 60] width 5 height 9
click at [267, 61] on span "Menu" at bounding box center [265, 60] width 12 height 5
click at [132, 72] on span "Element" at bounding box center [132, 72] width 47 height 9
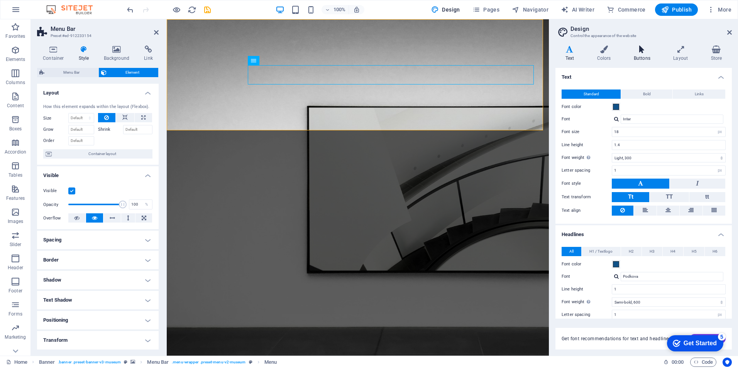
click at [636, 49] on icon at bounding box center [642, 50] width 36 height 8
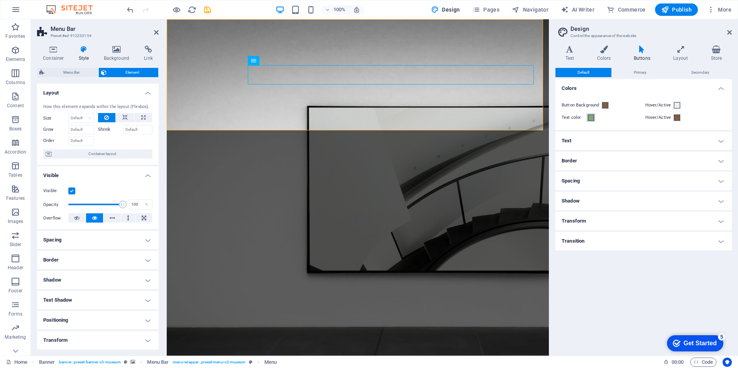
click at [590, 118] on span at bounding box center [591, 118] width 6 height 6
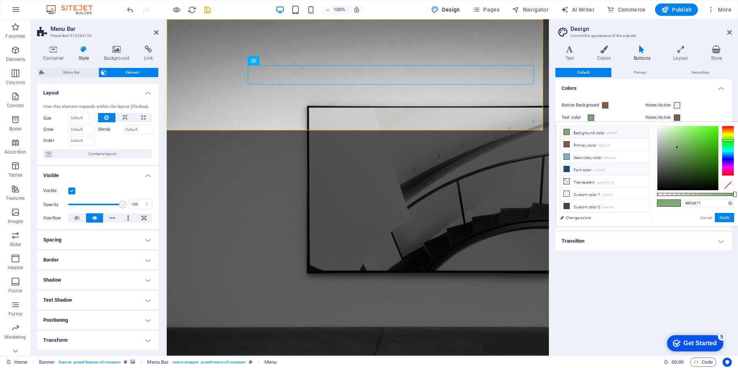
click at [582, 167] on li "Font color #105187" at bounding box center [605, 169] width 89 height 12
type input "#105187"
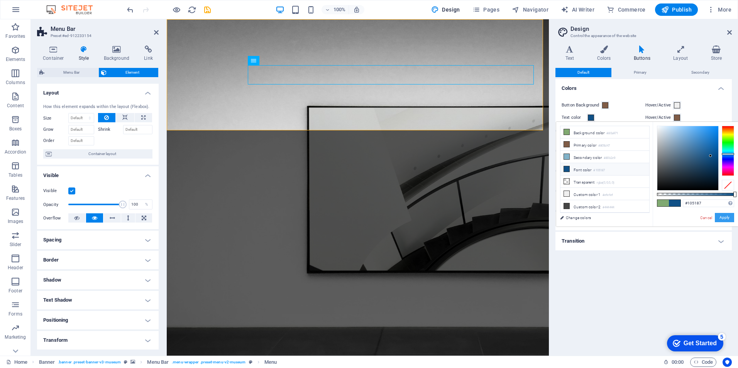
click at [731, 217] on button "Apply" at bounding box center [724, 217] width 19 height 9
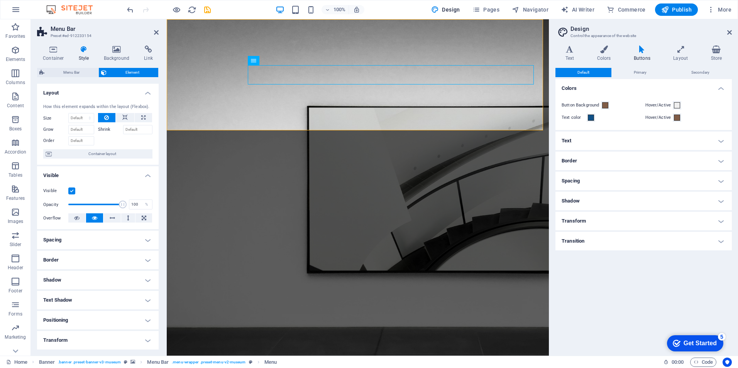
click at [669, 139] on h4 "Text" at bounding box center [644, 141] width 176 height 19
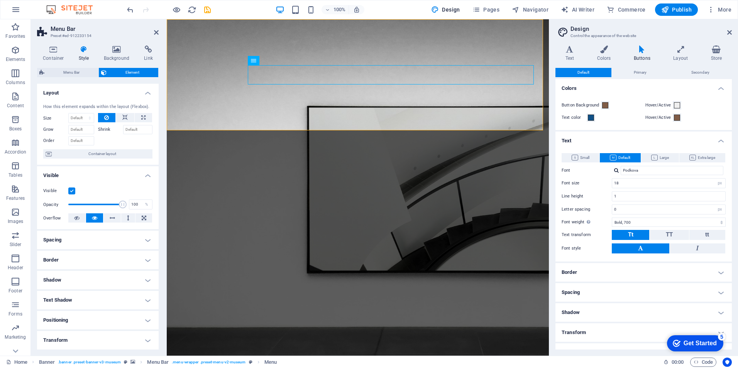
click at [643, 272] on h4 "Border" at bounding box center [644, 272] width 176 height 19
click at [621, 325] on h4 "Spacing" at bounding box center [644, 326] width 176 height 19
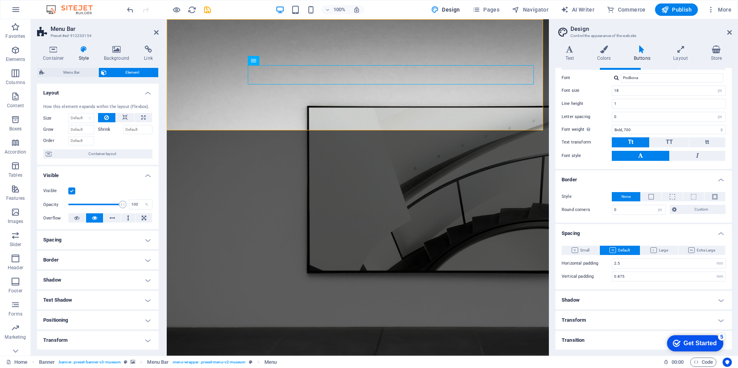
scroll to position [0, 0]
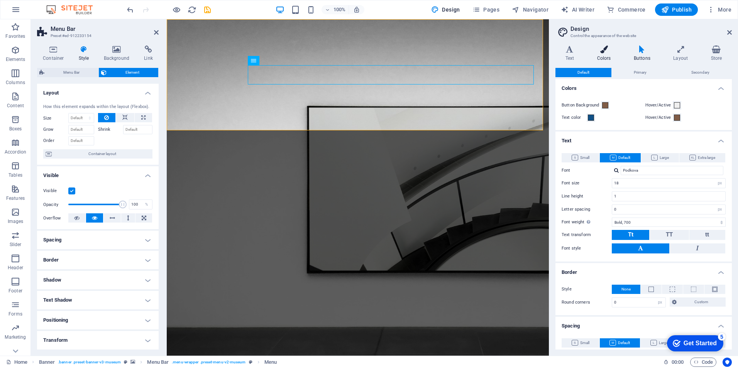
click at [605, 51] on icon at bounding box center [604, 50] width 34 height 8
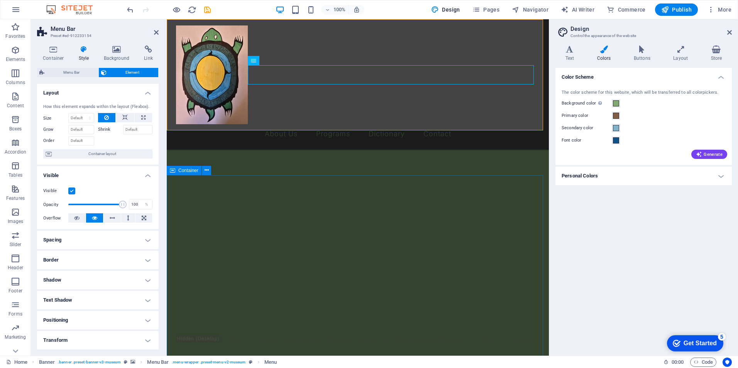
scroll to position [348, 0]
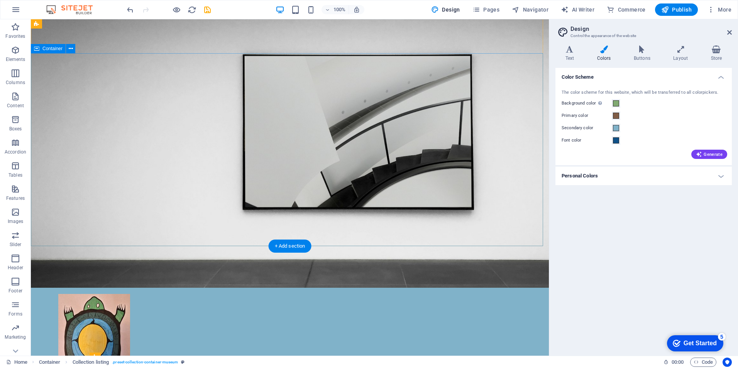
scroll to position [0, 0]
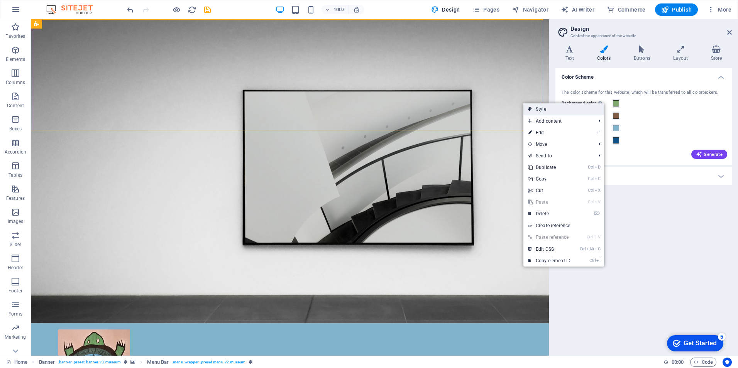
click at [541, 109] on link "Style" at bounding box center [564, 109] width 81 height 12
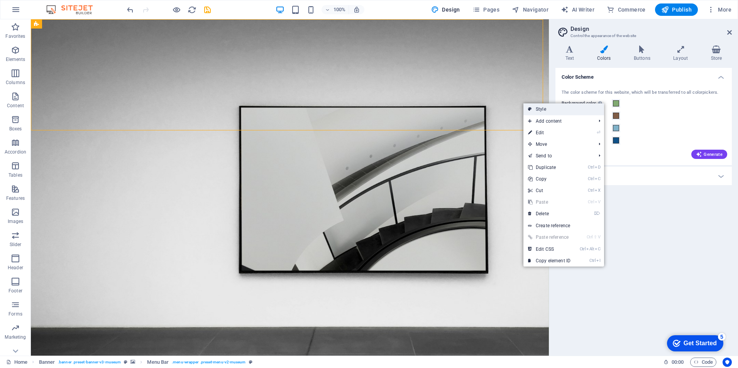
select select "rem"
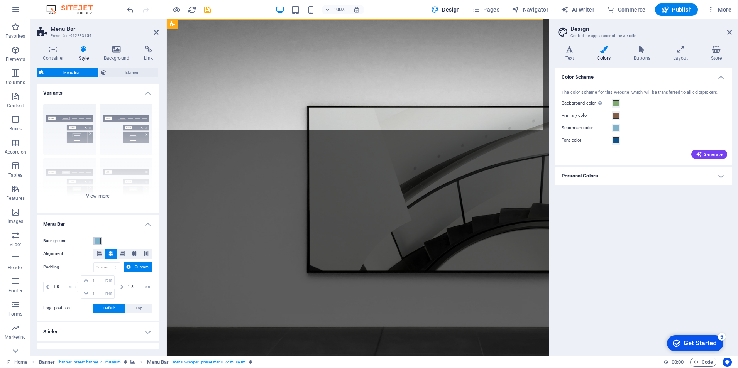
click at [97, 242] on span at bounding box center [98, 241] width 6 height 6
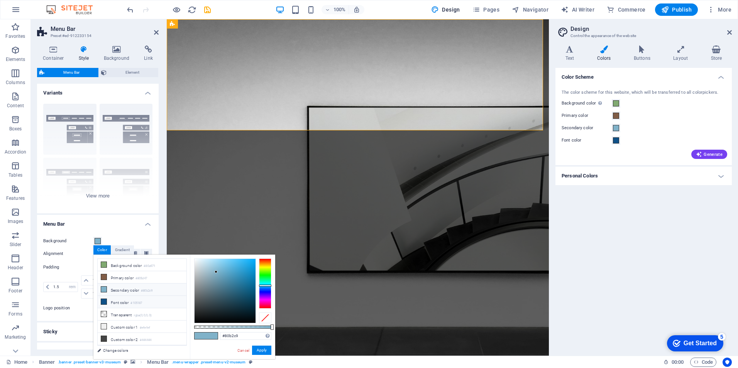
click at [124, 301] on li "Font color #105187" at bounding box center [142, 302] width 89 height 12
type input "#105187"
click at [264, 351] on button "Apply" at bounding box center [261, 350] width 19 height 9
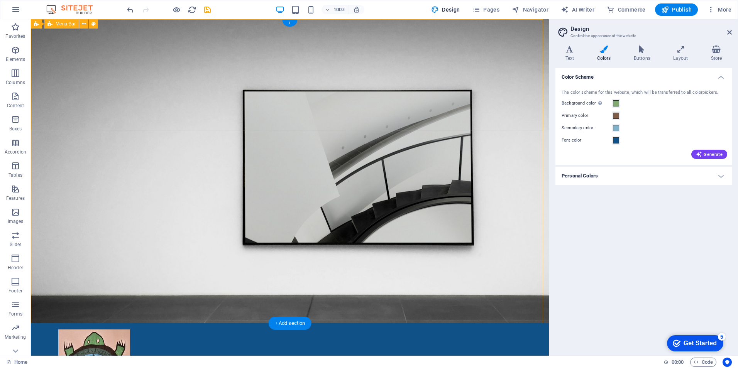
click at [16, 120] on icon "button" at bounding box center [15, 119] width 9 height 9
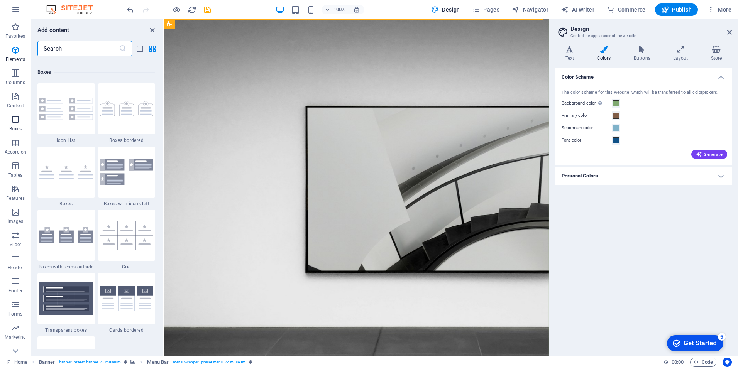
scroll to position [2130, 0]
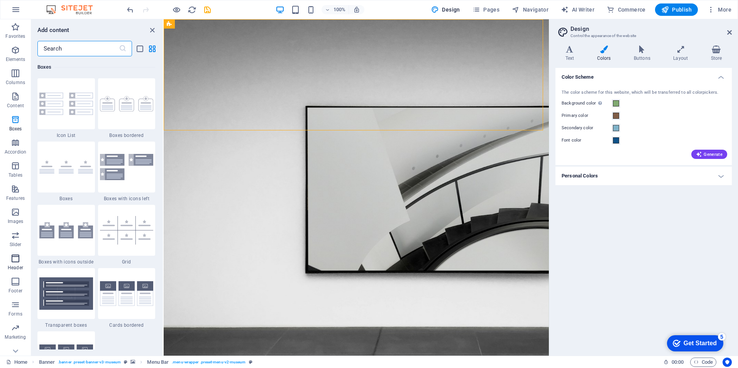
click at [13, 258] on icon "button" at bounding box center [15, 258] width 9 height 9
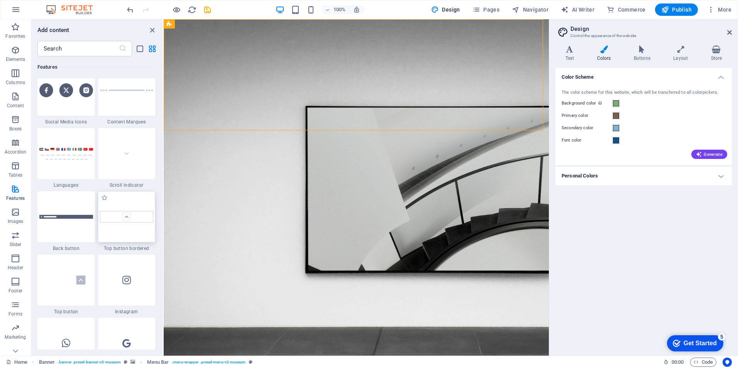
scroll to position [3298, 0]
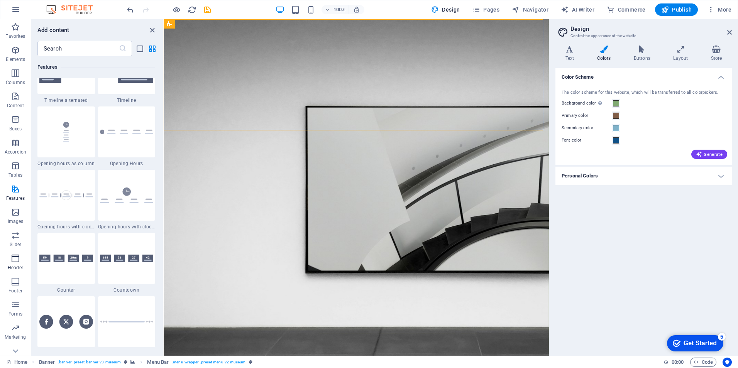
click at [14, 264] on span "Header" at bounding box center [15, 263] width 31 height 19
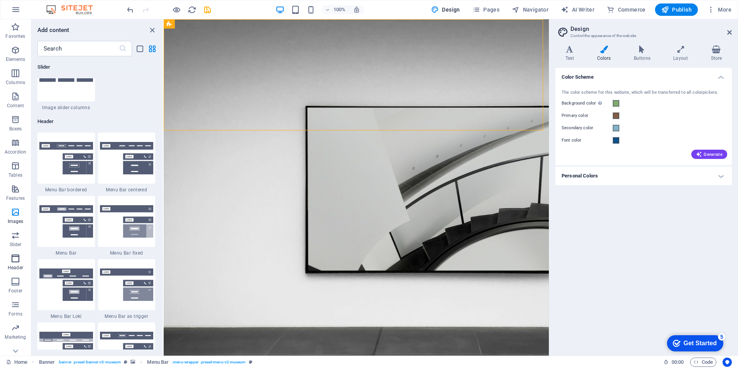
scroll to position [4650, 0]
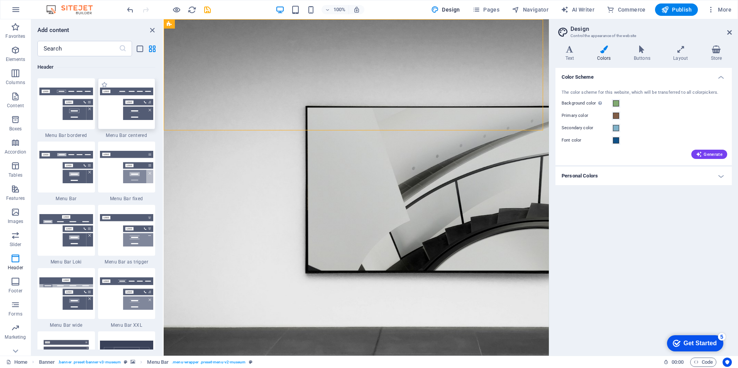
click at [114, 102] on img at bounding box center [127, 104] width 54 height 32
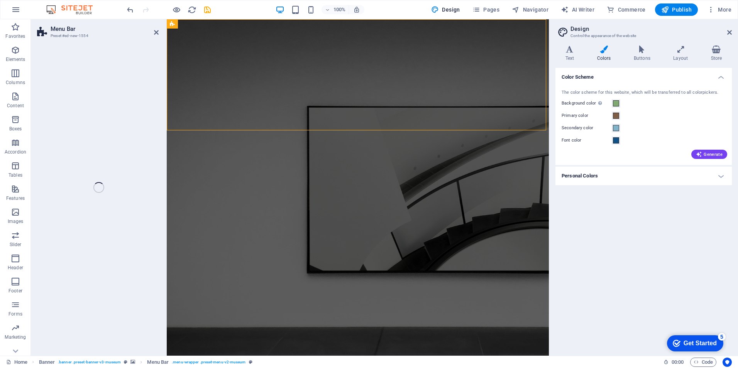
select select "rem"
select select "preset-menu-v2-centered"
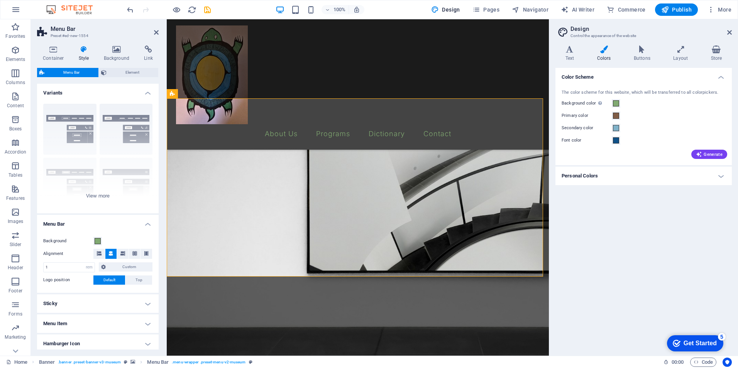
scroll to position [270, 0]
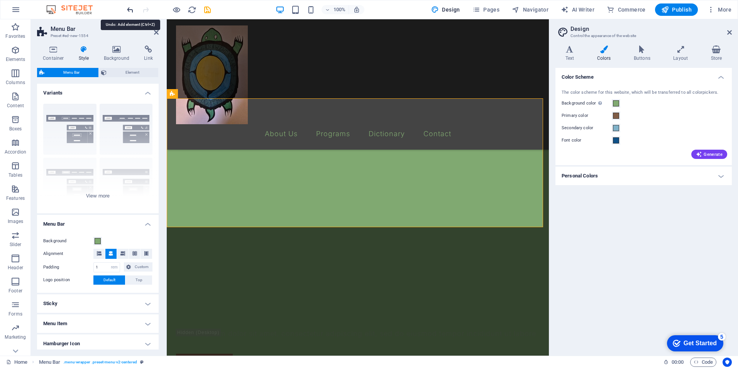
click at [127, 10] on icon "undo" at bounding box center [130, 9] width 9 height 9
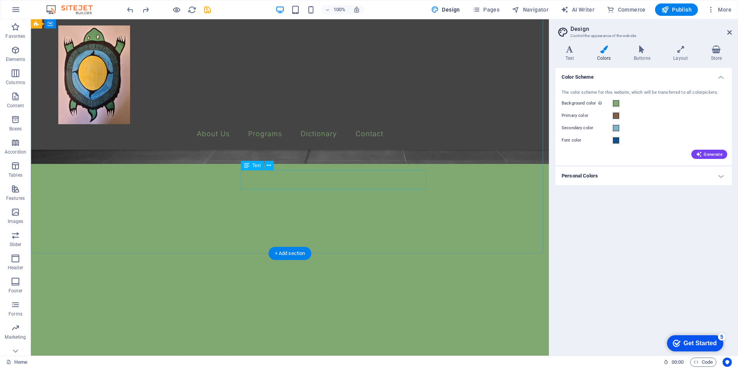
scroll to position [0, 0]
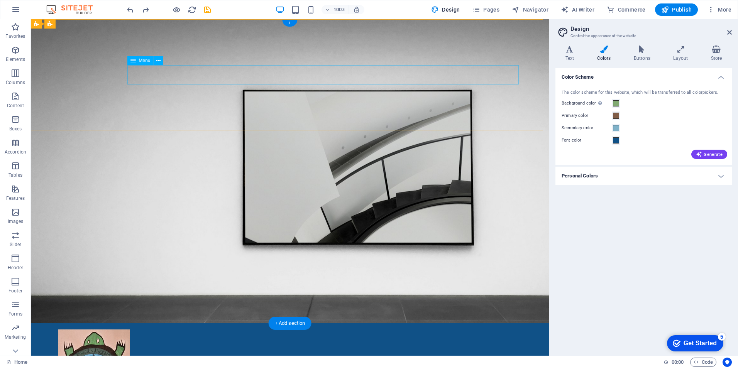
click at [160, 60] on icon at bounding box center [158, 61] width 4 height 8
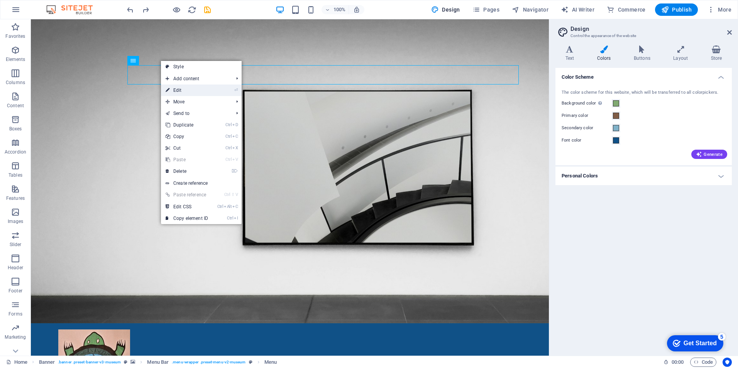
click at [183, 89] on link "⏎ Edit" at bounding box center [187, 91] width 52 height 12
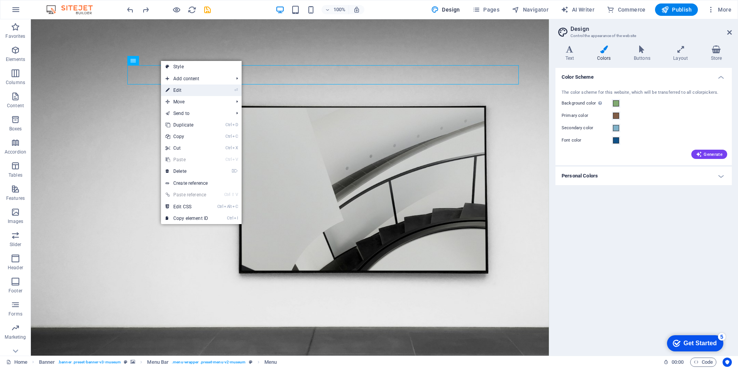
select select "1"
select select
select select "2"
select select
select select "3"
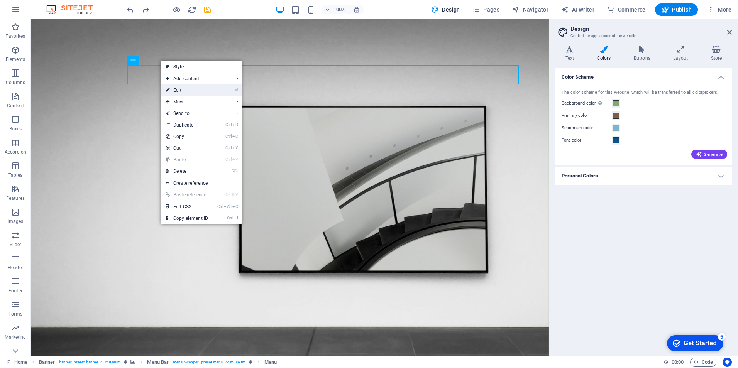
select select
select select "4"
select select
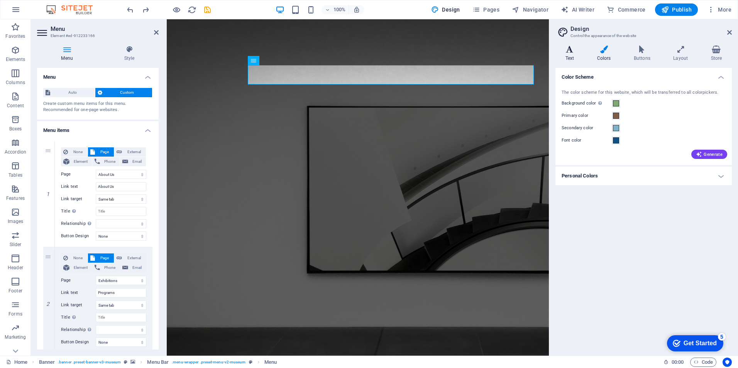
click at [568, 50] on icon at bounding box center [570, 50] width 29 height 8
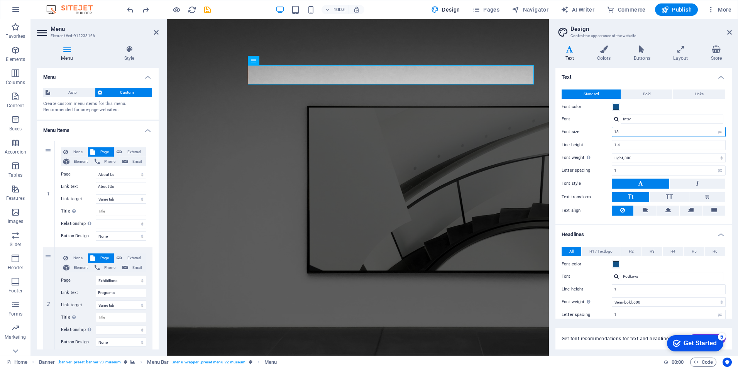
click at [632, 130] on input "18" at bounding box center [668, 131] width 113 height 9
type input "1"
type input "24"
click at [663, 108] on div "Font color" at bounding box center [644, 106] width 164 height 9
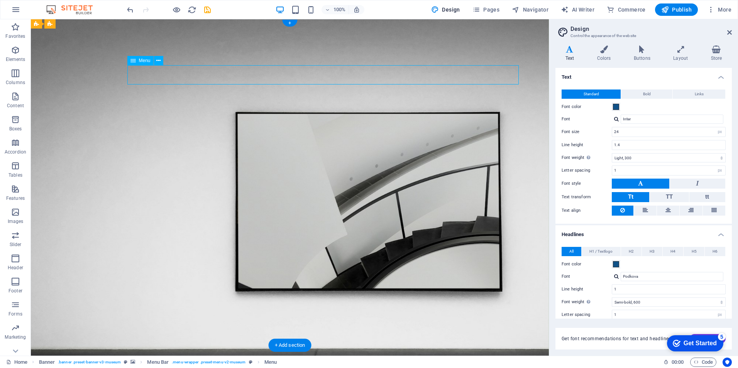
select select "1"
select select
select select "2"
select select
select select "3"
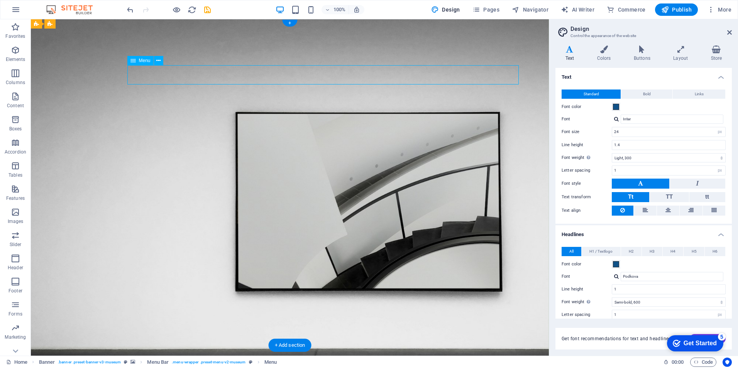
select select
select select "4"
select select
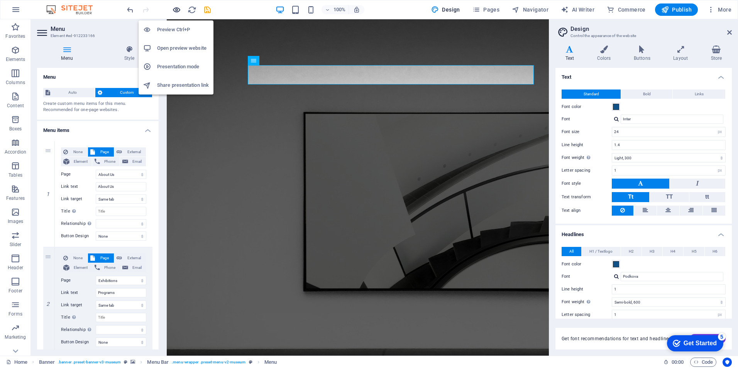
click at [177, 7] on icon "button" at bounding box center [176, 9] width 9 height 9
